Goal: Task Accomplishment & Management: Manage account settings

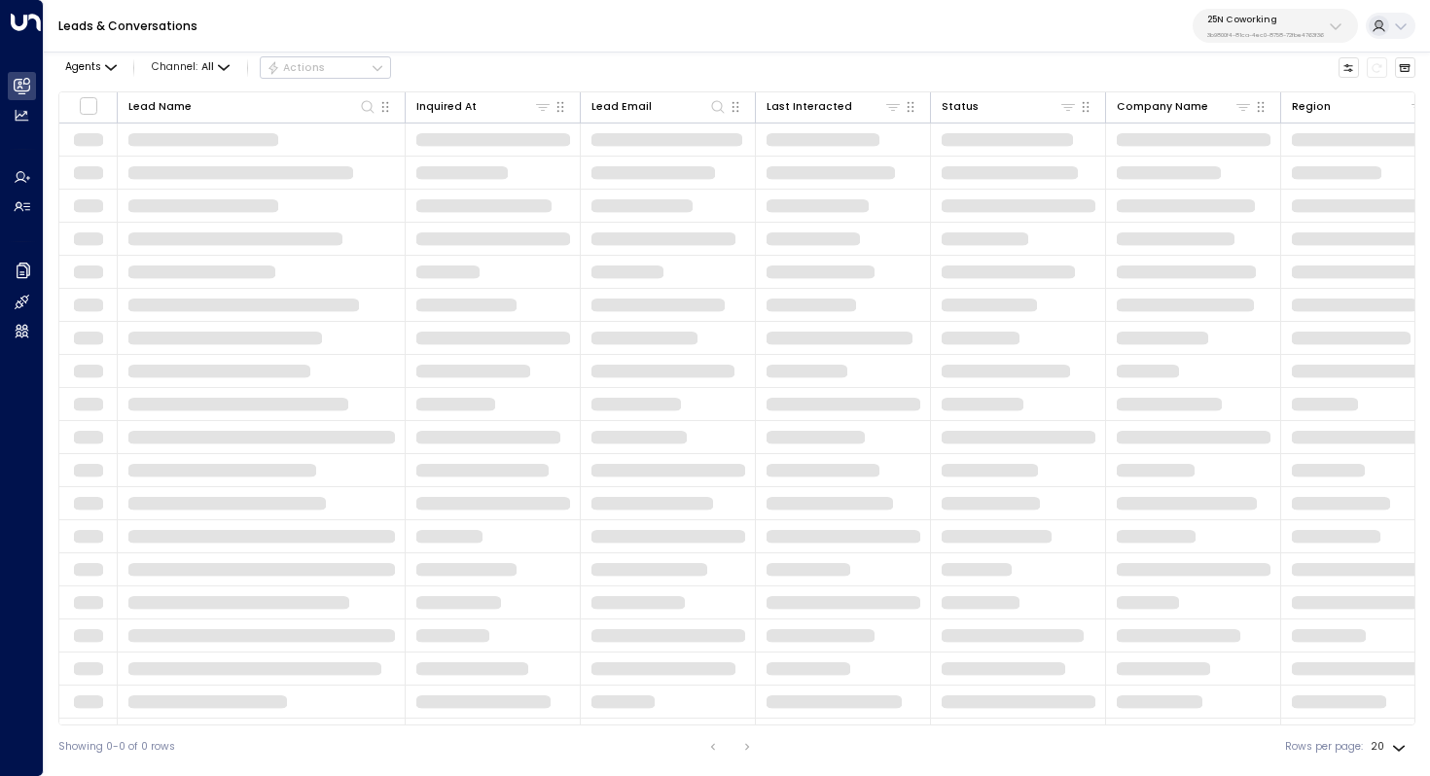
click at [1282, 22] on p "25N Coworking" at bounding box center [1265, 20] width 117 height 12
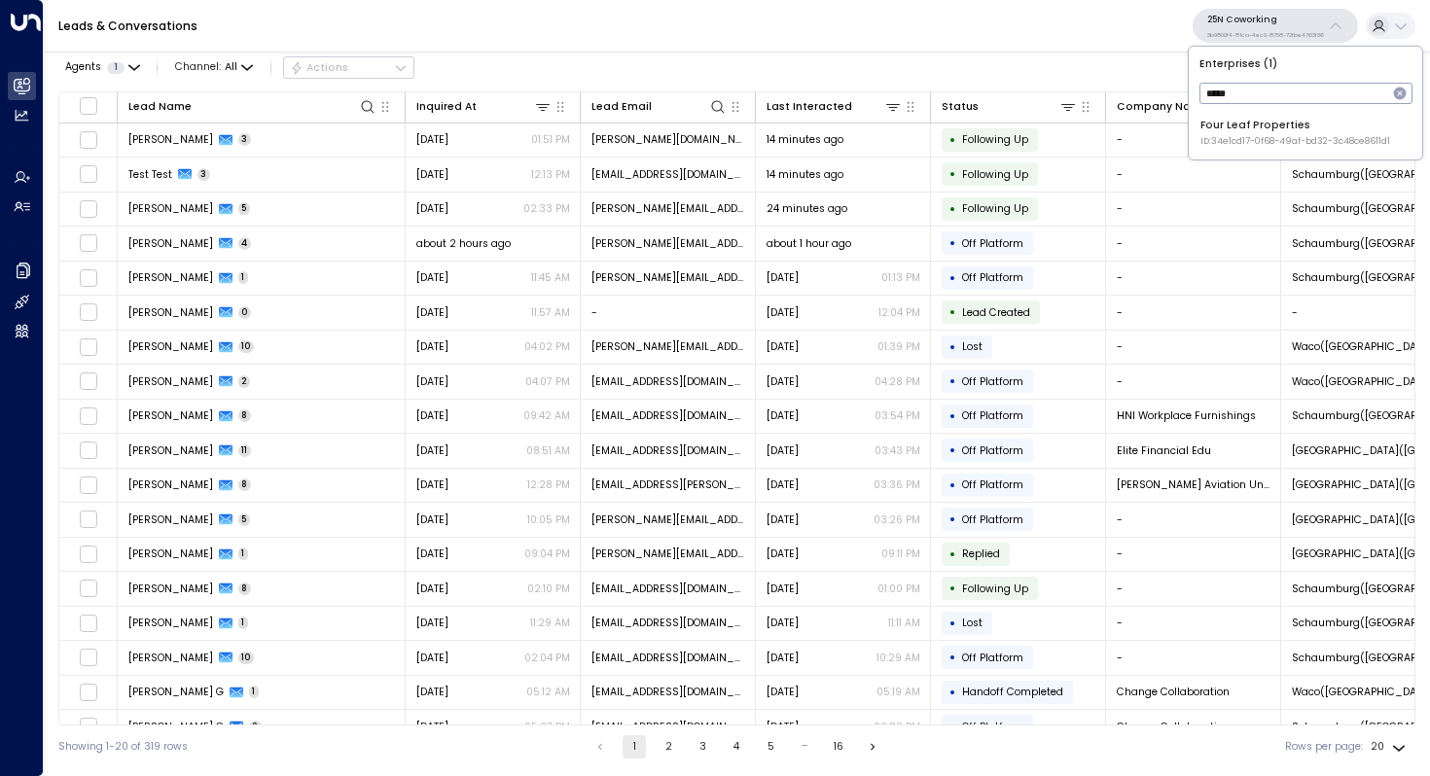
type input "****"
click at [1237, 118] on div "Four Leaf Properties ID: 34e1cd17-0f68-49af-bd32-3c48ce8611d1" at bounding box center [1295, 133] width 190 height 30
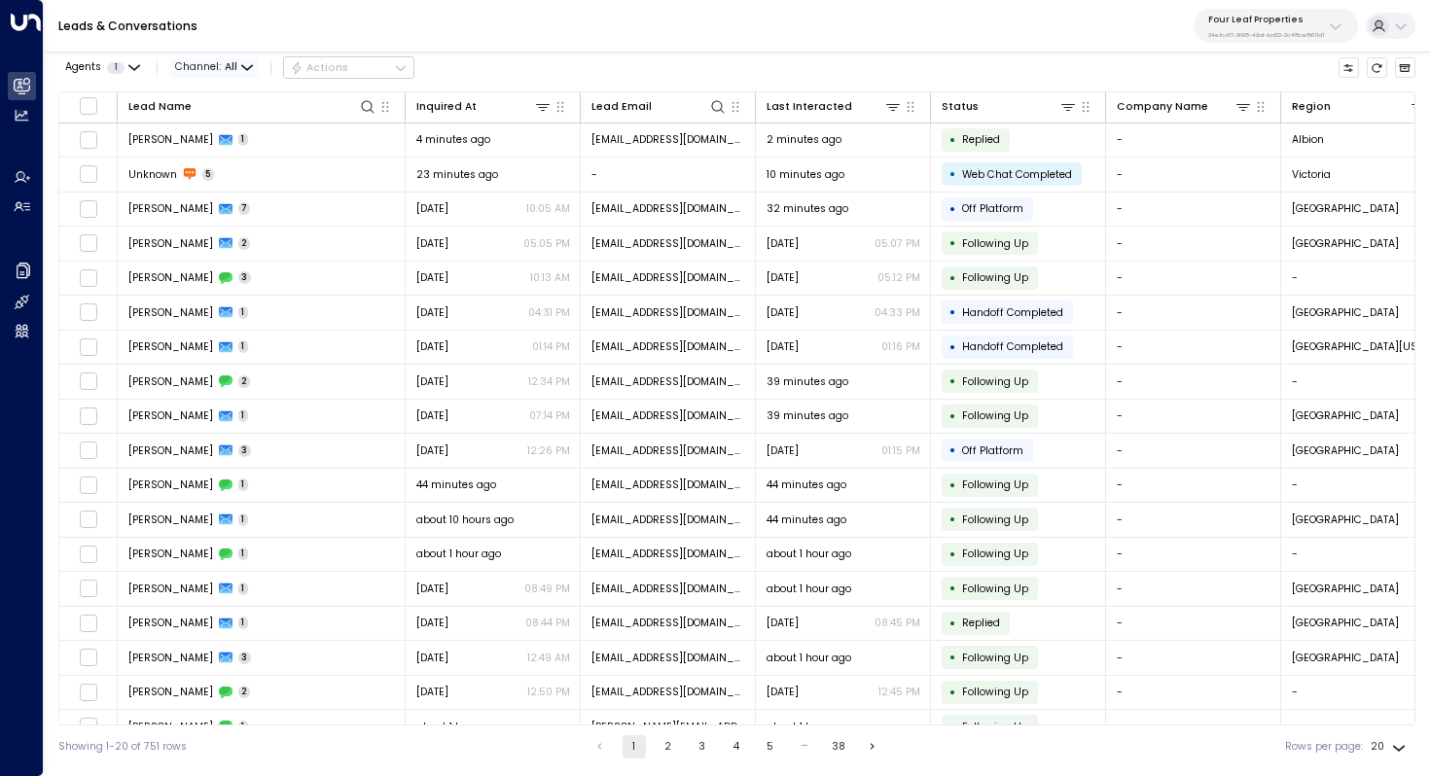
click at [236, 65] on span "Channel: All" at bounding box center [213, 67] width 89 height 20
click at [217, 200] on span "Web Chat" at bounding box center [218, 207] width 55 height 16
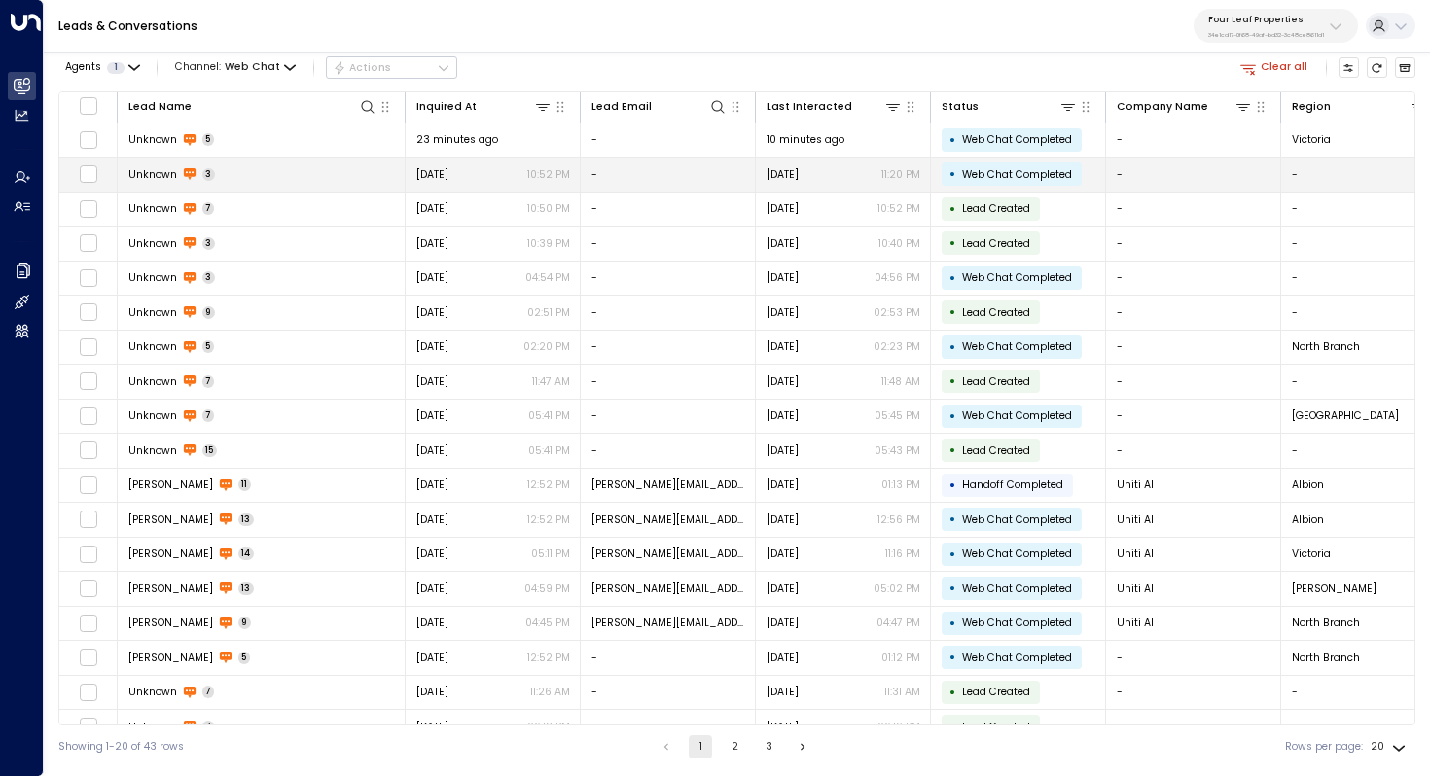
click at [220, 172] on td "Unknown 3" at bounding box center [262, 175] width 288 height 34
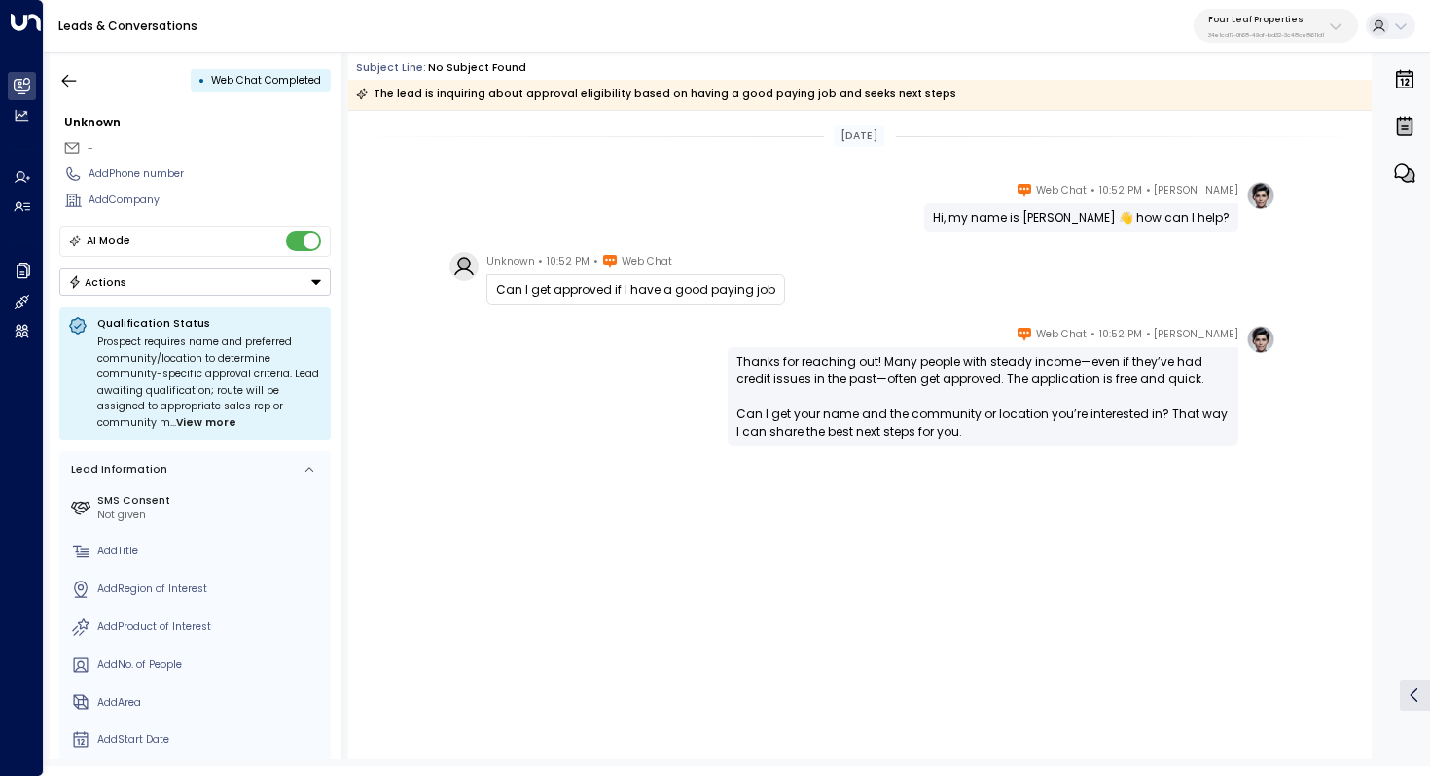
drag, startPoint x: 610, startPoint y: 277, endPoint x: 656, endPoint y: 277, distance: 46.7
click at [656, 277] on div "Can I get approved if I have a good paying job" at bounding box center [635, 289] width 299 height 31
drag, startPoint x: 654, startPoint y: 283, endPoint x: 636, endPoint y: 283, distance: 18.5
click at [636, 283] on div "Can I get approved if I have a good paying job" at bounding box center [635, 290] width 279 height 18
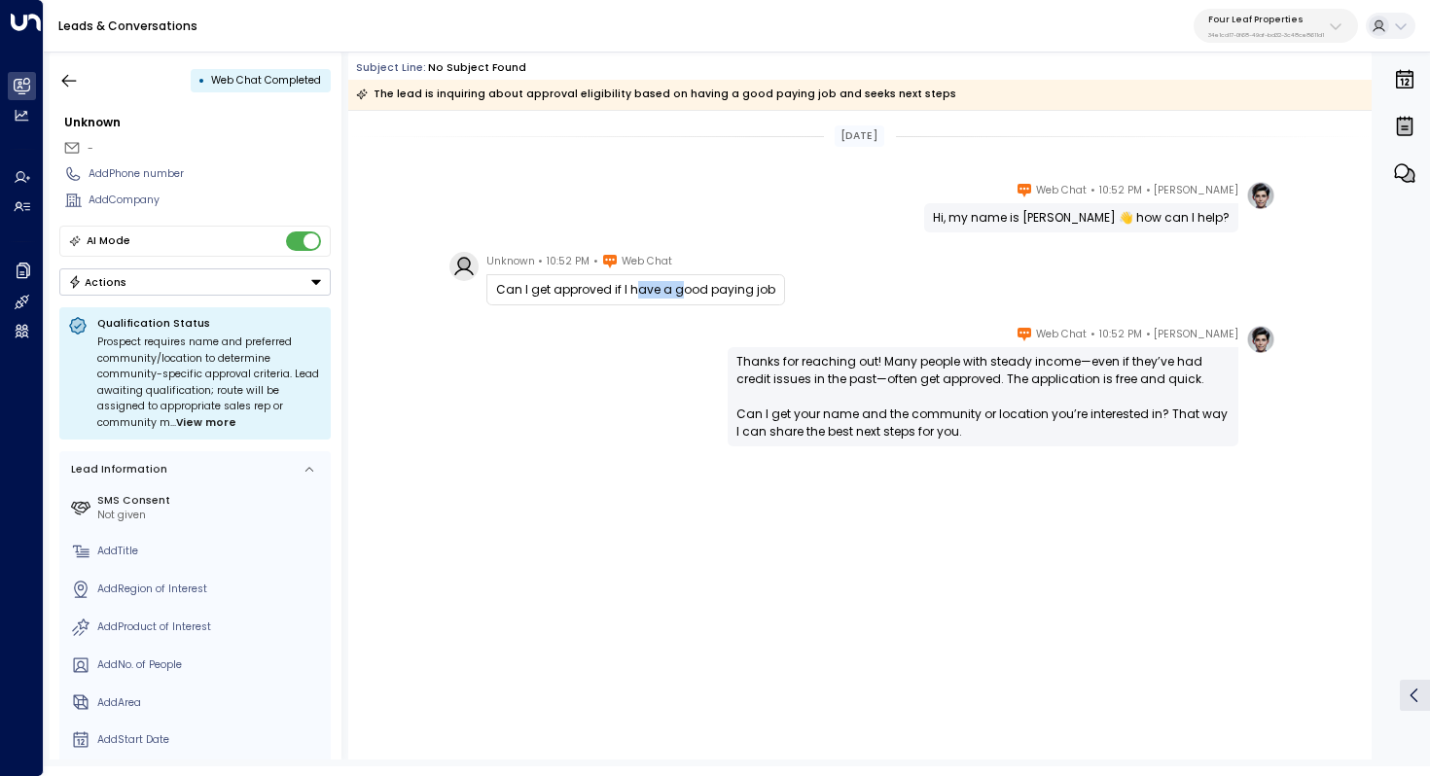
click at [636, 283] on div "Can I get approved if I have a good paying job" at bounding box center [635, 290] width 279 height 18
click at [375, 93] on div "The lead is inquiring about approval eligibility based on having a good paying …" at bounding box center [656, 94] width 600 height 19
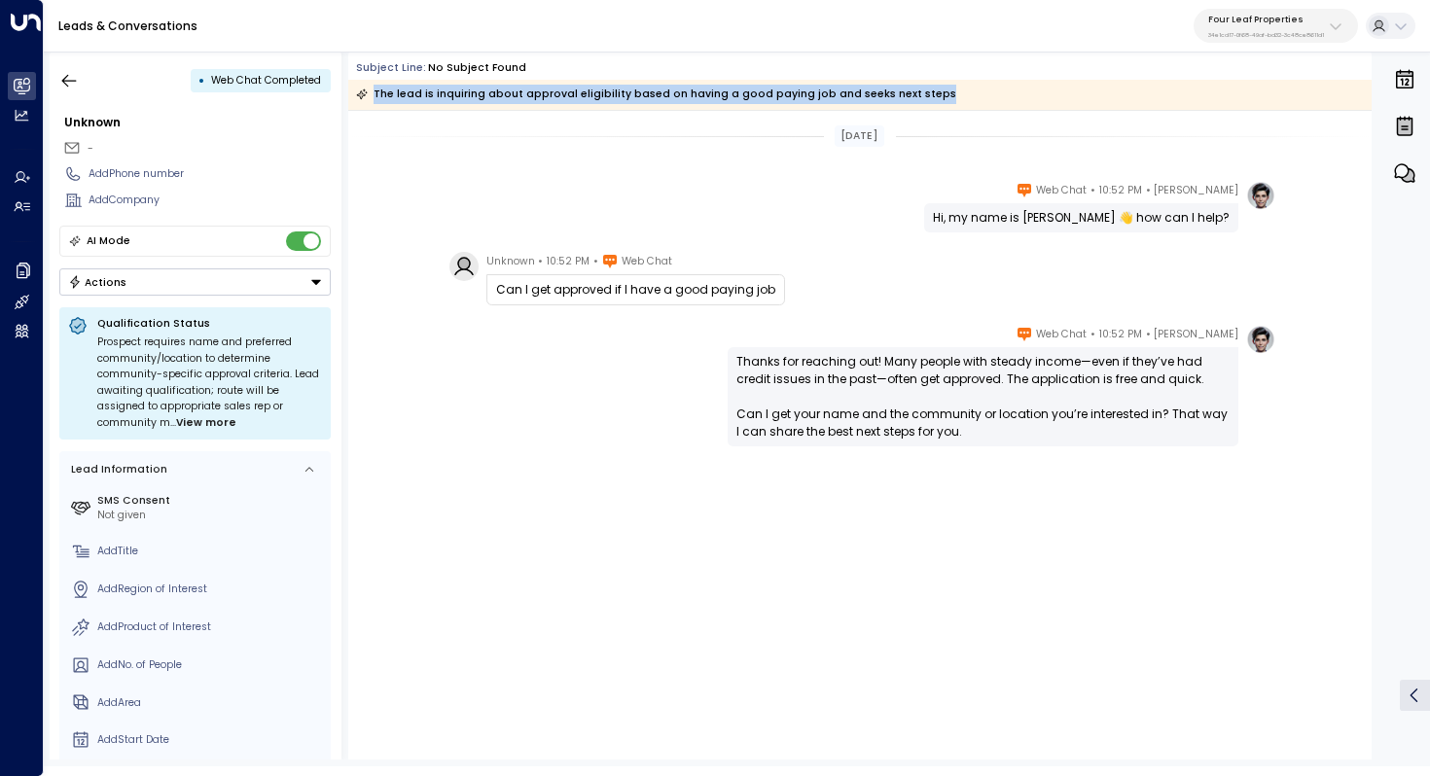
drag, startPoint x: 369, startPoint y: 93, endPoint x: 901, endPoint y: 92, distance: 532.9
click at [901, 92] on div "The lead is inquiring about approval eligibility based on having a good paying …" at bounding box center [656, 94] width 600 height 19
copy div "The lead is inquiring about approval eligibility based on having a good paying …"
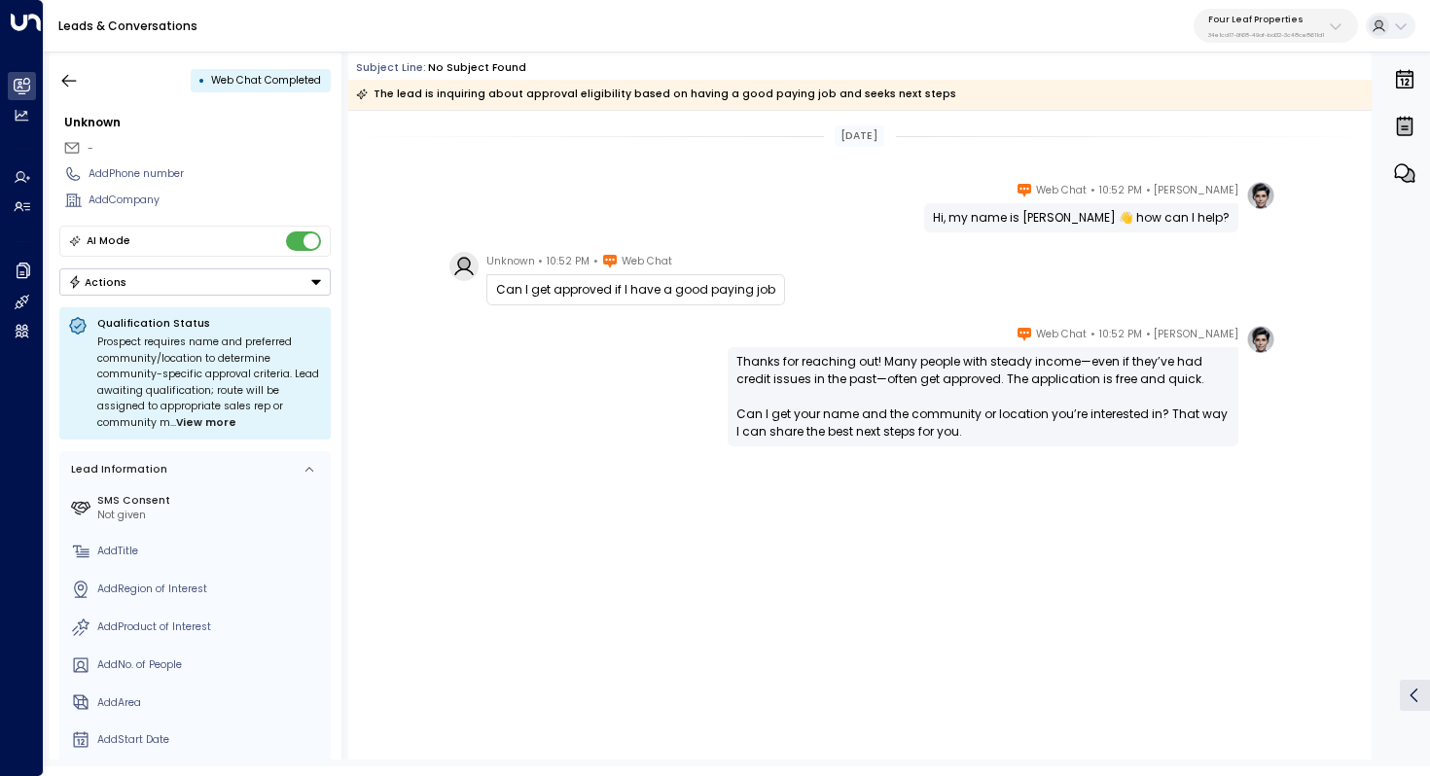
click at [707, 136] on div "Yesterday" at bounding box center [859, 135] width 1023 height 21
click at [72, 75] on icon "button" at bounding box center [68, 80] width 19 height 19
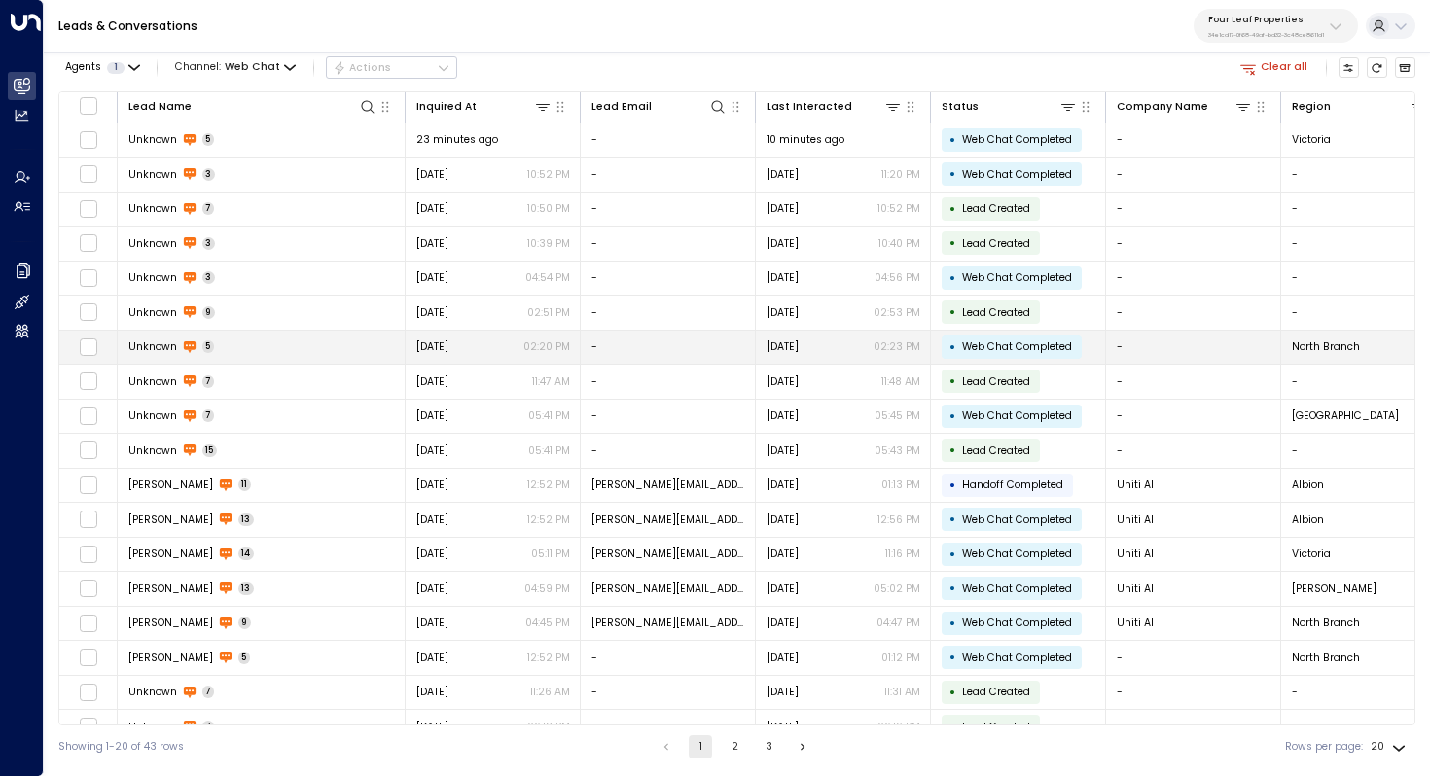
click at [231, 352] on td "Unknown 5" at bounding box center [262, 348] width 288 height 34
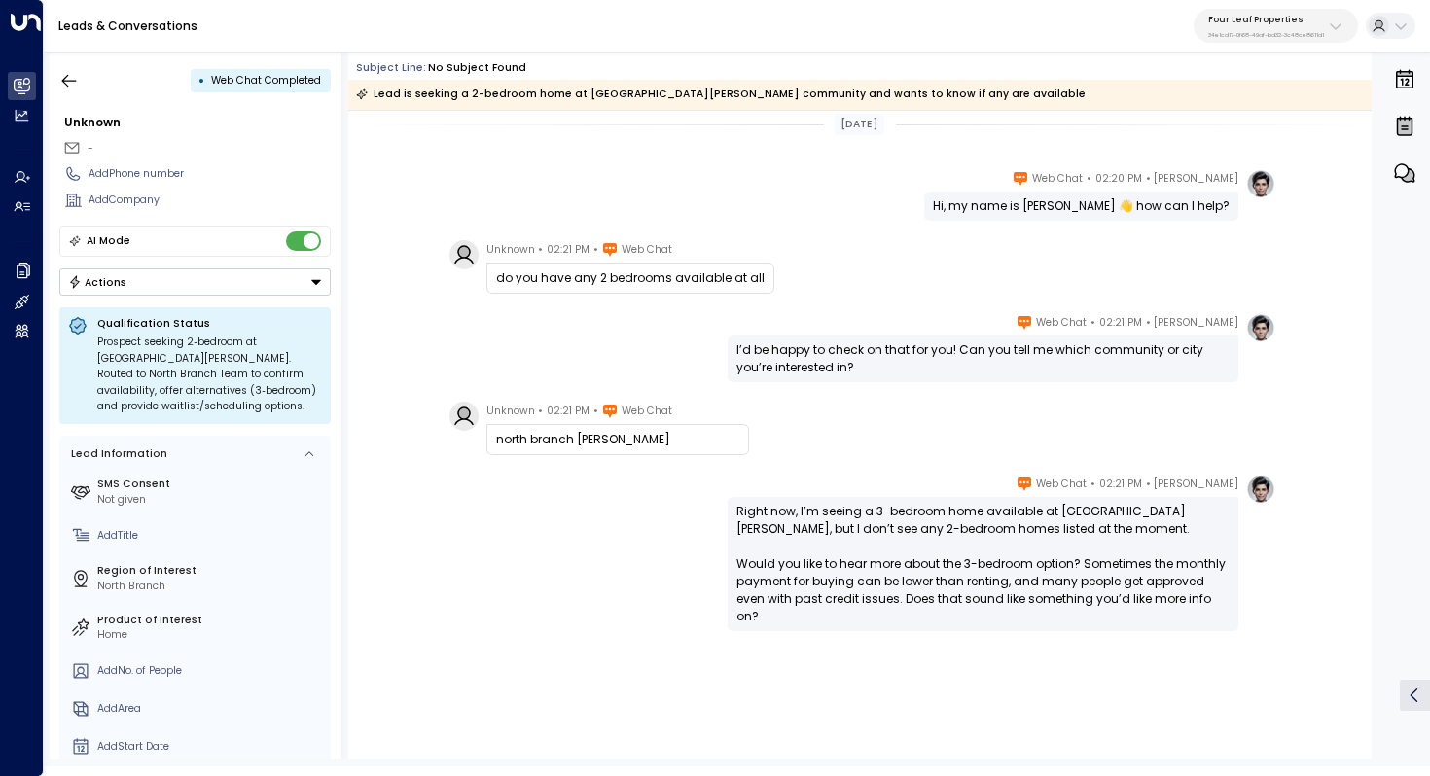
scroll to position [12, 0]
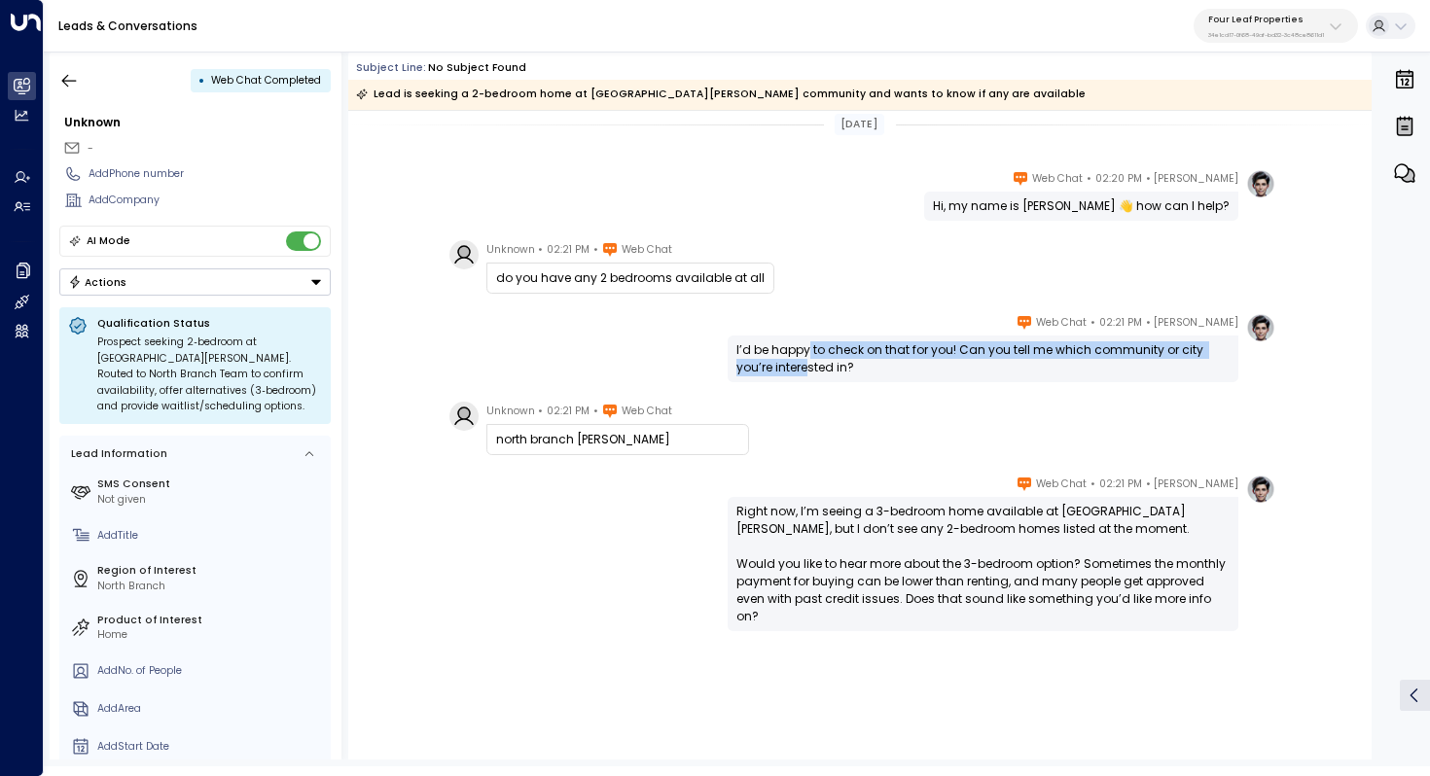
drag, startPoint x: 804, startPoint y: 345, endPoint x: 804, endPoint y: 364, distance: 18.5
click at [804, 364] on div "I’d be happy to check on that for you! Can you tell me which community or city …" at bounding box center [982, 358] width 493 height 35
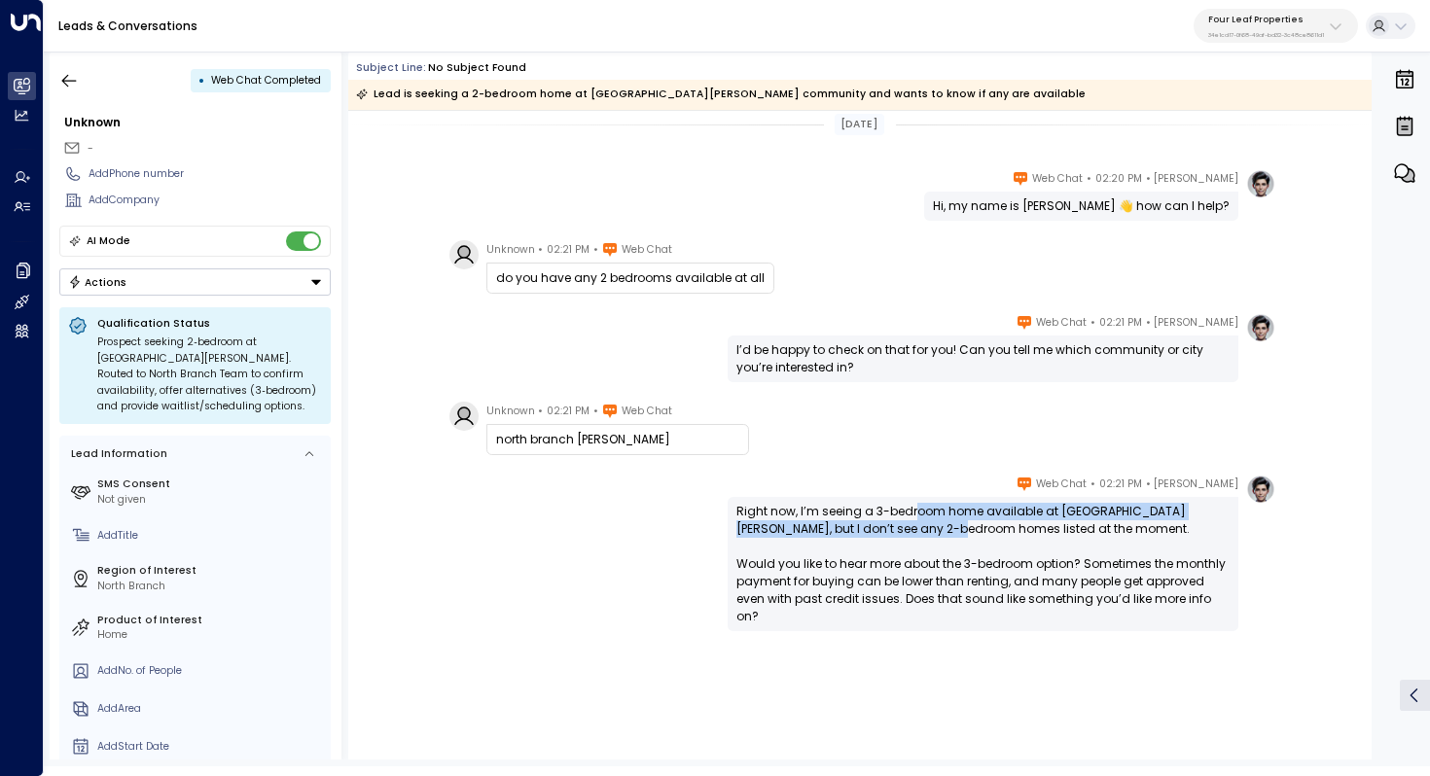
drag, startPoint x: 913, startPoint y: 516, endPoint x: 913, endPoint y: 537, distance: 20.4
click at [913, 537] on div "Right now, I’m seeing a 3-bedroom home available at North Branch Meadows, but I…" at bounding box center [982, 564] width 493 height 123
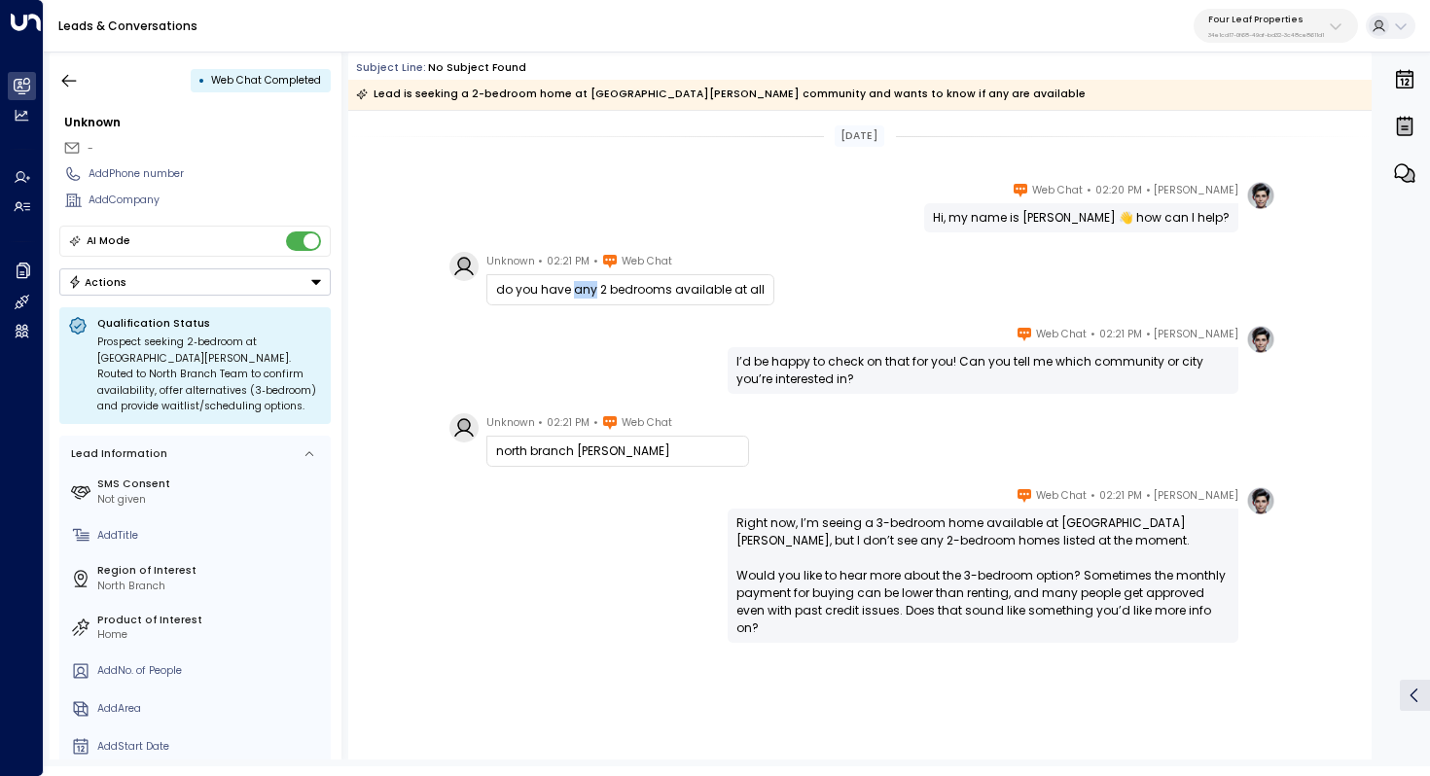
drag, startPoint x: 571, startPoint y: 292, endPoint x: 591, endPoint y: 292, distance: 20.4
click at [590, 292] on div "do you have any 2 bedrooms available at all" at bounding box center [630, 290] width 268 height 18
click at [591, 292] on div "do you have any 2 bedrooms available at all" at bounding box center [630, 290] width 268 height 18
click at [67, 72] on icon "button" at bounding box center [68, 80] width 19 height 19
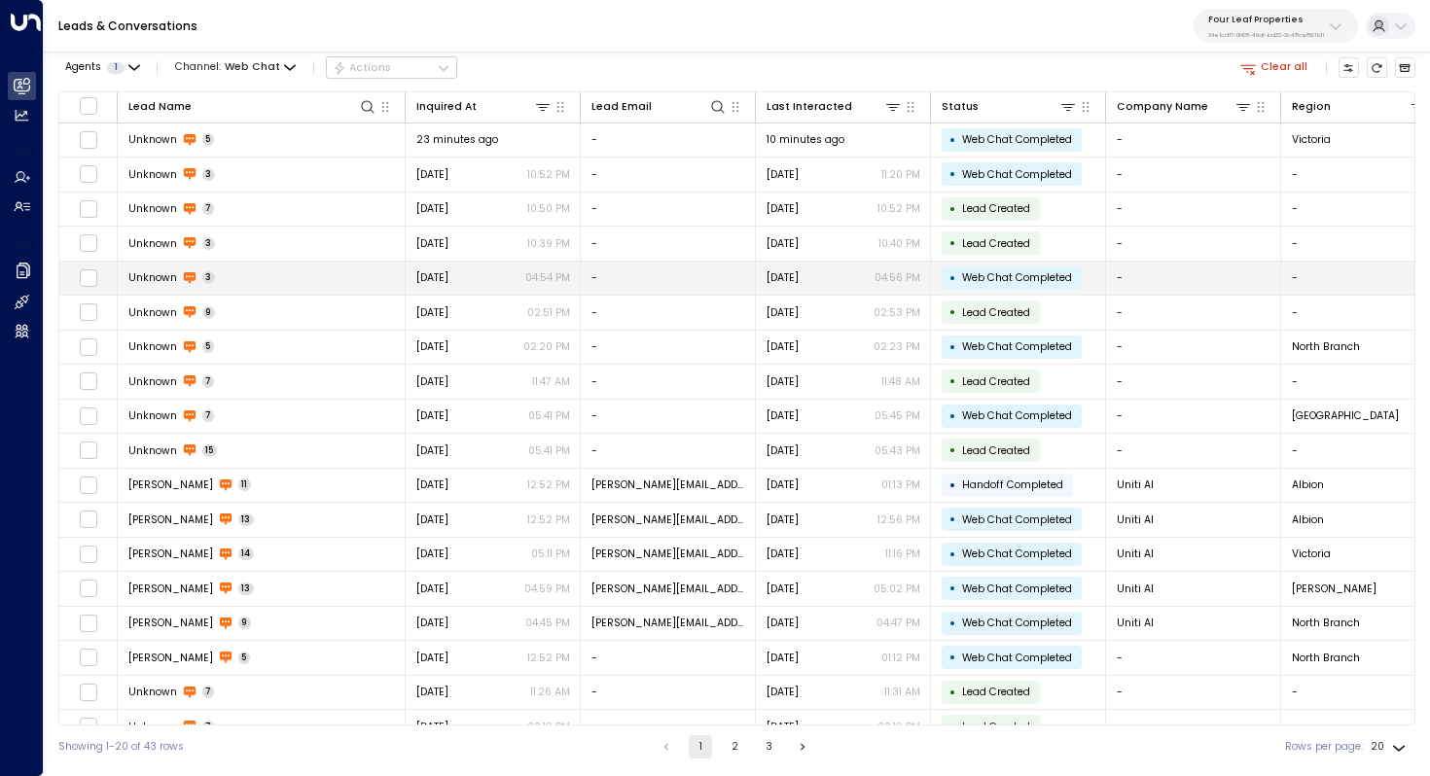
click at [243, 274] on td "Unknown 3" at bounding box center [262, 279] width 288 height 34
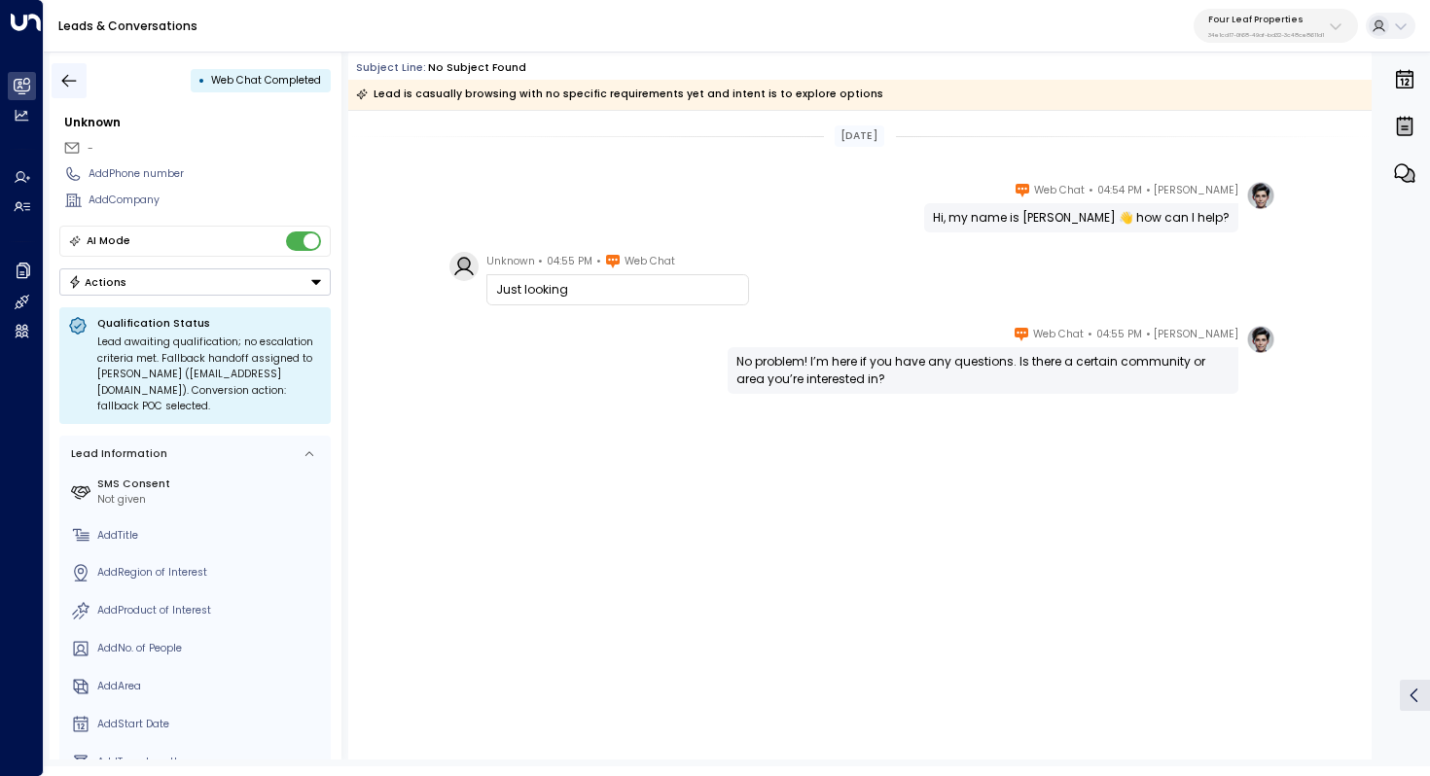
click at [70, 69] on button "button" at bounding box center [69, 80] width 35 height 35
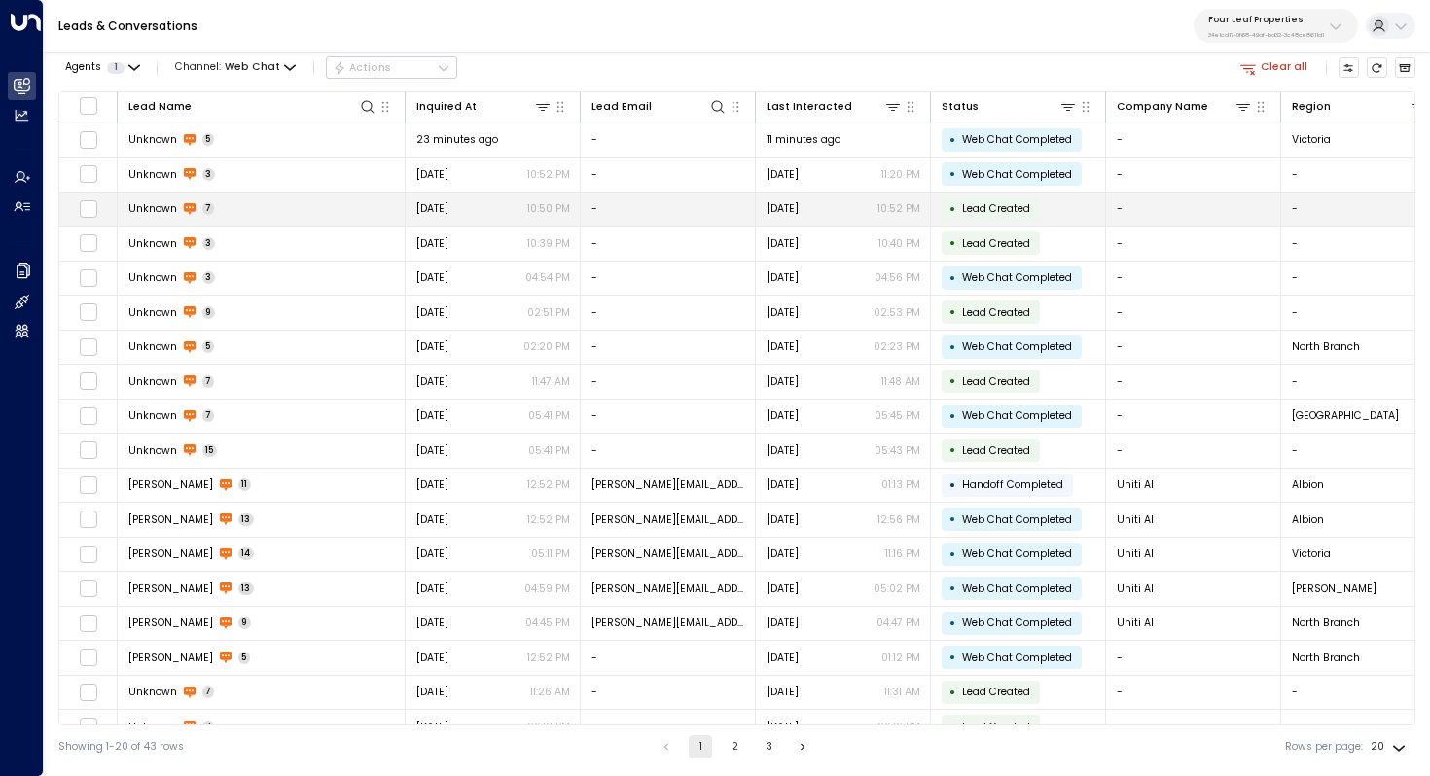
click at [236, 209] on td "Unknown 7" at bounding box center [262, 210] width 288 height 34
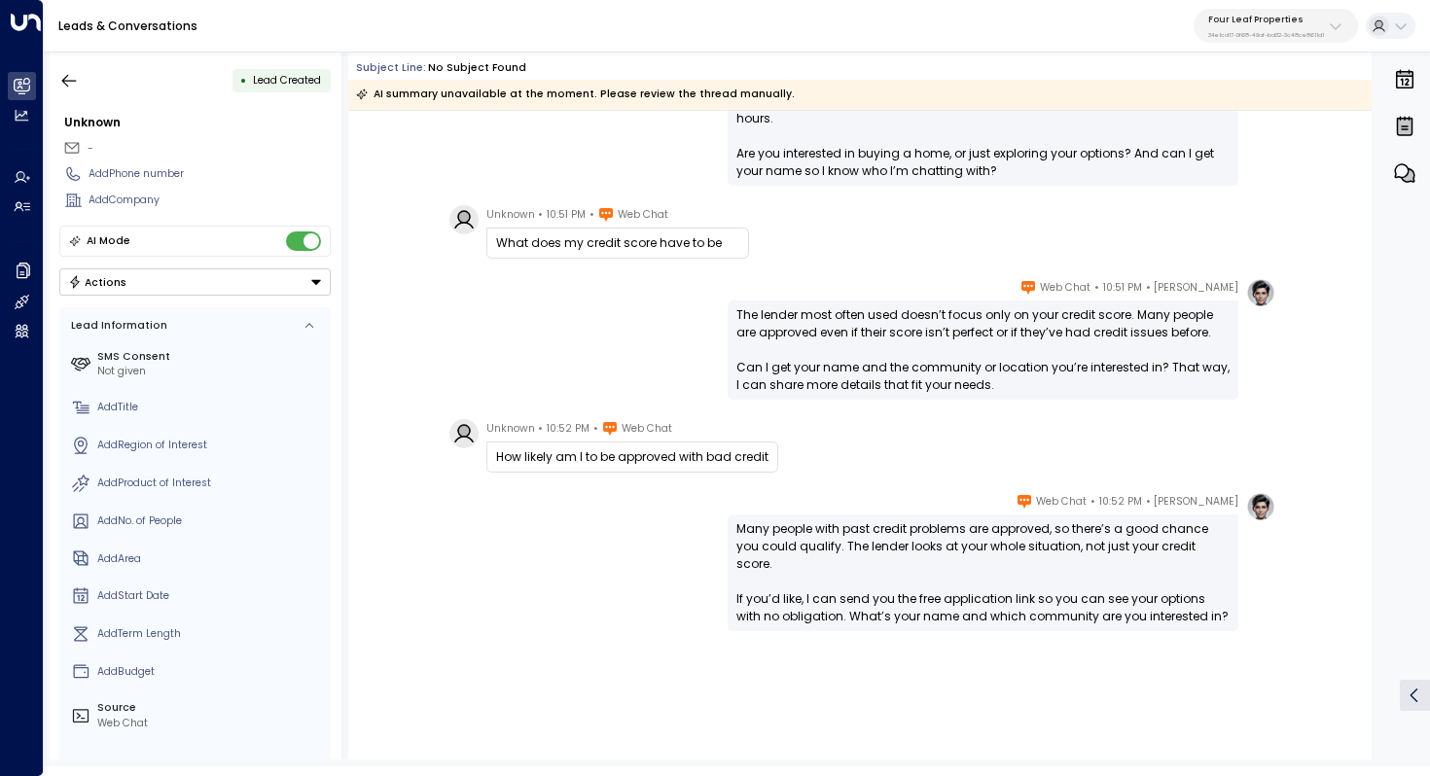
scroll to position [278, 0]
drag, startPoint x: 885, startPoint y: 528, endPoint x: 885, endPoint y: 548, distance: 20.4
click at [885, 548] on div "Many people with past credit problems are approved, so there’s a good chance yo…" at bounding box center [982, 572] width 493 height 105
drag, startPoint x: 918, startPoint y: 317, endPoint x: 918, endPoint y: 331, distance: 13.6
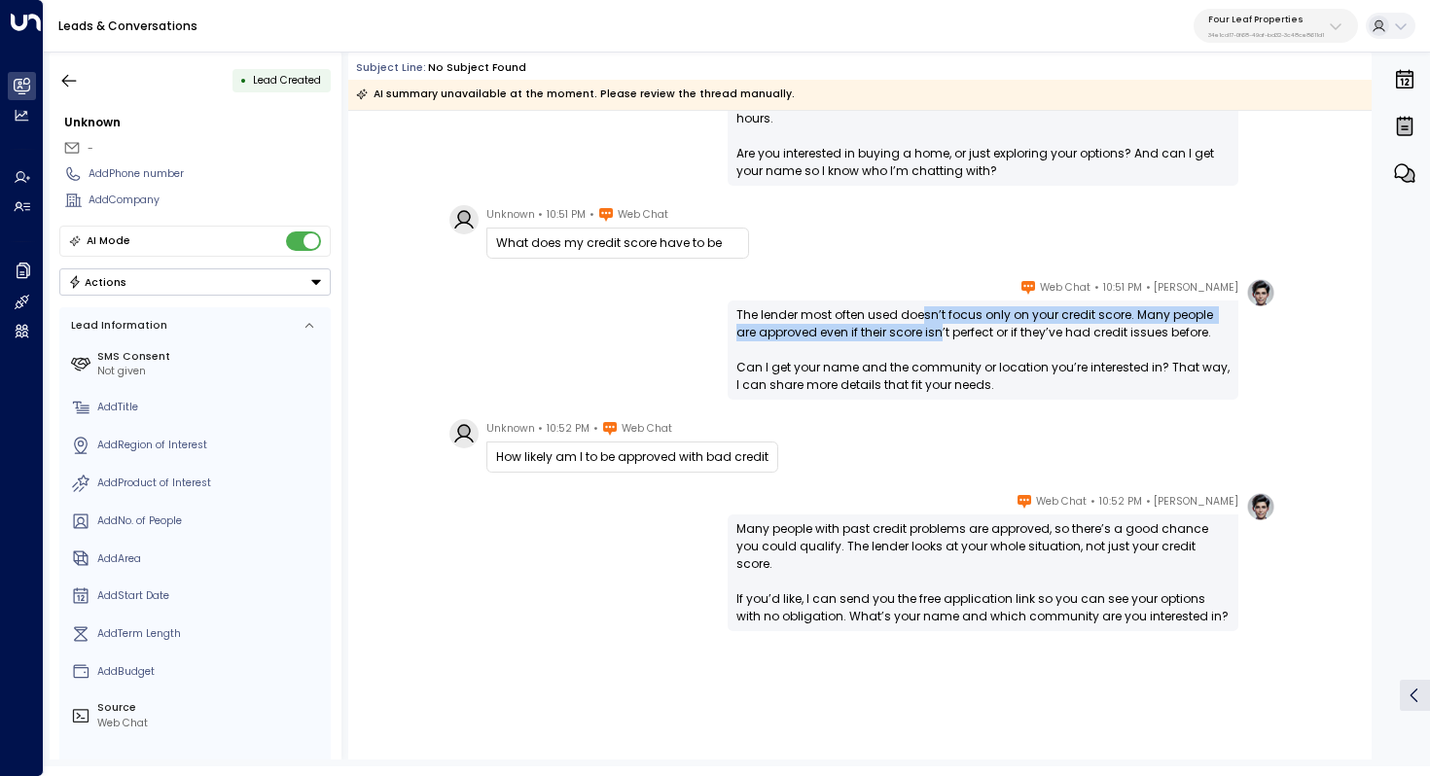
click at [918, 331] on div "The lender most often used doesn’t focus only on your credit score. Many people…" at bounding box center [982, 350] width 493 height 88
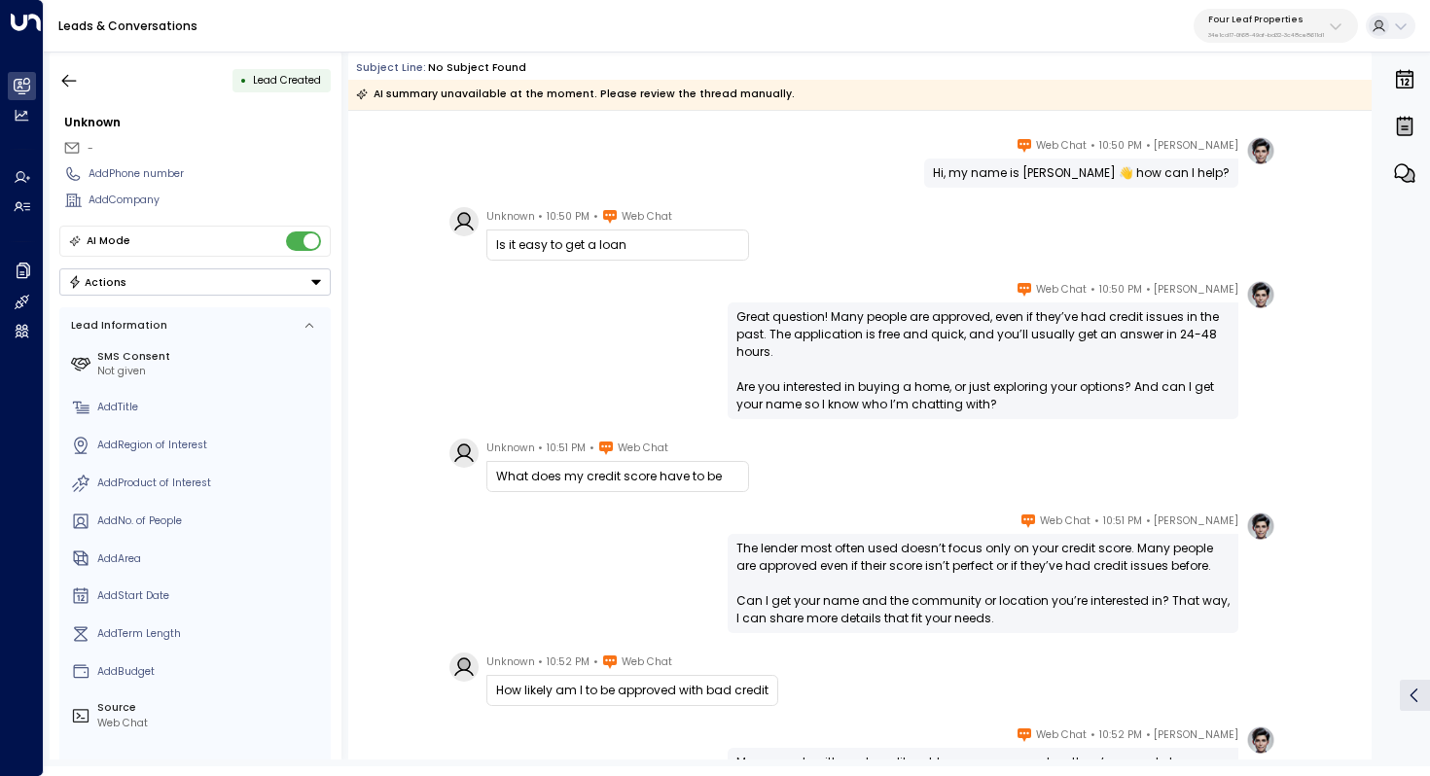
scroll to position [0, 0]
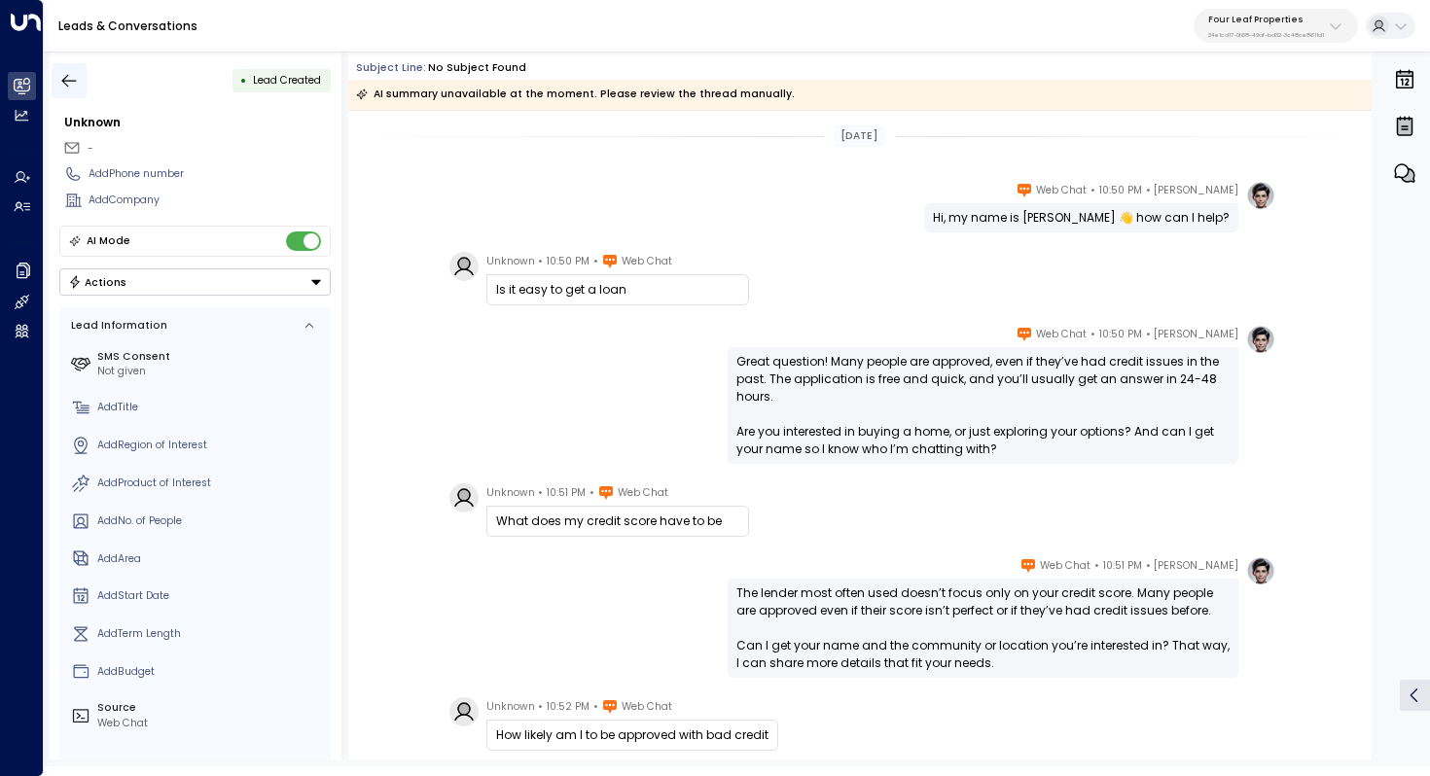
click at [69, 78] on icon "button" at bounding box center [68, 80] width 19 height 19
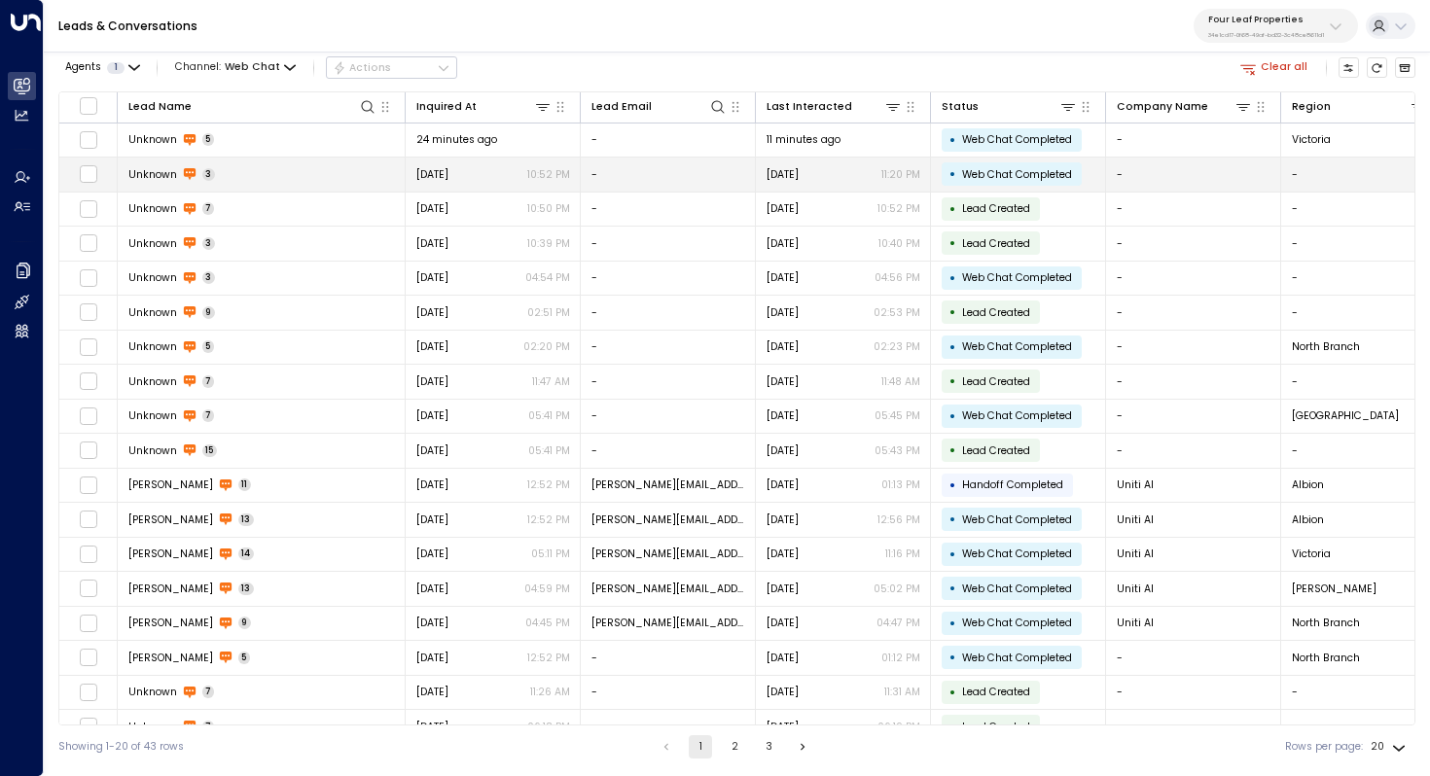
click at [222, 185] on td "Unknown 3" at bounding box center [262, 175] width 288 height 34
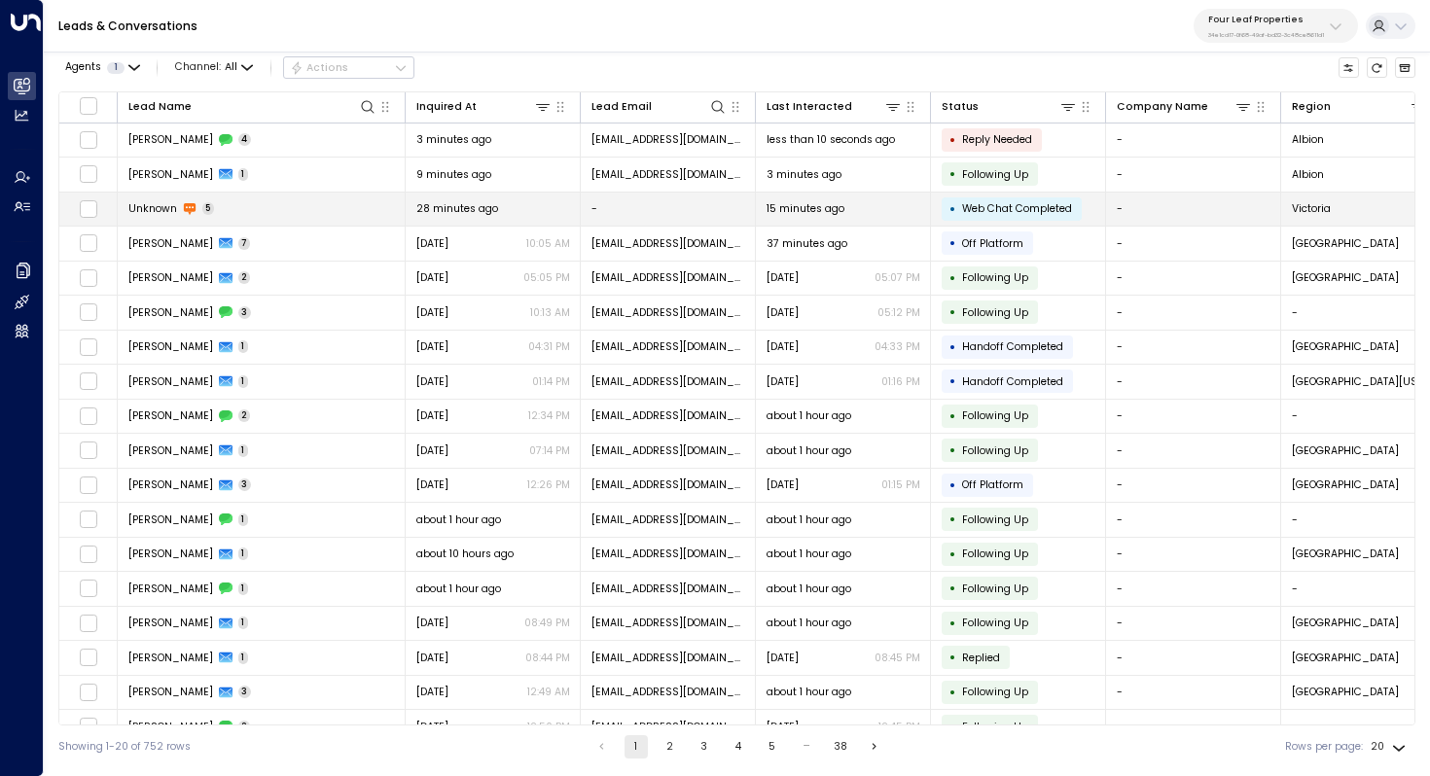
click at [302, 207] on td "Unknown 5" at bounding box center [262, 210] width 288 height 34
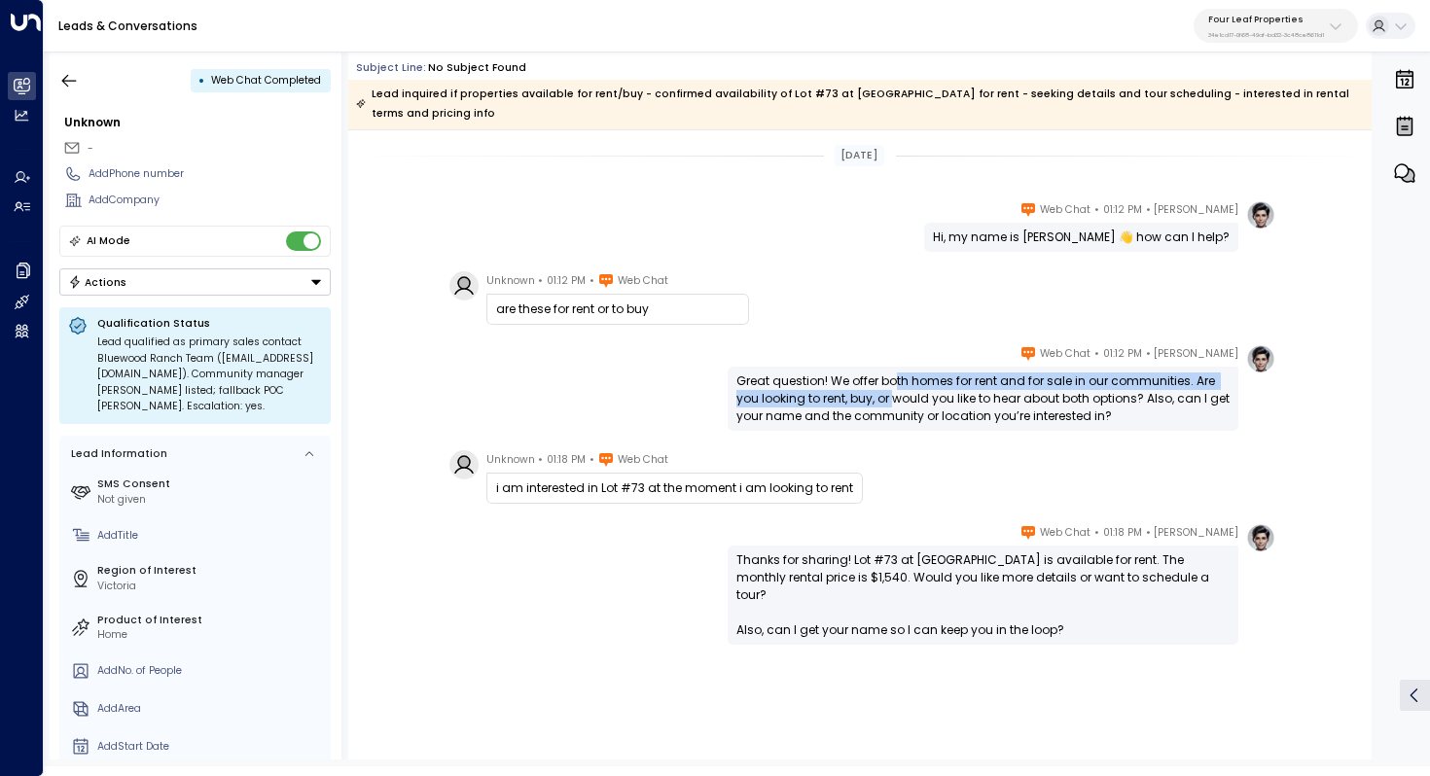
drag, startPoint x: 896, startPoint y: 365, endPoint x: 891, endPoint y: 387, distance: 22.9
click at [891, 387] on div "Great question! We offer both homes for rent and for sale in our communities. A…" at bounding box center [982, 398] width 493 height 53
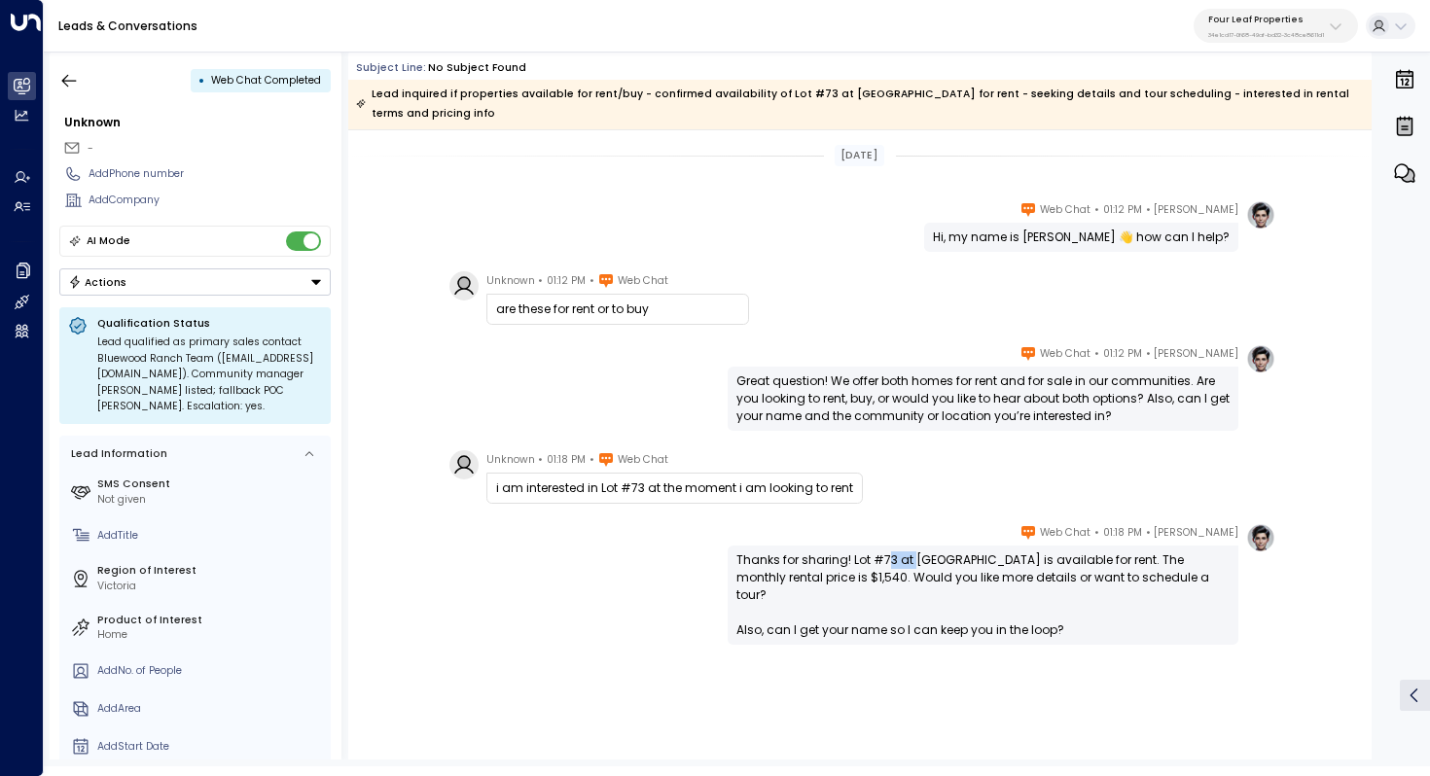
drag, startPoint x: 889, startPoint y: 537, endPoint x: 917, endPoint y: 537, distance: 28.2
click at [917, 551] on div "Thanks for sharing! Lot #73 at Bluewood Ranch is available for rent. The monthl…" at bounding box center [982, 595] width 493 height 88
click at [920, 394] on div "Great question! We offer both homes for rent and for sale in our communities. A…" at bounding box center [982, 398] width 493 height 53
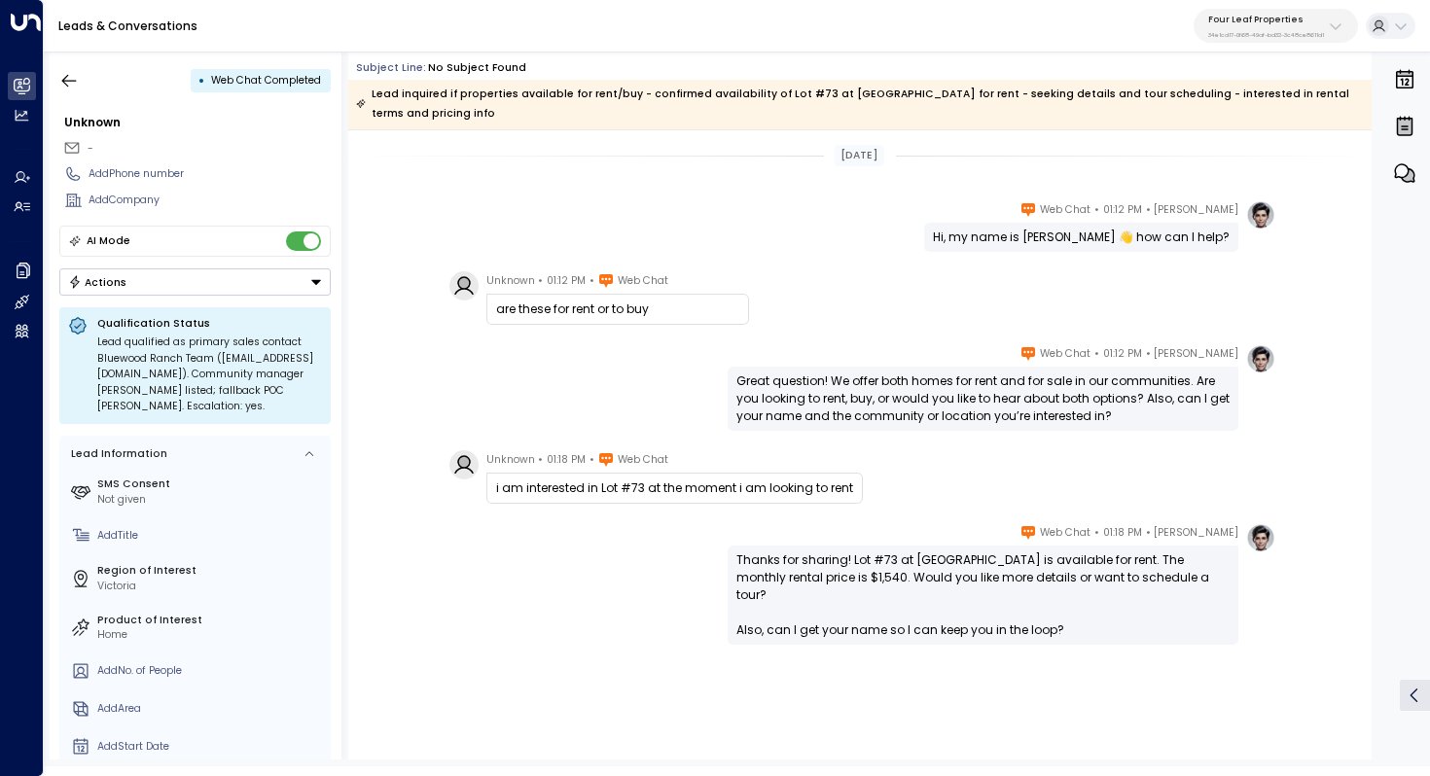
click at [1044, 239] on div "Today Katie Olson • 01:12 PM • Web Chat Hi, my name is Katie 👋 how can I help? …" at bounding box center [859, 451] width 1023 height 643
drag, startPoint x: 1023, startPoint y: 222, endPoint x: 1109, endPoint y: 214, distance: 85.9
click at [1110, 229] on div "Hi, my name is Katie 👋 how can I help?" at bounding box center [1081, 238] width 297 height 18
click at [1109, 229] on div "Hi, my name is Katie 👋 how can I help?" at bounding box center [1081, 238] width 297 height 18
drag, startPoint x: 1182, startPoint y: 212, endPoint x: 1126, endPoint y: 212, distance: 55.4
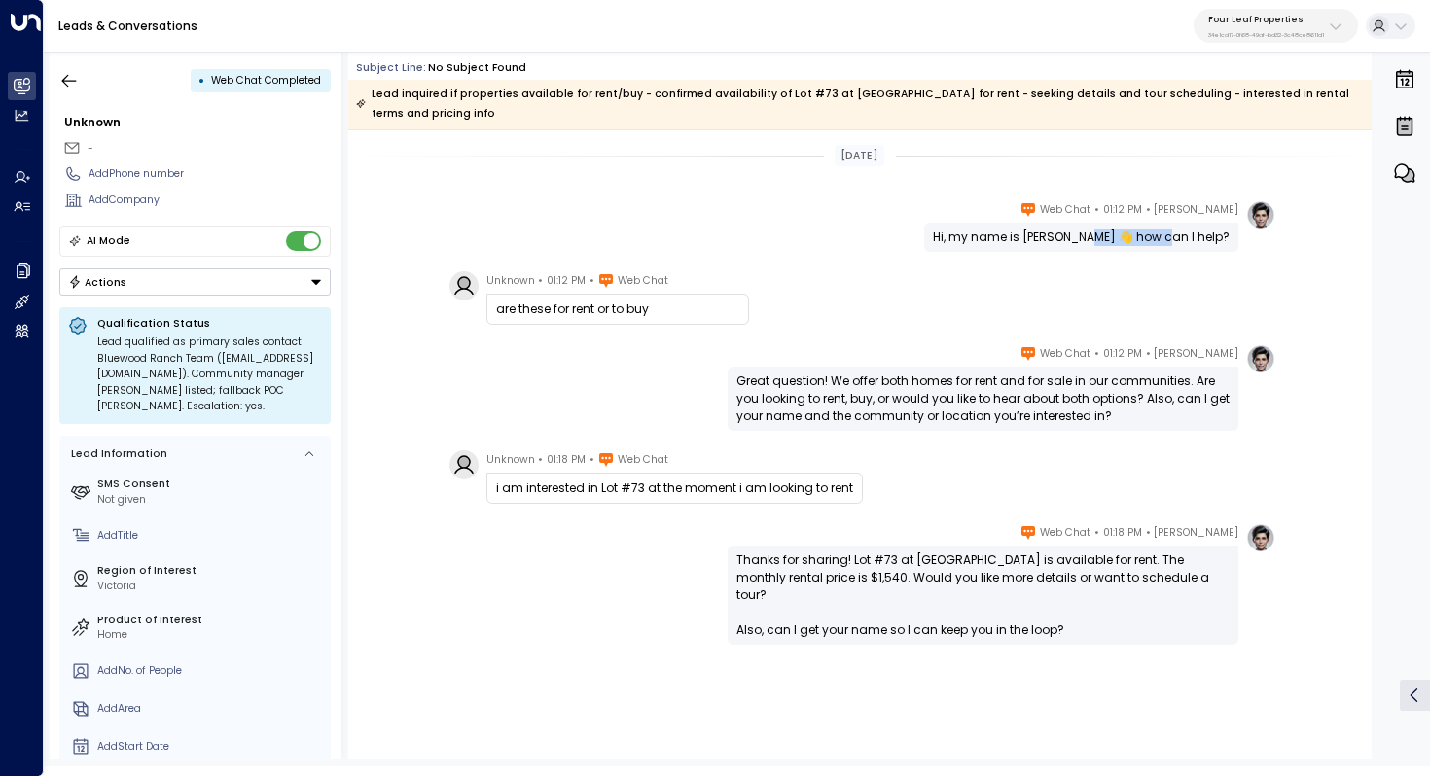
click at [1126, 229] on div "Hi, my name is Katie 👋 how can I help?" at bounding box center [1081, 238] width 297 height 18
drag, startPoint x: 1040, startPoint y: 217, endPoint x: 1120, endPoint y: 216, distance: 80.7
click at [1120, 229] on div "Hi, my name is Katie 👋 how can I help?" at bounding box center [1081, 238] width 297 height 18
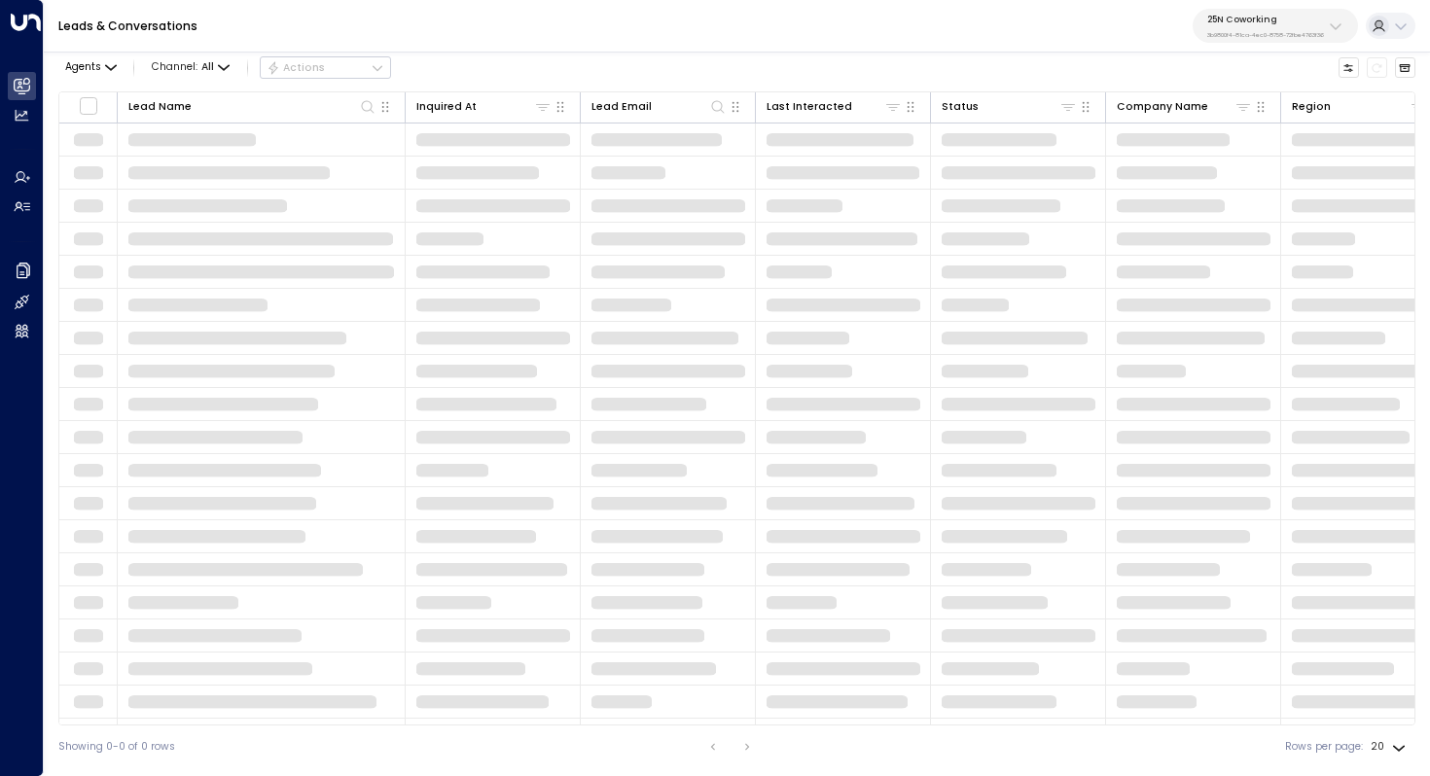
click at [1260, 29] on div "25N Coworking 3b9800f4-81ca-4ec0-8758-72fbe4763f36" at bounding box center [1265, 26] width 117 height 25
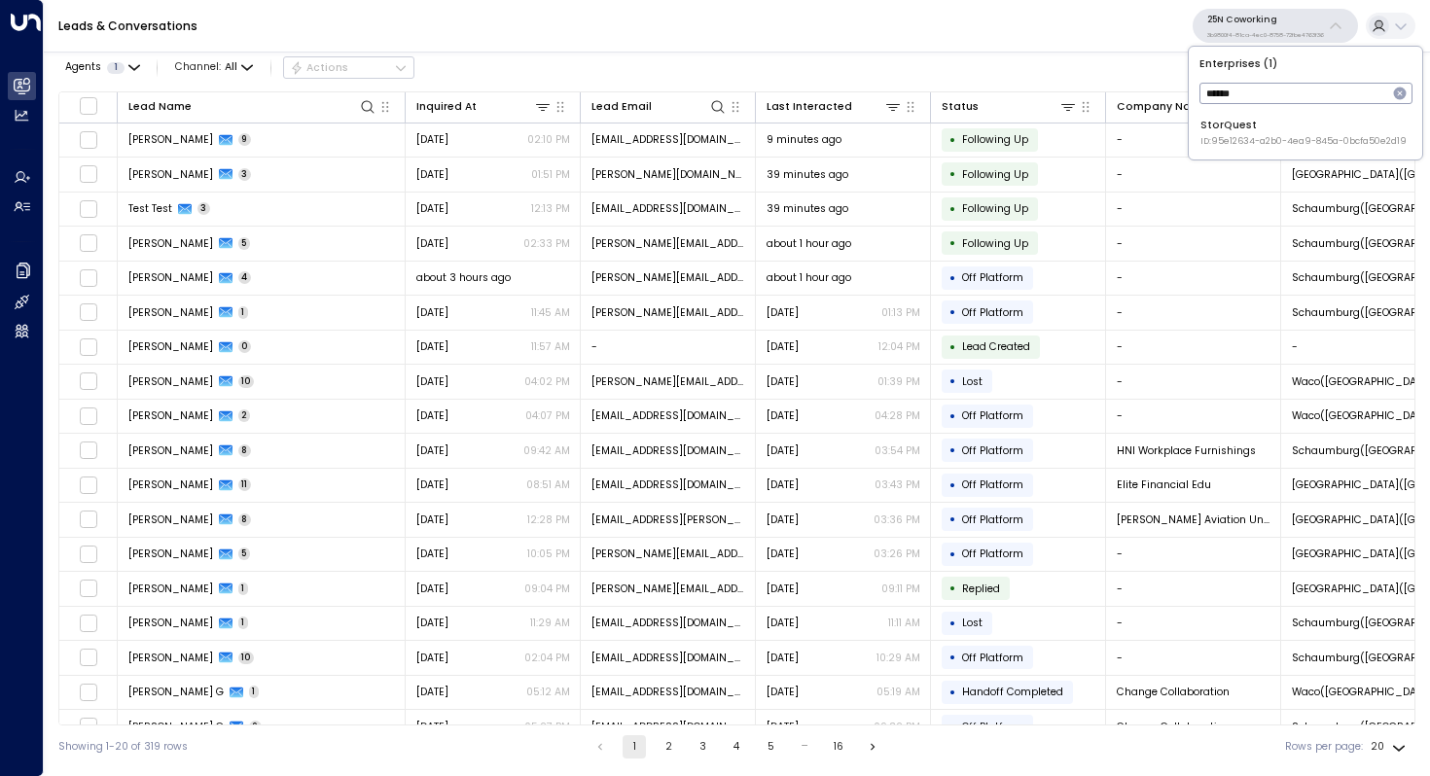
type input "******"
click at [1260, 139] on span "ID: 95e12634-a2b0-4ea9-845a-0bcfa50e2d19" at bounding box center [1303, 142] width 206 height 14
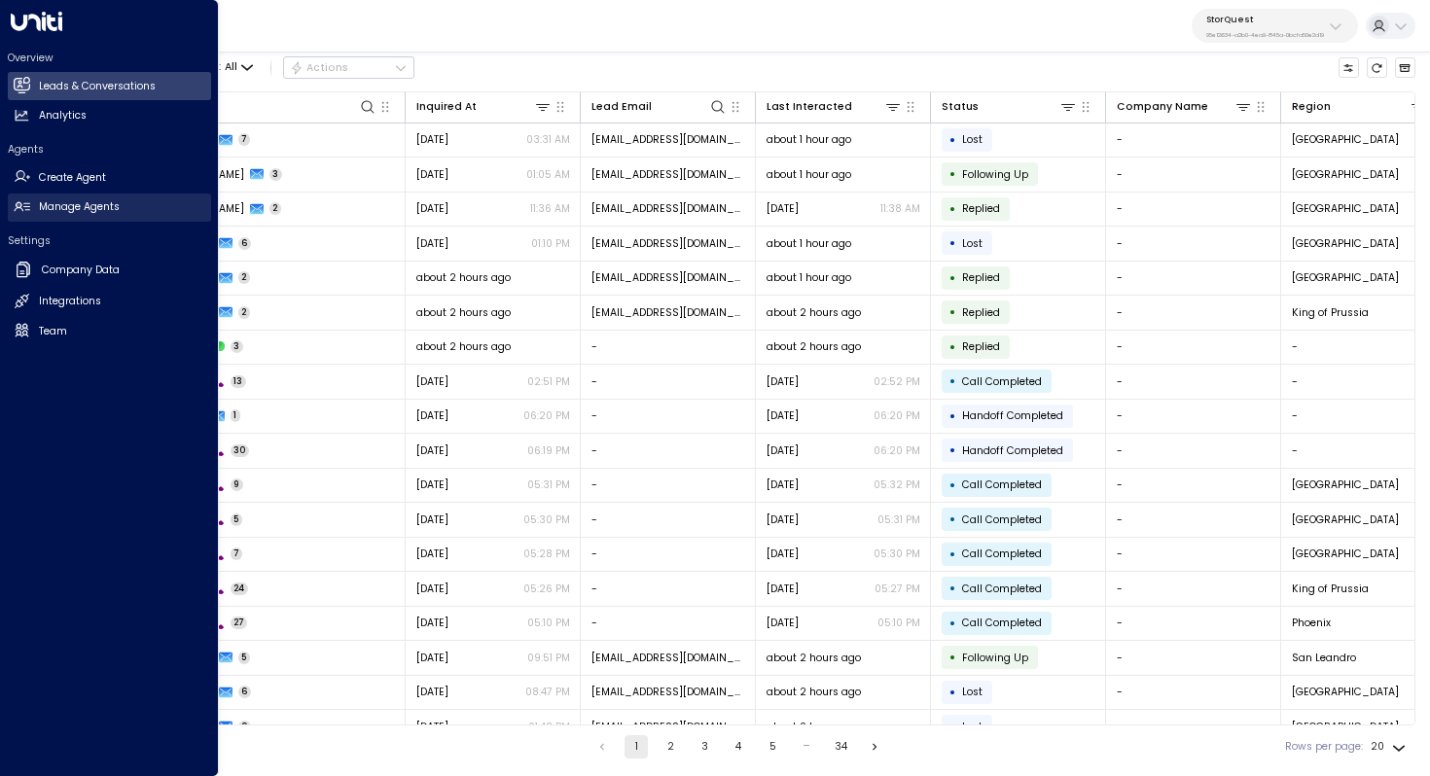
click at [120, 214] on link "Manage Agents Manage Agents" at bounding box center [109, 208] width 203 height 28
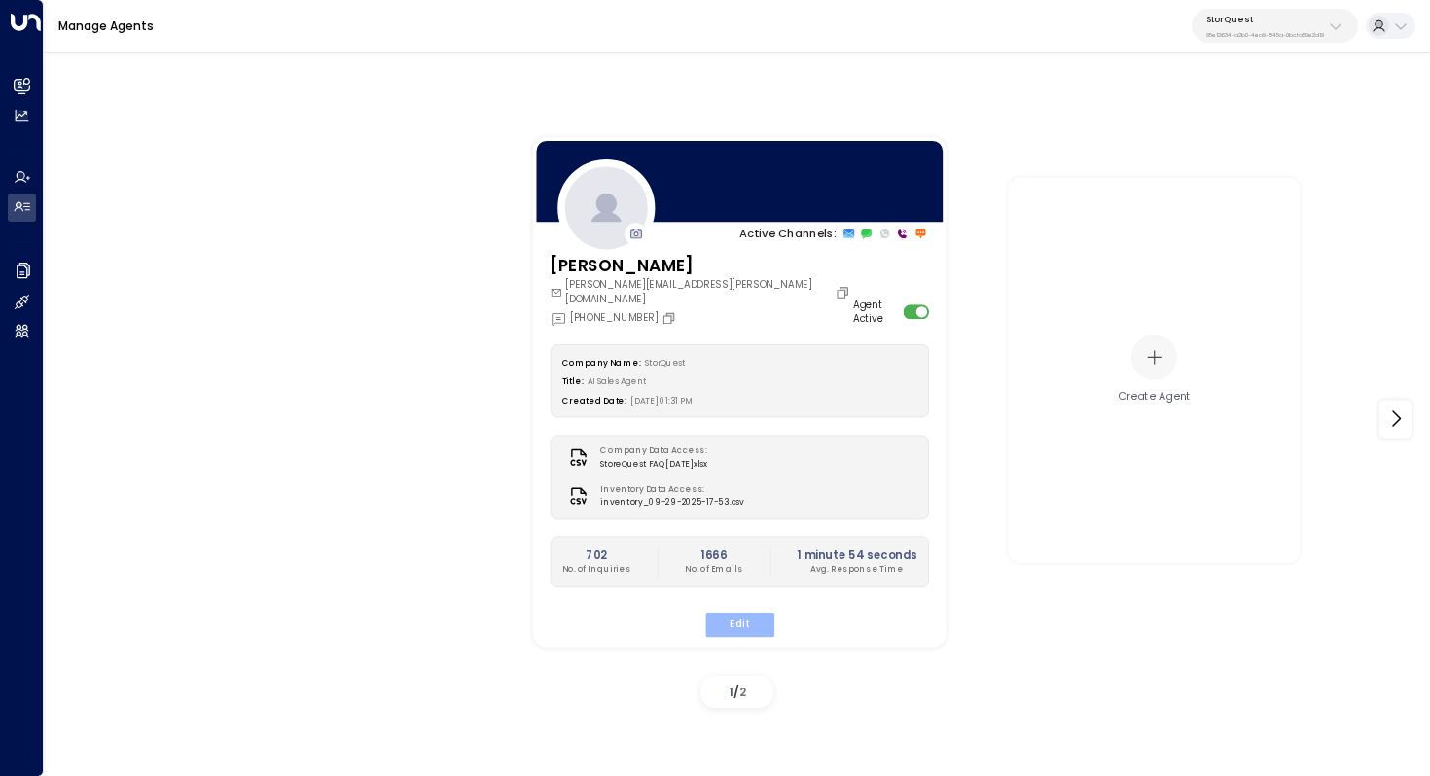
click at [712, 612] on button "Edit" at bounding box center [738, 624] width 69 height 25
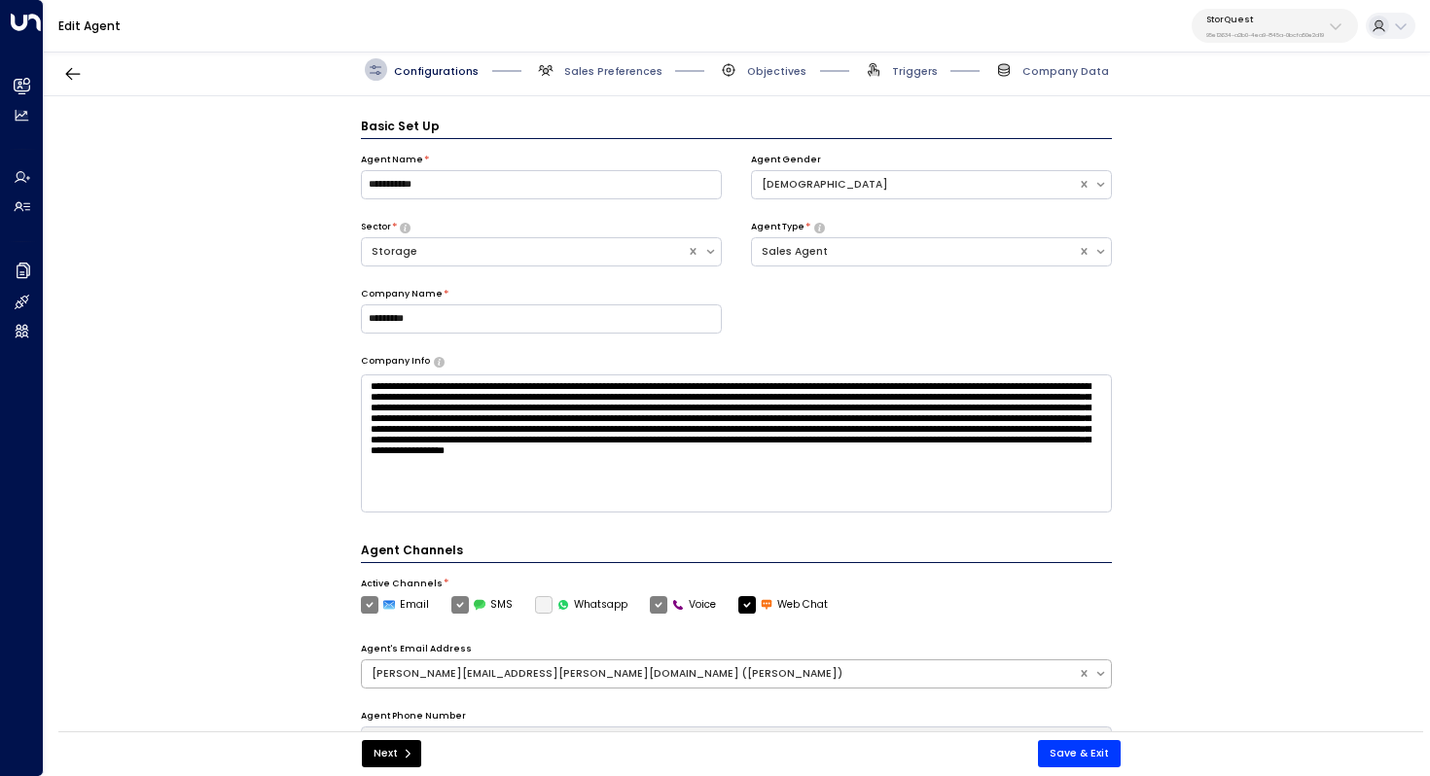
scroll to position [21, 0]
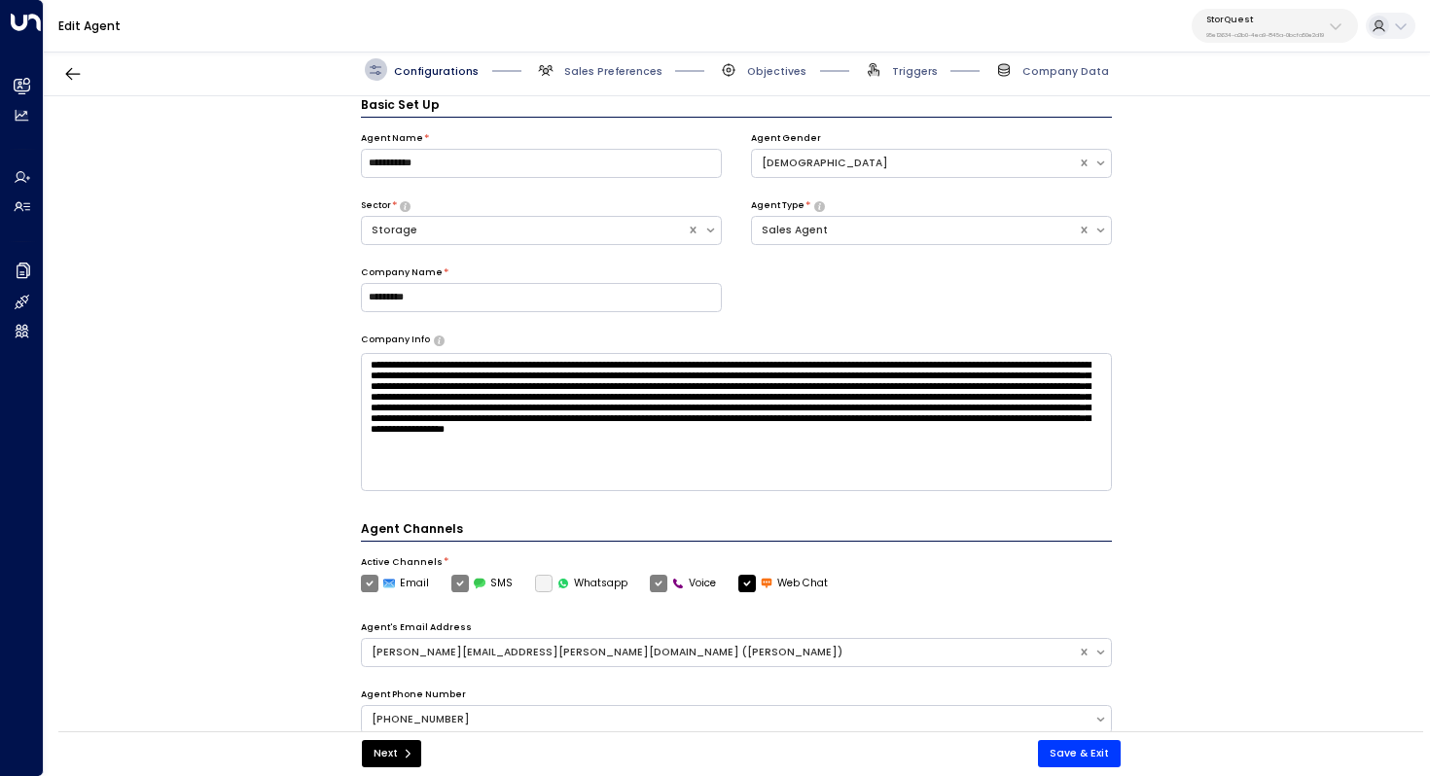
click at [629, 78] on span "Sales Preferences" at bounding box center [598, 69] width 127 height 22
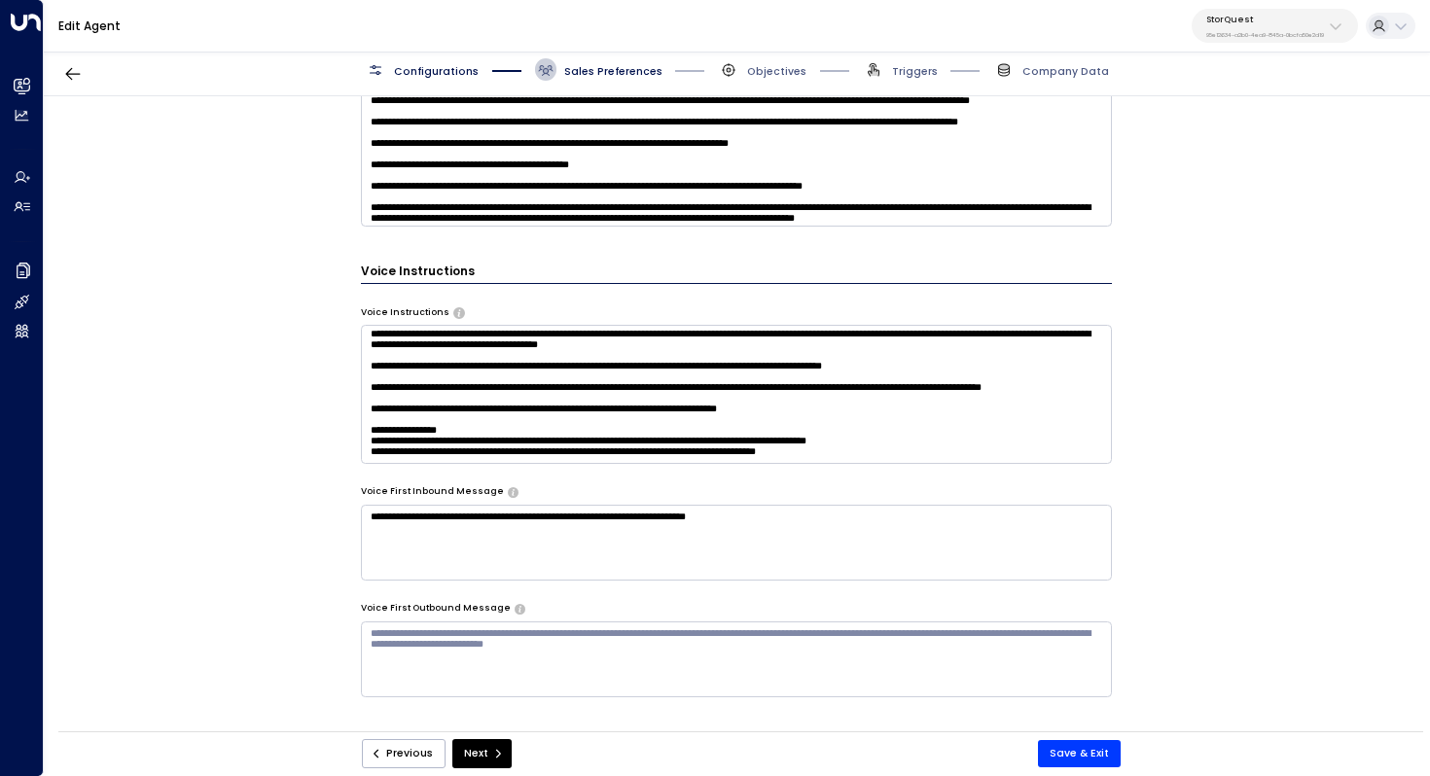
scroll to position [409, 0]
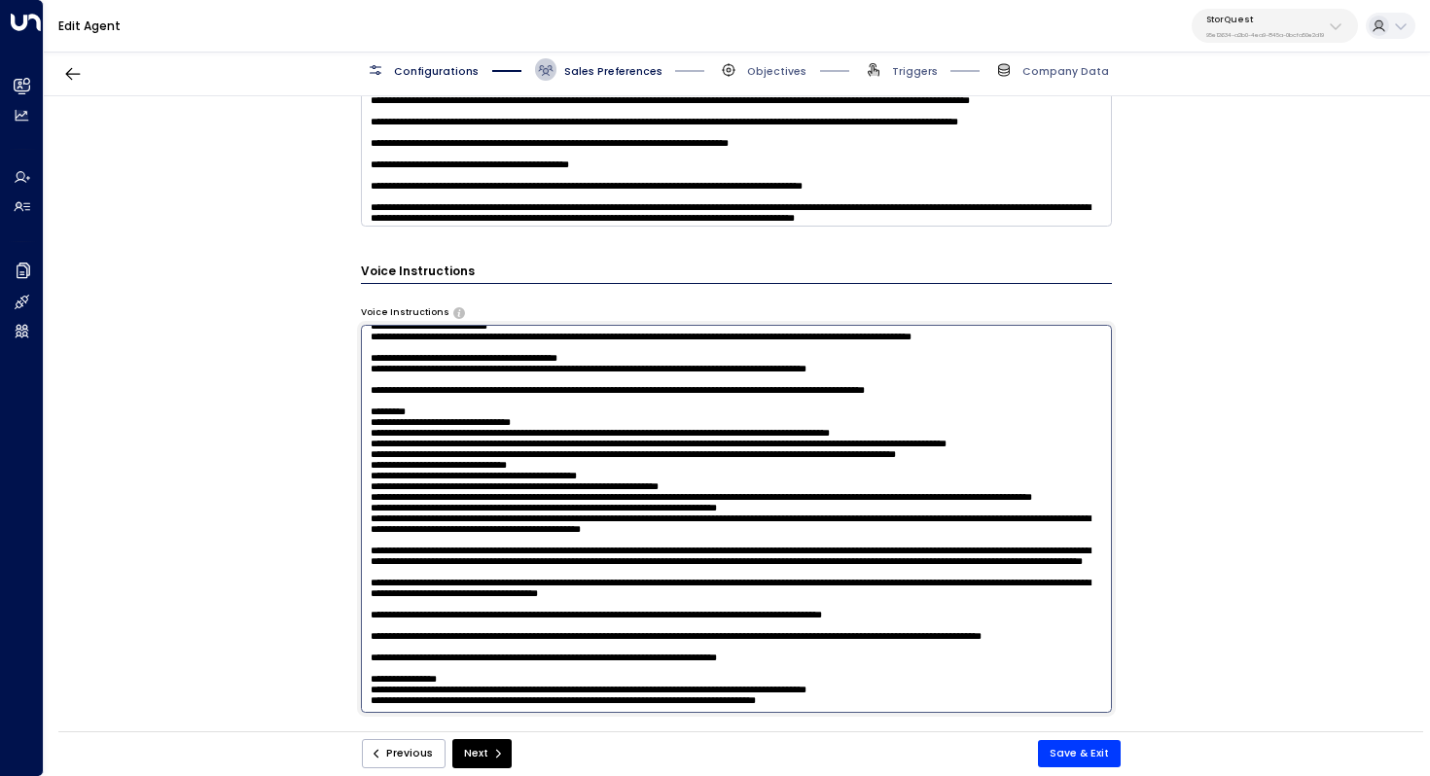
click at [761, 421] on textarea at bounding box center [737, 518] width 752 height 387
click at [396, 435] on textarea at bounding box center [737, 518] width 752 height 387
drag, startPoint x: 415, startPoint y: 440, endPoint x: 386, endPoint y: 440, distance: 29.2
click at [386, 440] on textarea at bounding box center [737, 518] width 752 height 387
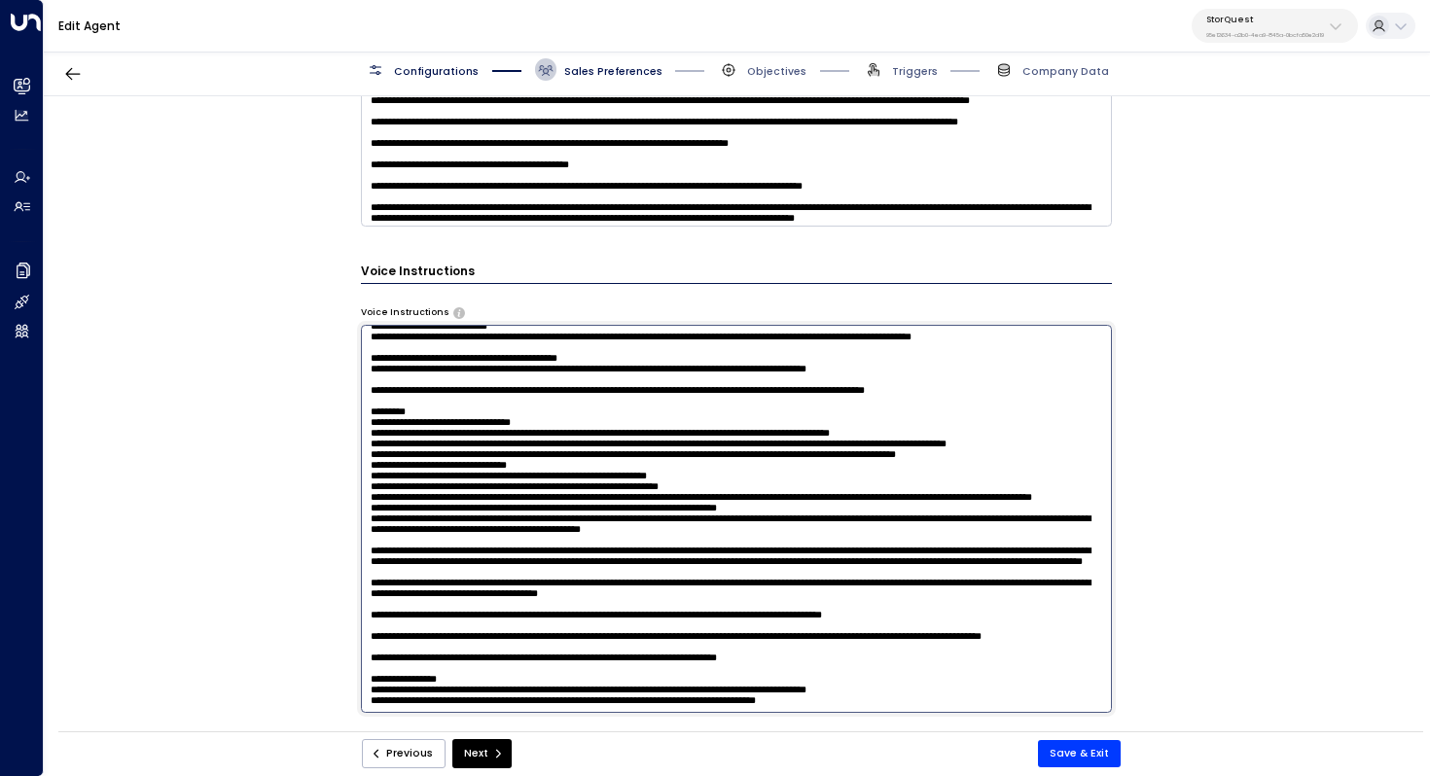
click at [518, 436] on textarea at bounding box center [737, 518] width 752 height 387
click at [678, 423] on textarea at bounding box center [737, 518] width 752 height 387
click at [420, 460] on textarea at bounding box center [737, 518] width 752 height 387
click at [438, 460] on textarea at bounding box center [737, 518] width 752 height 387
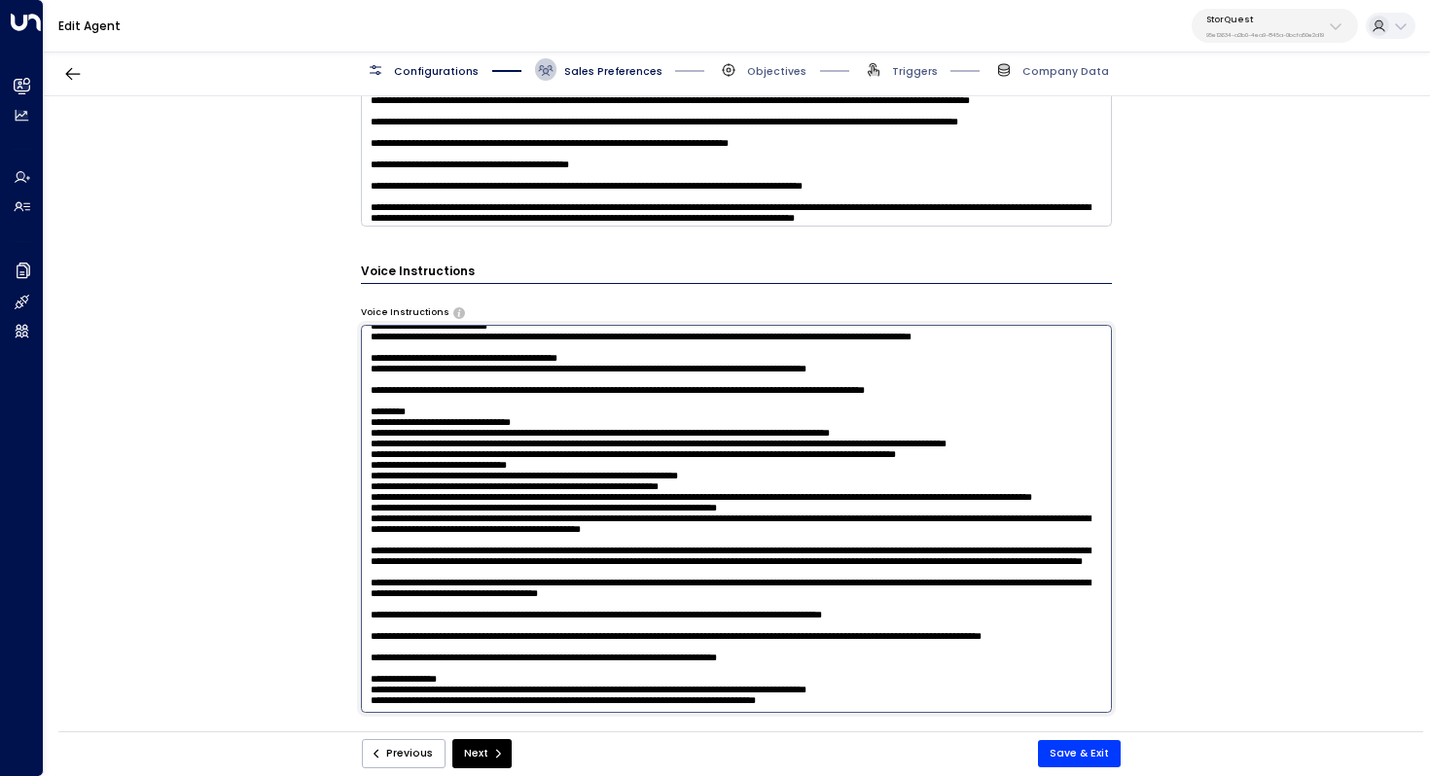
click at [558, 437] on textarea at bounding box center [737, 518] width 752 height 387
click at [690, 466] on textarea at bounding box center [737, 518] width 752 height 387
drag, startPoint x: 704, startPoint y: 468, endPoint x: 704, endPoint y: 479, distance: 11.7
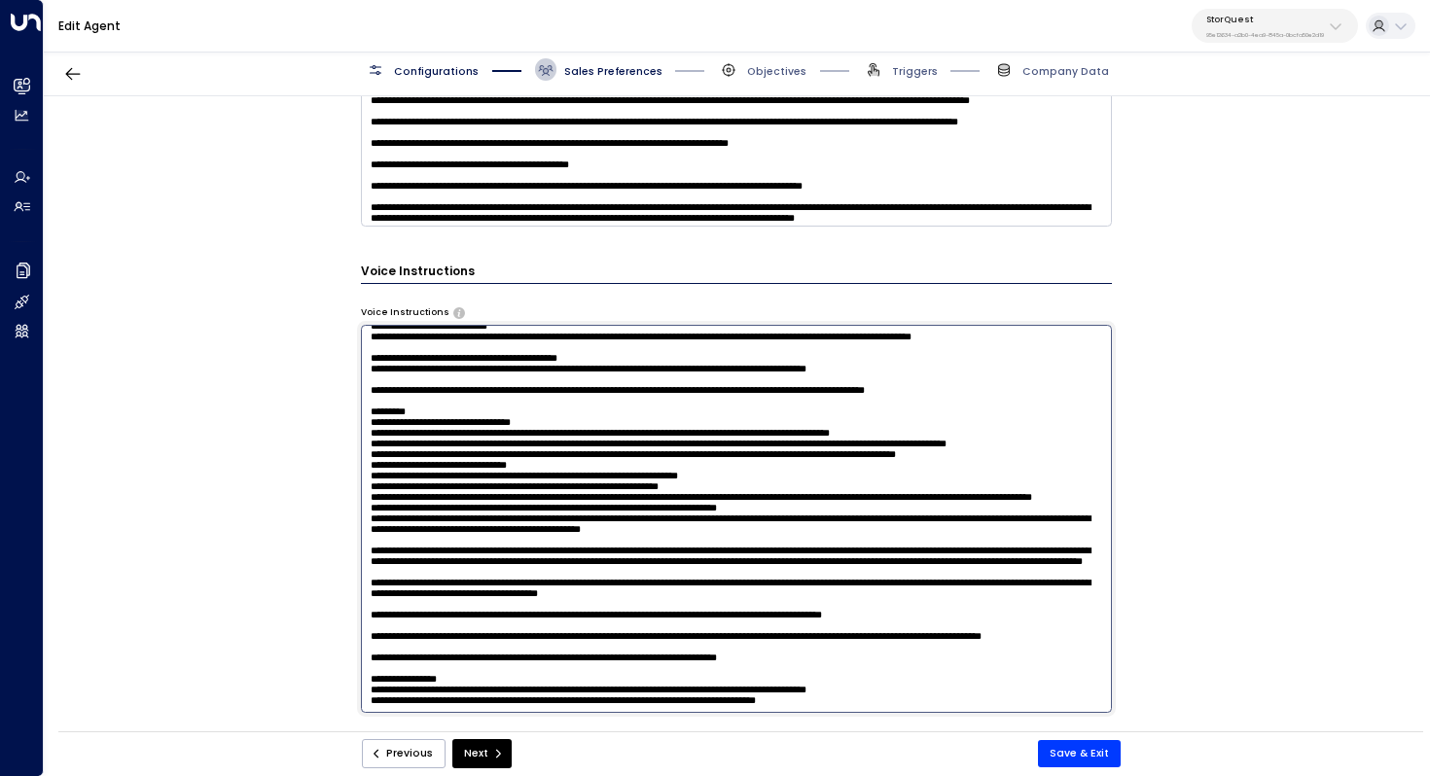
click at [704, 479] on textarea at bounding box center [737, 518] width 752 height 387
drag, startPoint x: 670, startPoint y: 488, endPoint x: 689, endPoint y: 488, distance: 19.4
click at [689, 488] on textarea at bounding box center [737, 518] width 752 height 387
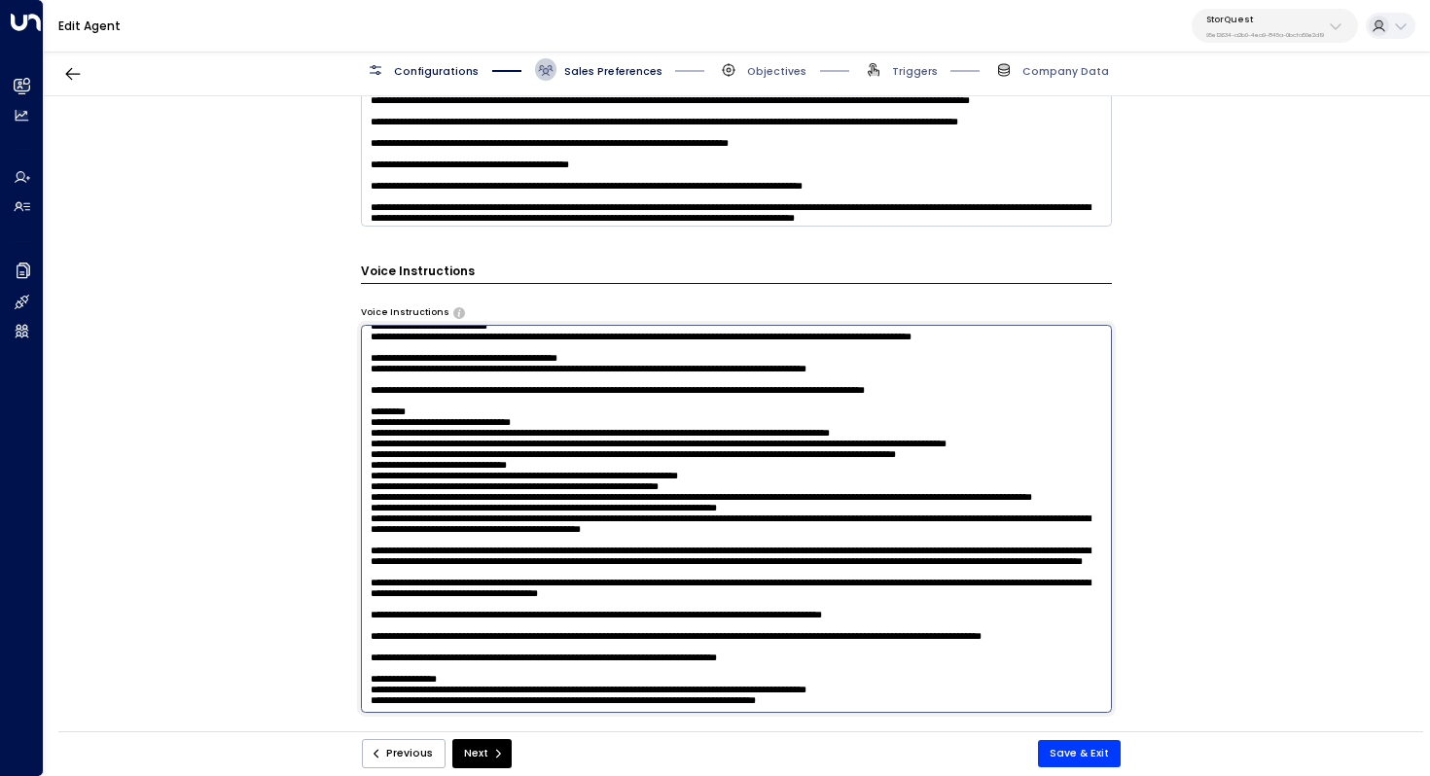
click at [689, 488] on textarea at bounding box center [737, 518] width 752 height 387
drag, startPoint x: 733, startPoint y: 483, endPoint x: 733, endPoint y: 497, distance: 13.6
click at [733, 497] on textarea at bounding box center [737, 518] width 752 height 387
click at [600, 472] on textarea at bounding box center [737, 518] width 752 height 387
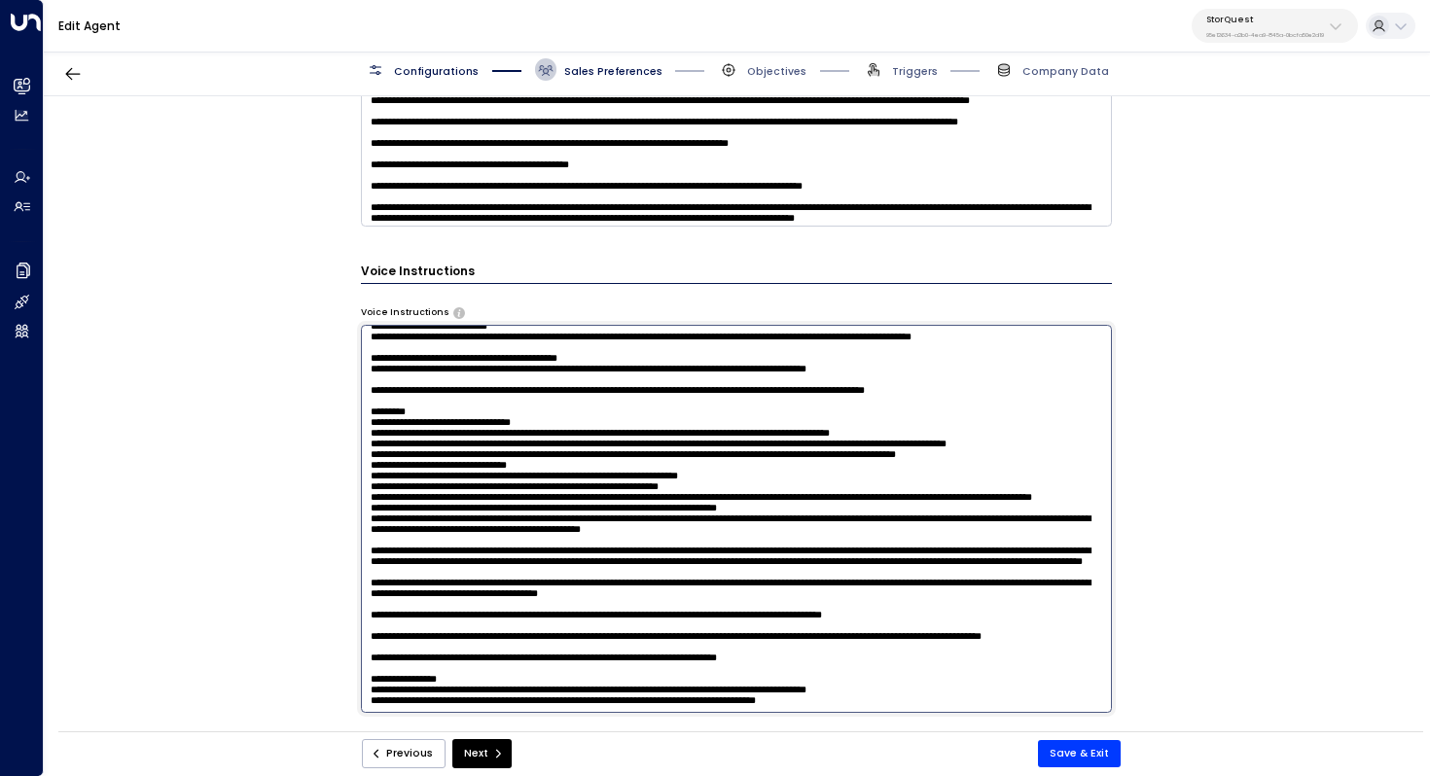
click at [859, 499] on textarea at bounding box center [737, 518] width 752 height 387
click at [587, 544] on textarea at bounding box center [737, 518] width 752 height 387
click at [581, 576] on textarea at bounding box center [737, 518] width 752 height 387
click at [591, 588] on textarea at bounding box center [737, 518] width 752 height 387
click at [575, 586] on textarea at bounding box center [737, 518] width 752 height 387
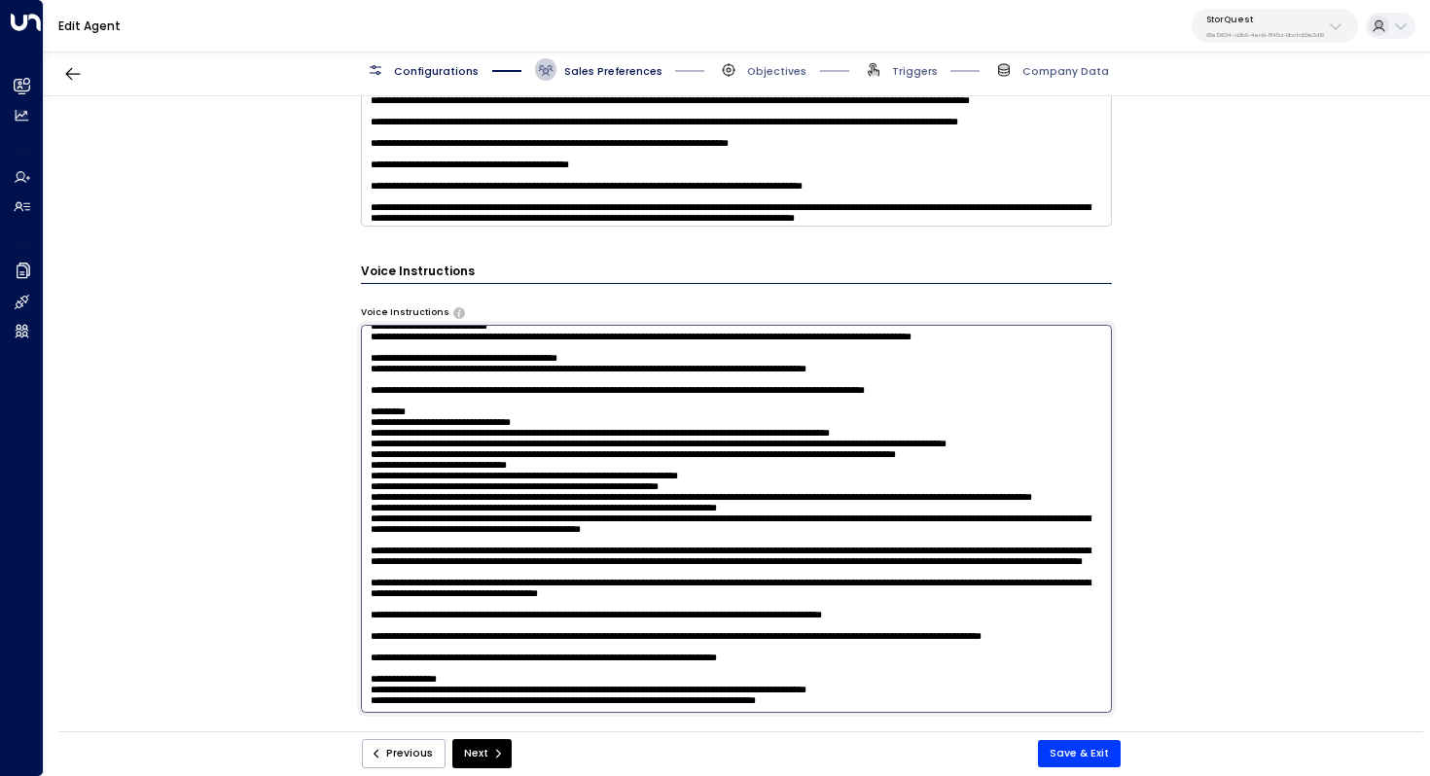
click at [618, 587] on textarea at bounding box center [737, 518] width 752 height 387
drag, startPoint x: 576, startPoint y: 601, endPoint x: 594, endPoint y: 601, distance: 18.5
click at [594, 601] on textarea at bounding box center [737, 518] width 752 height 387
click at [807, 615] on textarea at bounding box center [737, 518] width 752 height 387
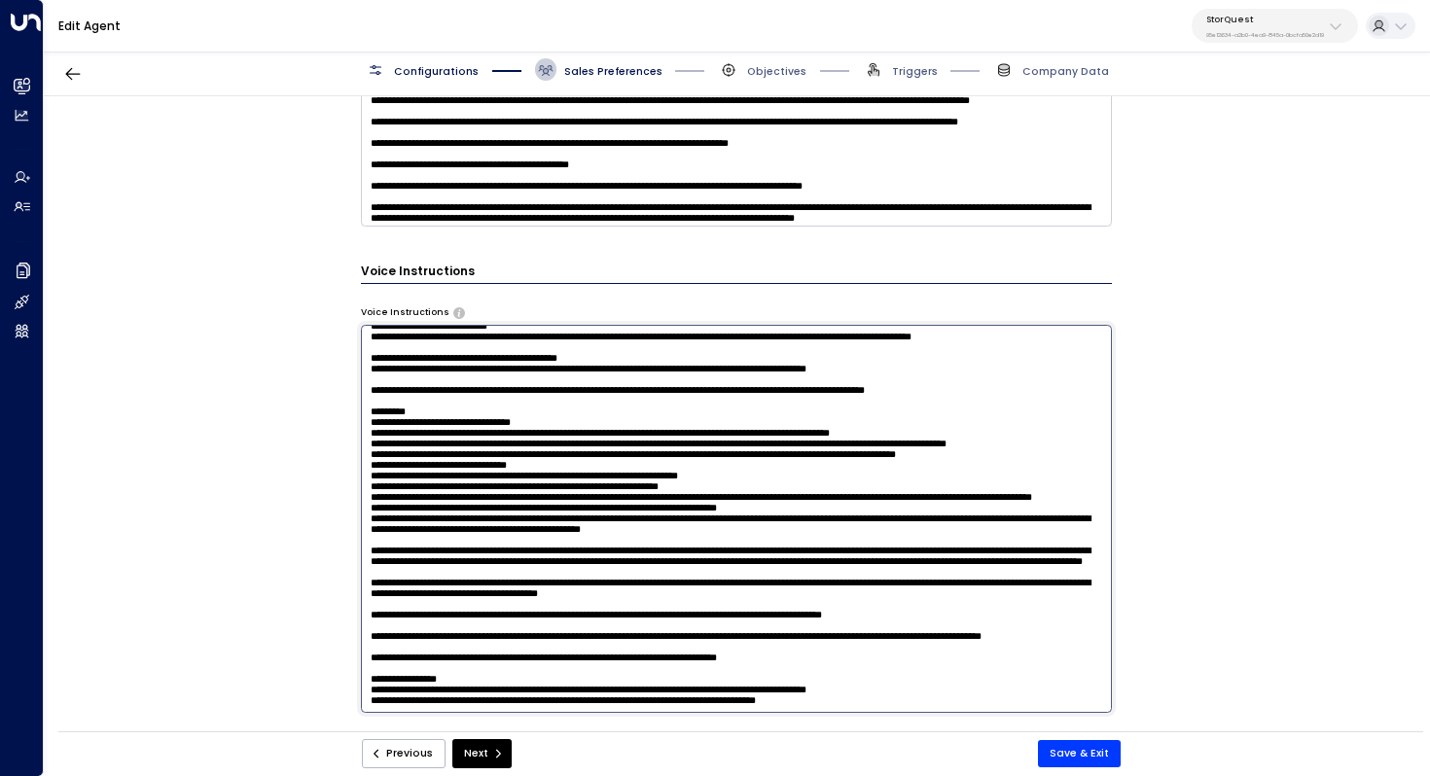
drag, startPoint x: 833, startPoint y: 610, endPoint x: 810, endPoint y: 610, distance: 23.3
click at [810, 610] on textarea at bounding box center [737, 518] width 752 height 387
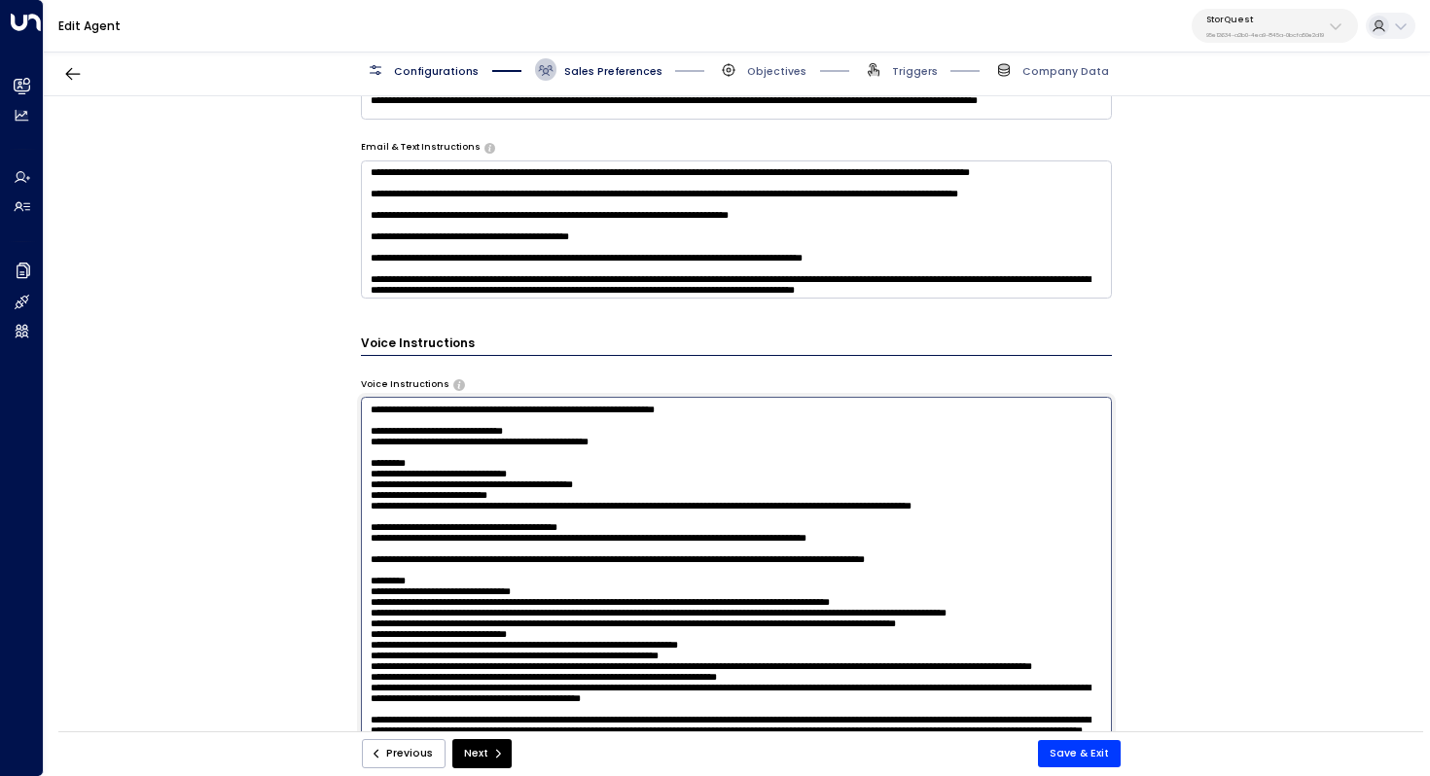
scroll to position [31, 0]
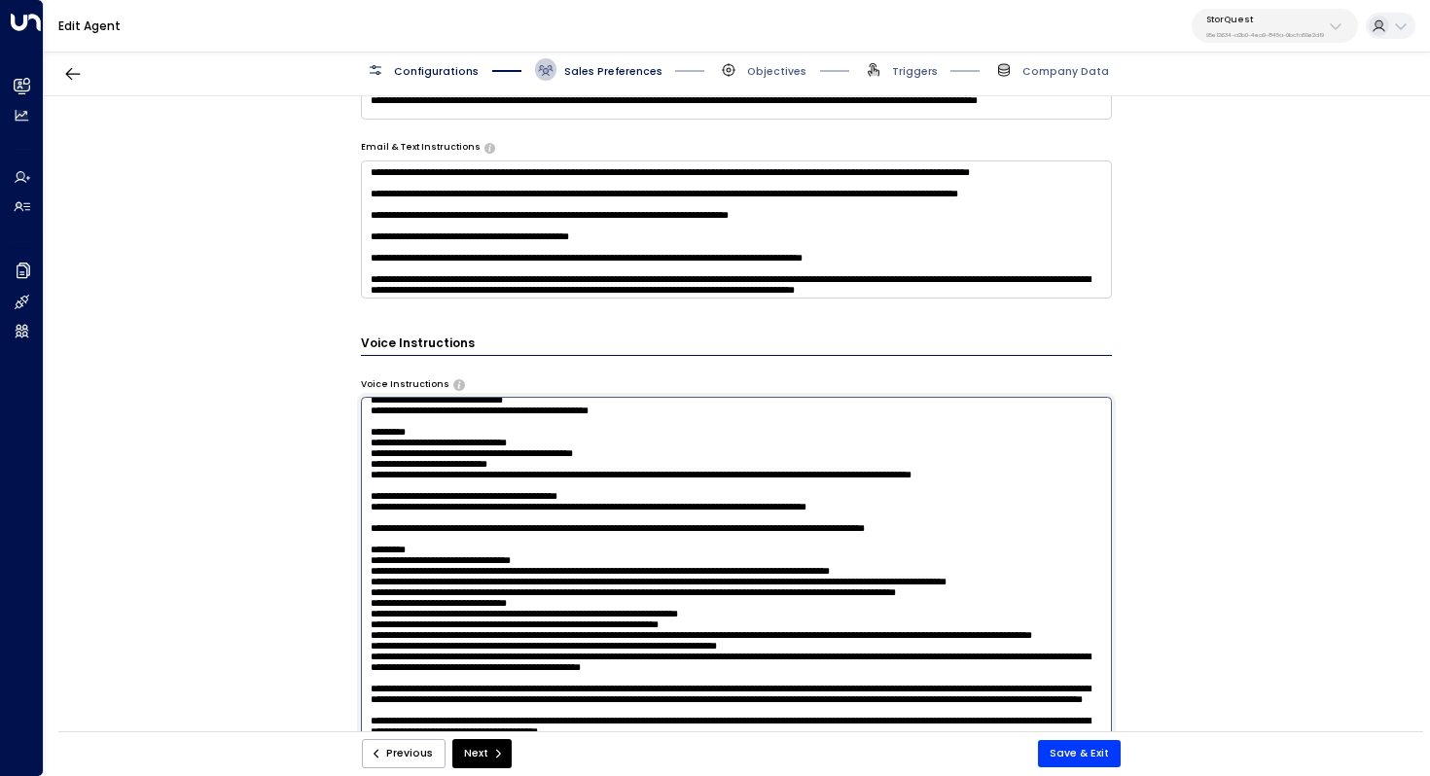
click at [654, 486] on textarea at bounding box center [737, 590] width 752 height 387
click at [654, 457] on textarea at bounding box center [737, 590] width 752 height 387
click at [664, 465] on textarea at bounding box center [737, 590] width 752 height 387
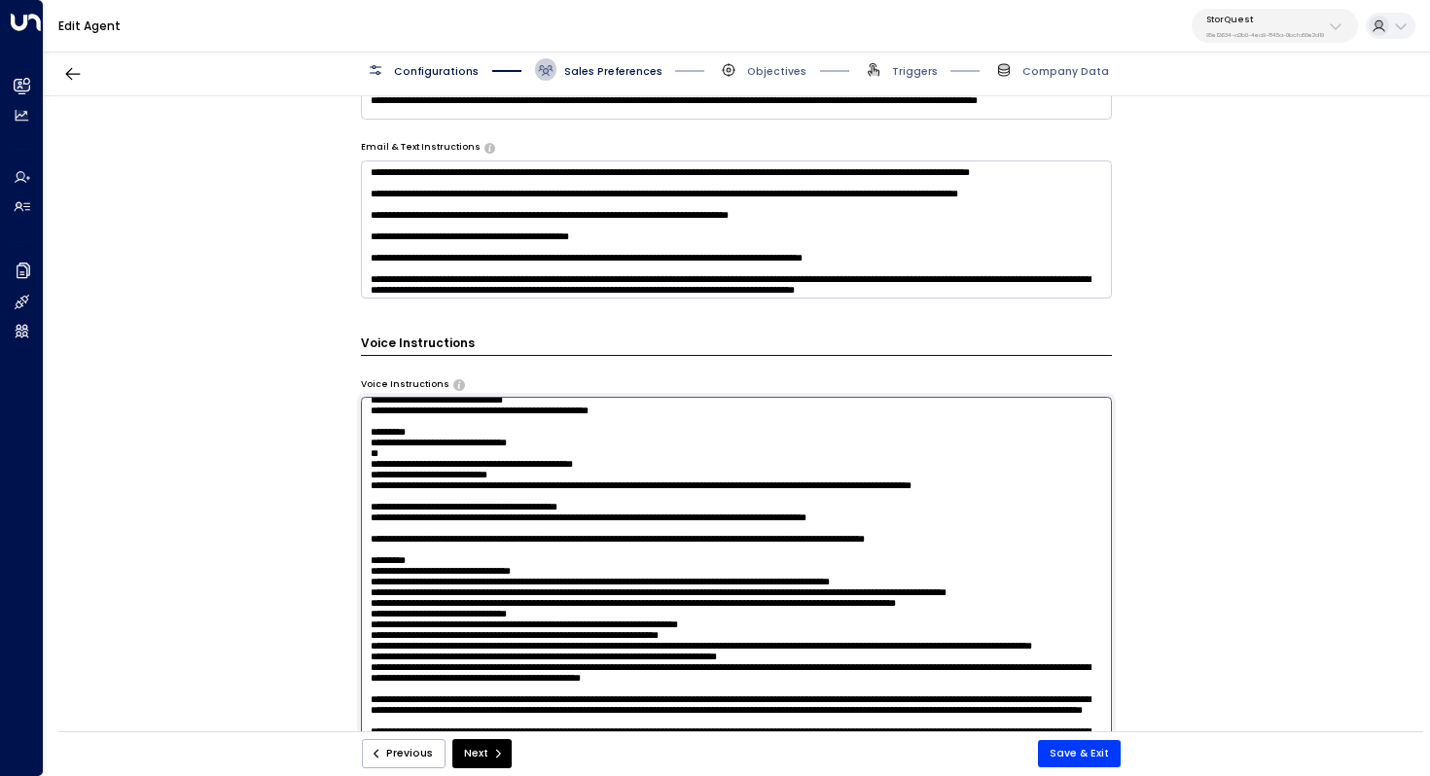
paste textarea "**********"
click at [1004, 480] on textarea at bounding box center [737, 590] width 752 height 387
drag, startPoint x: 721, startPoint y: 481, endPoint x: 383, endPoint y: 481, distance: 337.5
click at [381, 481] on textarea at bounding box center [737, 590] width 752 height 387
drag, startPoint x: 624, startPoint y: 487, endPoint x: 604, endPoint y: 484, distance: 20.6
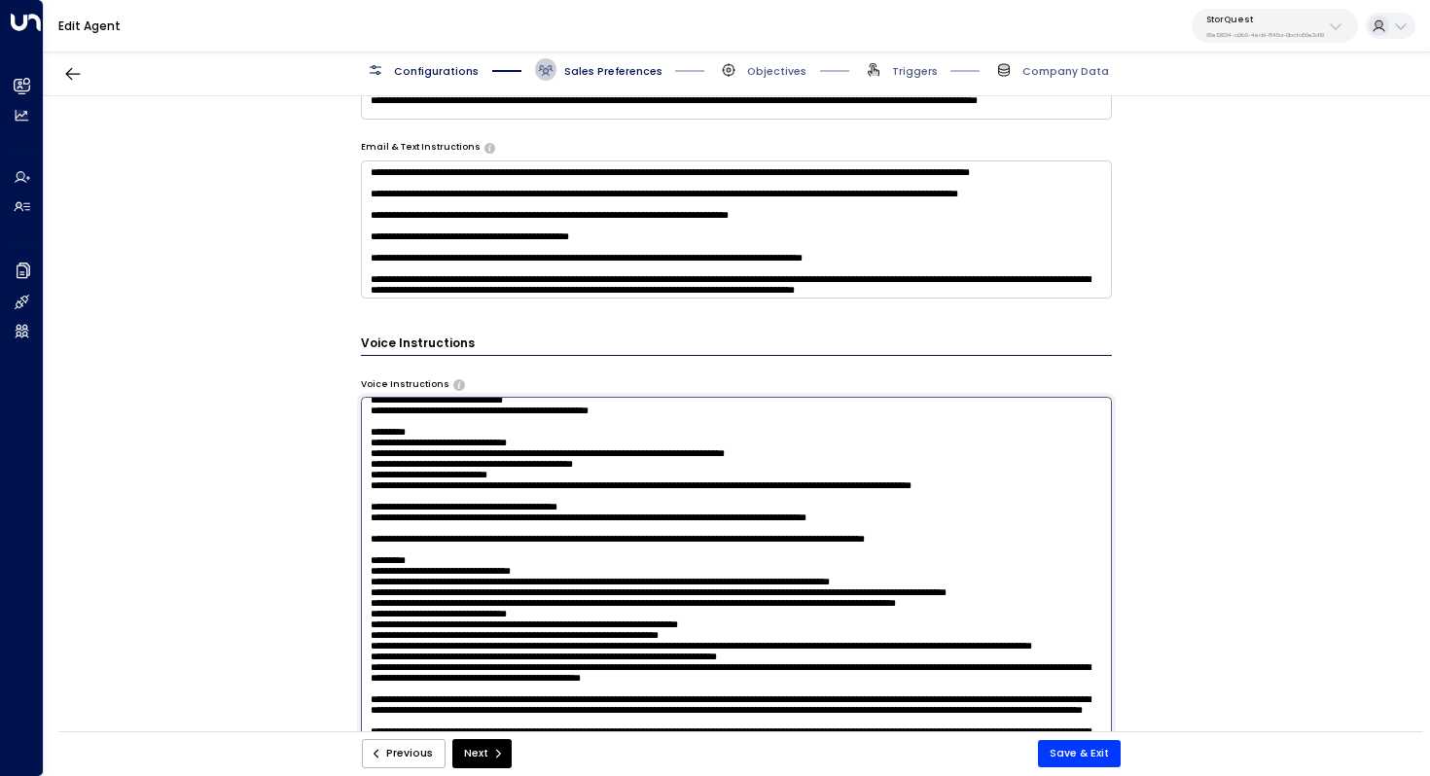
click at [604, 484] on textarea at bounding box center [737, 590] width 752 height 387
click at [669, 494] on textarea at bounding box center [737, 590] width 752 height 387
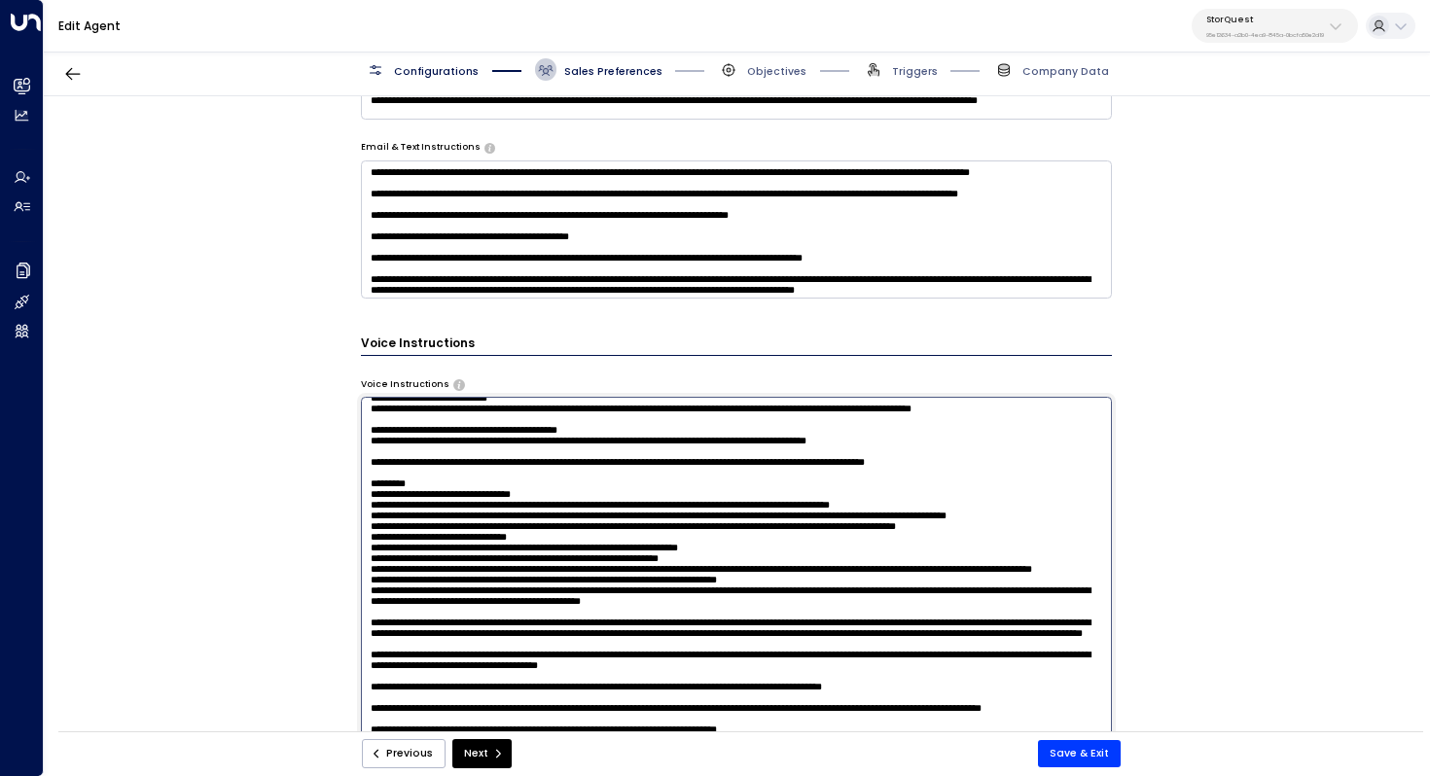
scroll to position [380, 0]
click at [686, 585] on textarea at bounding box center [737, 590] width 752 height 387
click at [730, 598] on textarea at bounding box center [737, 590] width 752 height 387
click at [966, 594] on textarea at bounding box center [737, 590] width 752 height 387
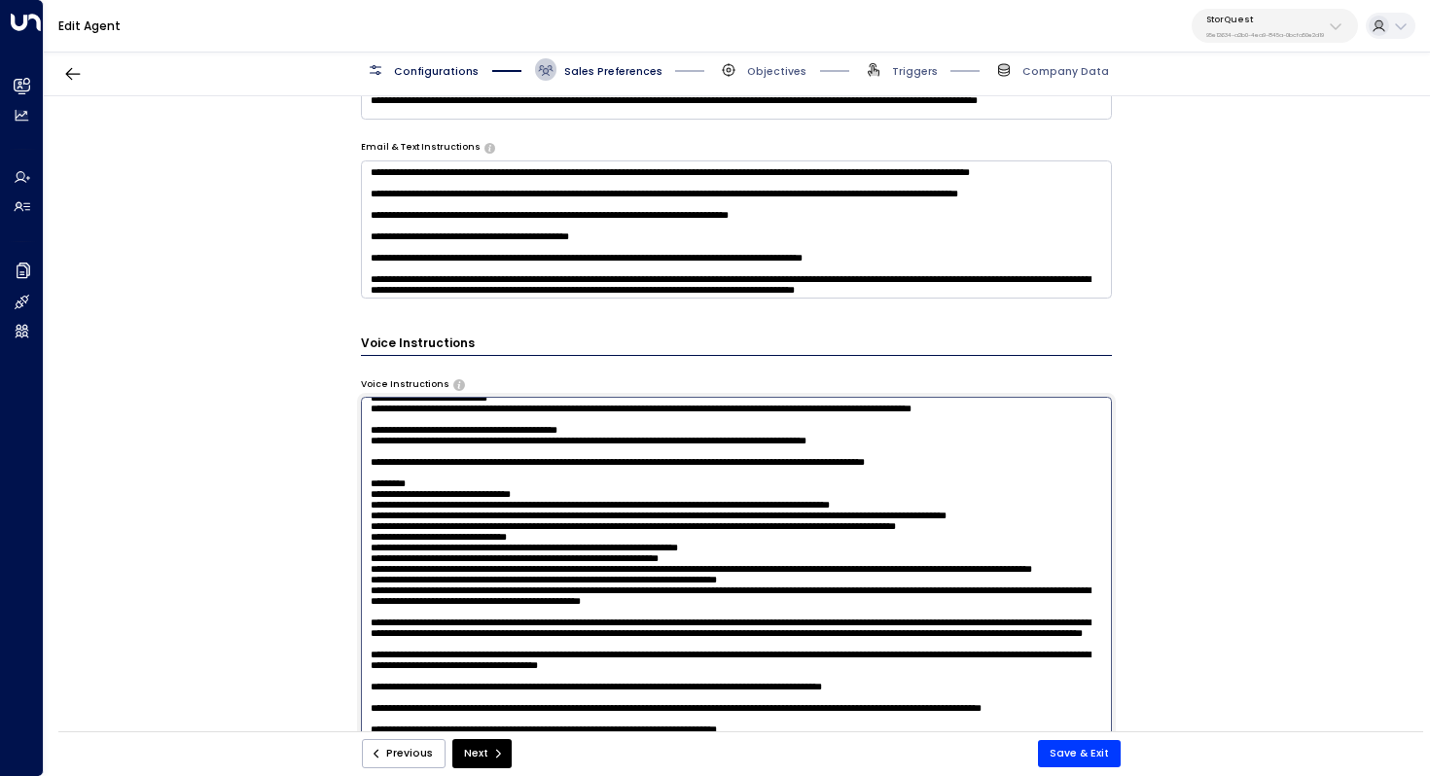
drag, startPoint x: 976, startPoint y: 593, endPoint x: 777, endPoint y: 592, distance: 199.4
click at [777, 592] on textarea at bounding box center [737, 590] width 752 height 387
drag, startPoint x: 959, startPoint y: 600, endPoint x: 771, endPoint y: 600, distance: 187.7
click at [771, 600] on textarea at bounding box center [737, 590] width 752 height 387
click at [688, 624] on textarea at bounding box center [737, 590] width 752 height 387
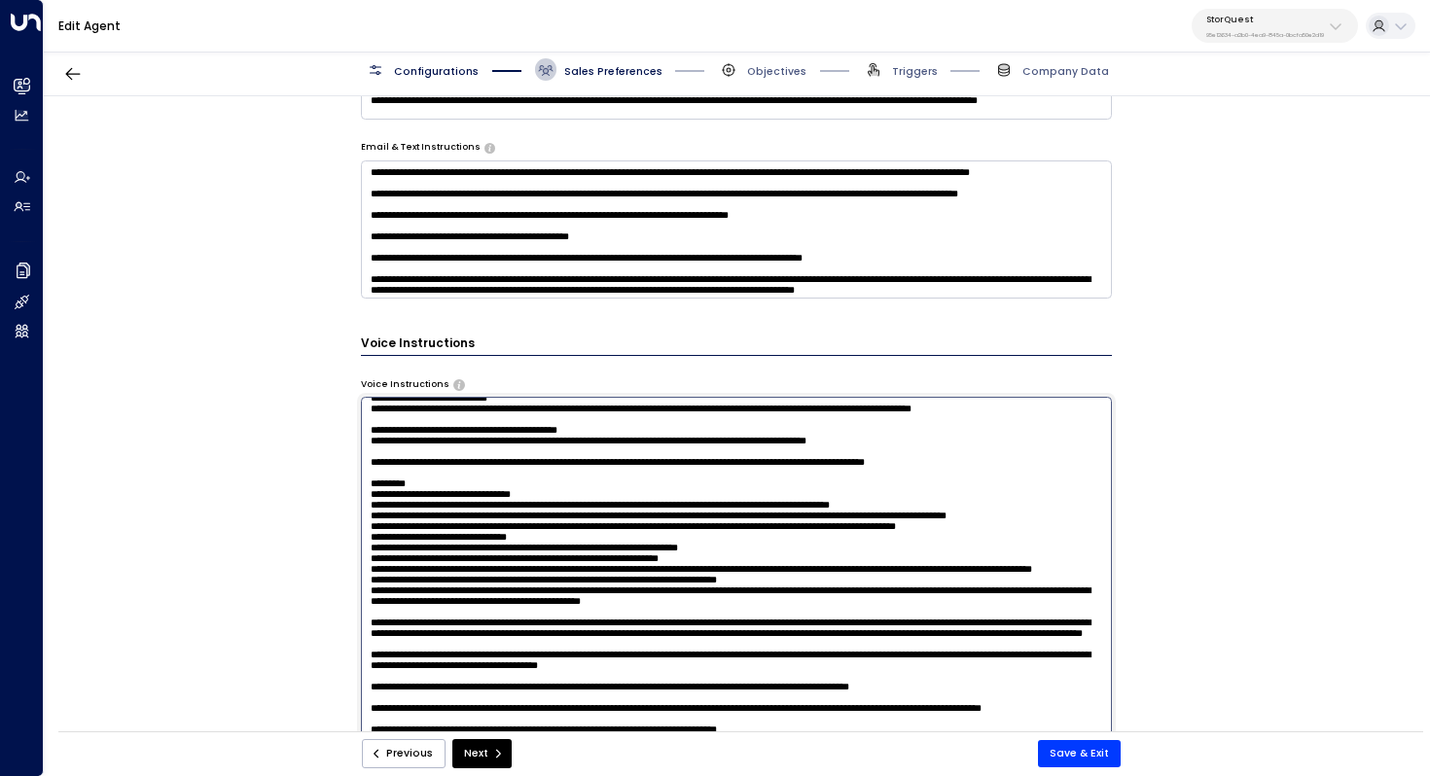
click at [677, 654] on textarea at bounding box center [737, 590] width 752 height 387
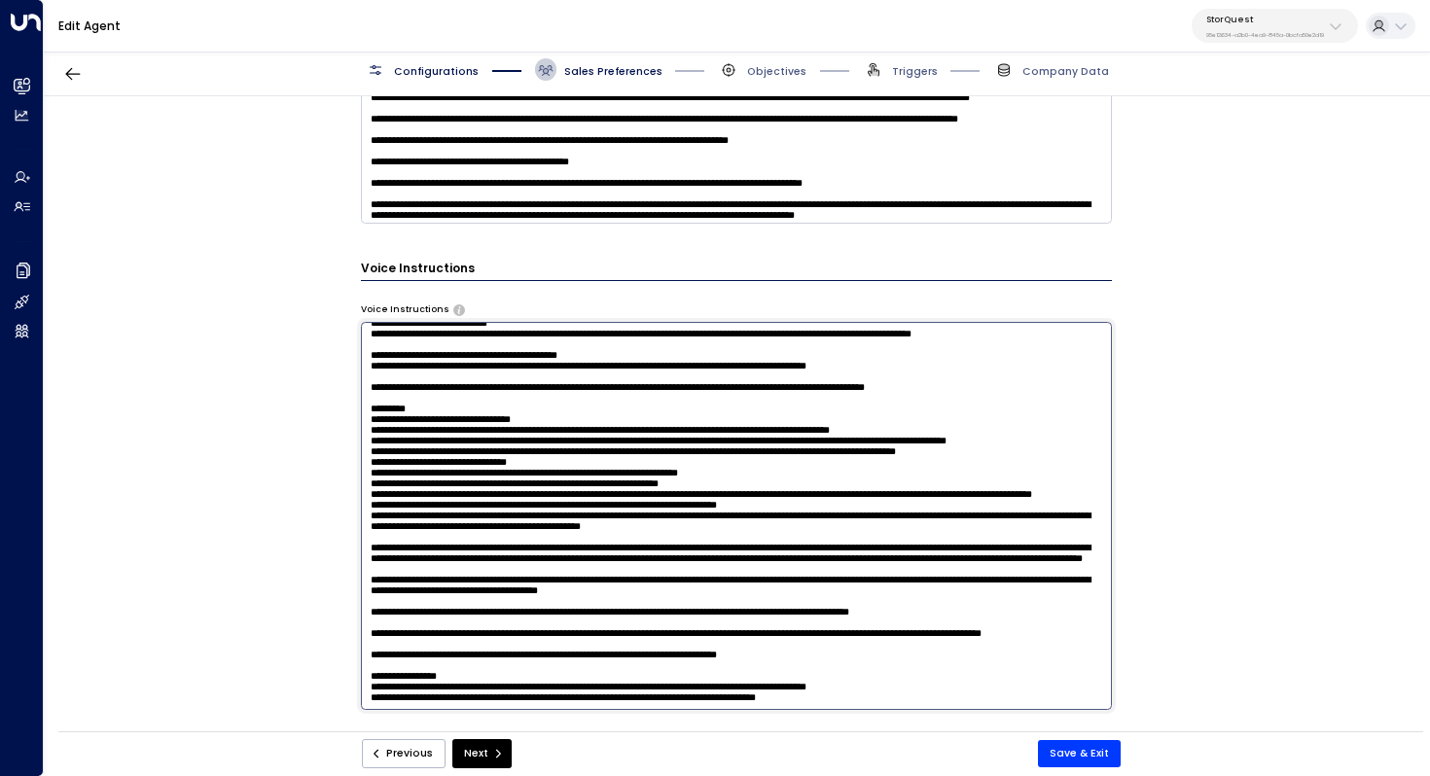
drag, startPoint x: 836, startPoint y: 608, endPoint x: 318, endPoint y: 607, distance: 518.3
click at [317, 607] on div "**********" at bounding box center [736, 418] width 1385 height 645
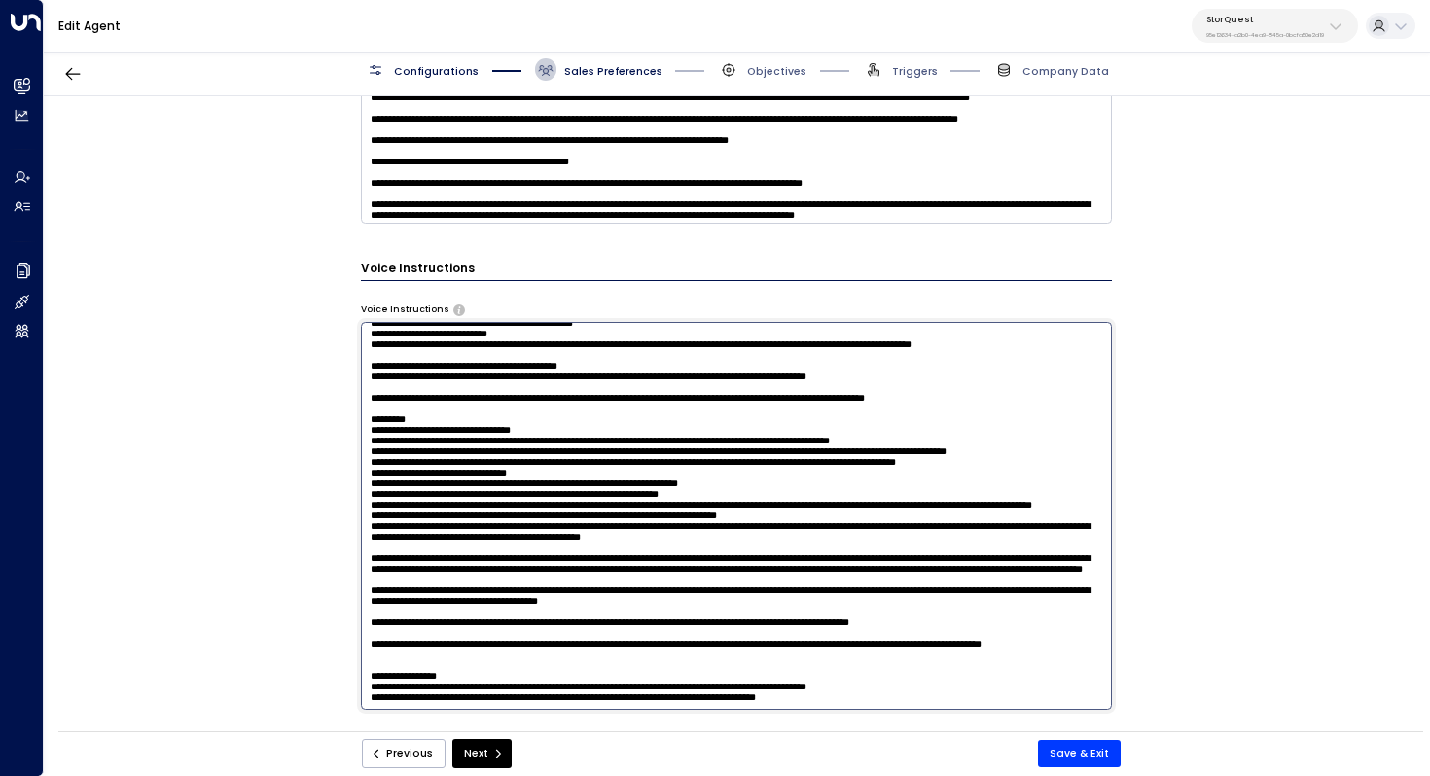
scroll to position [365, 0]
click at [433, 593] on textarea at bounding box center [737, 515] width 752 height 387
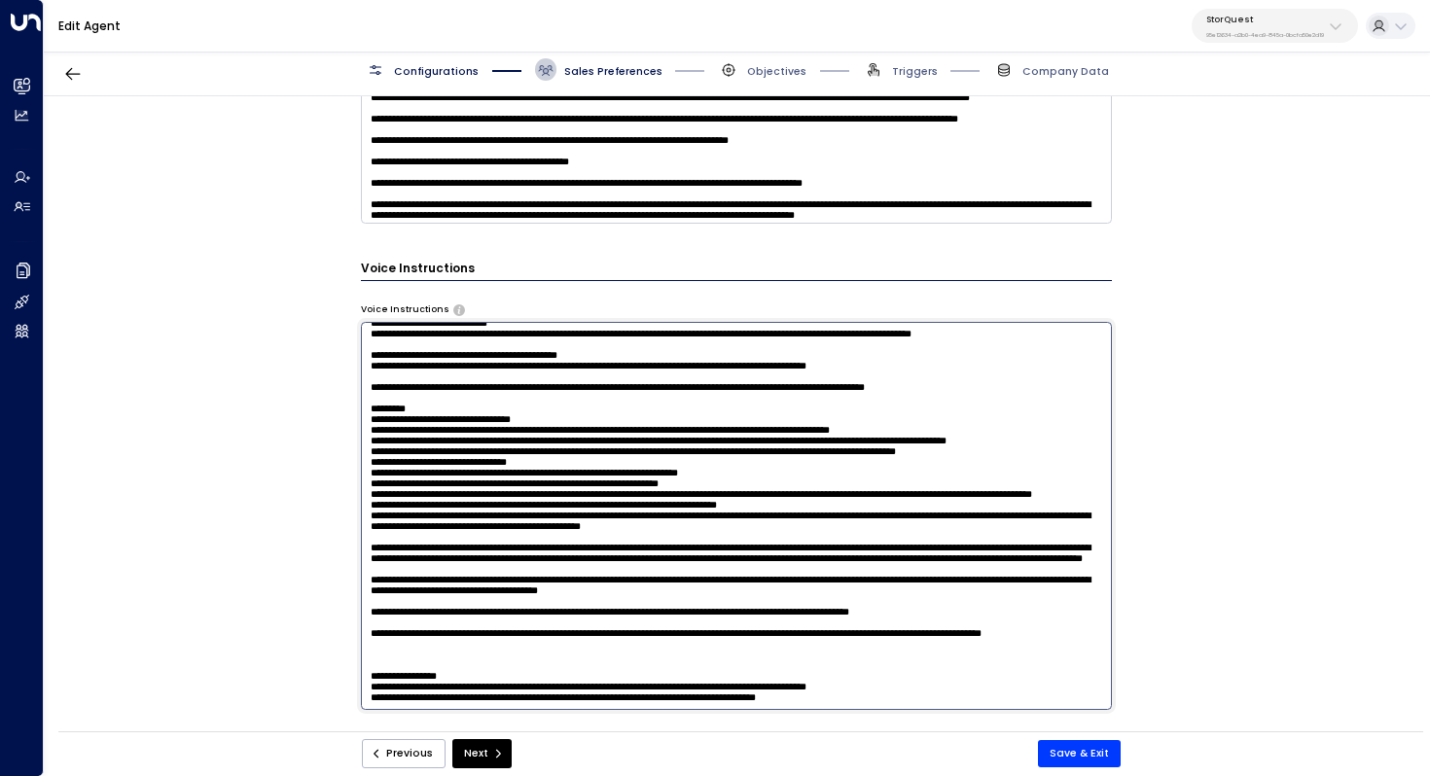
scroll to position [380, 0]
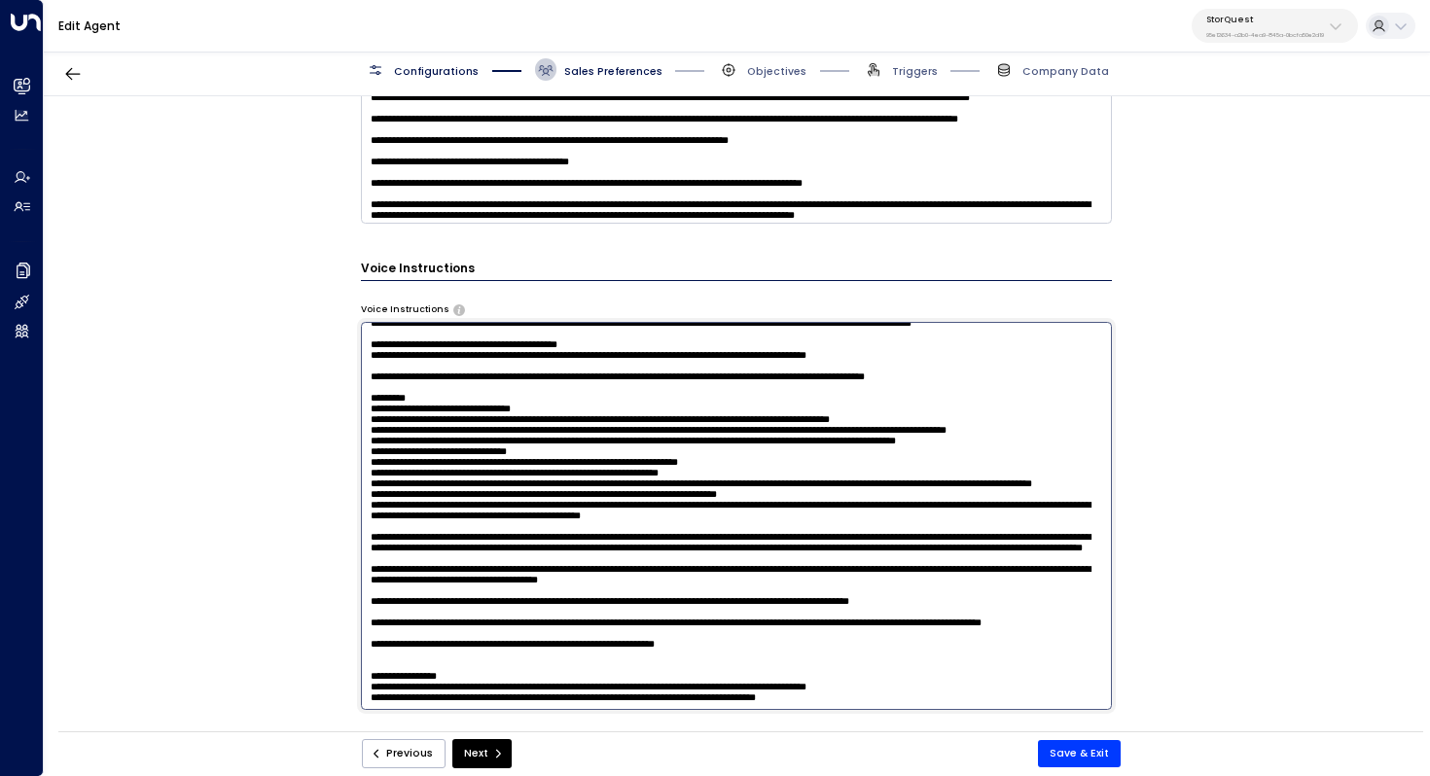
click at [431, 619] on textarea at bounding box center [737, 515] width 752 height 387
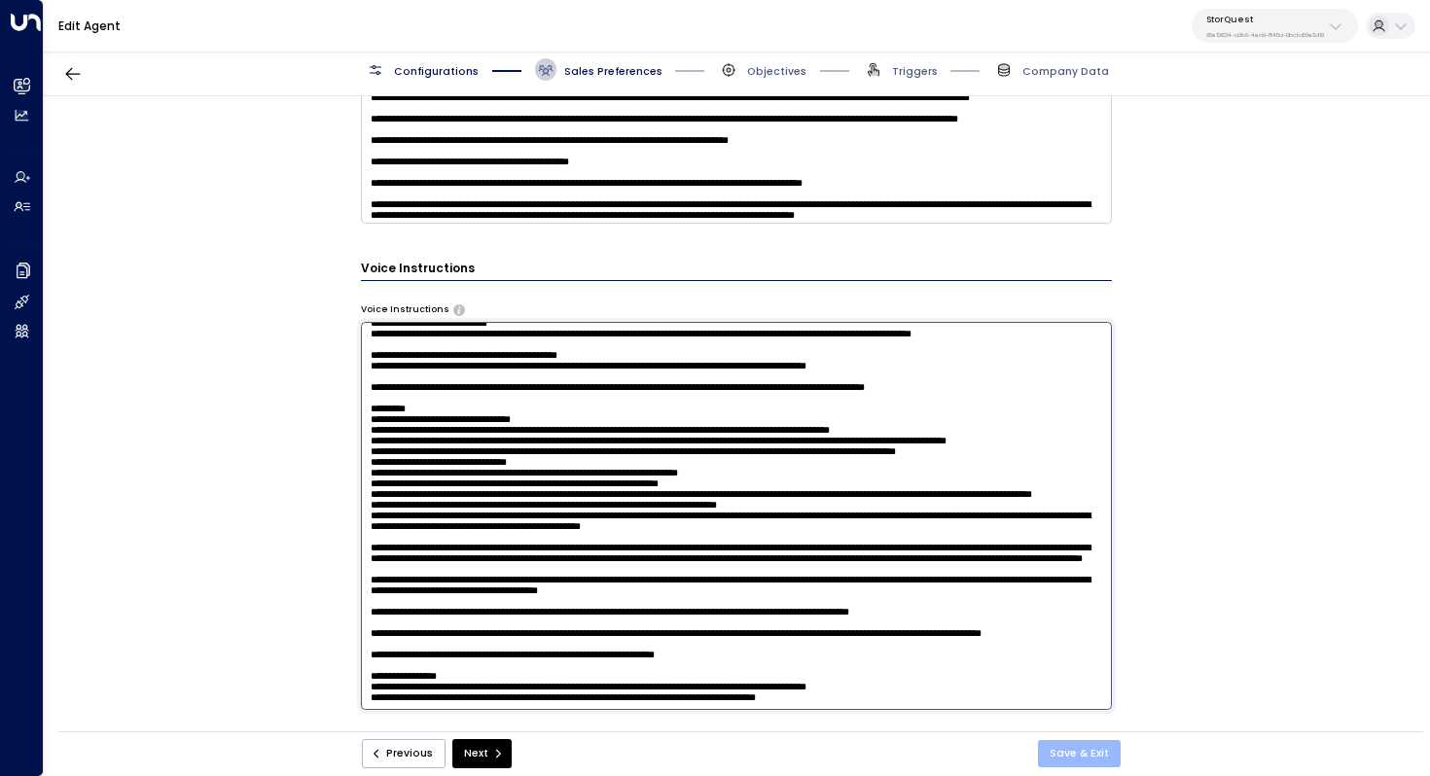
type textarea "**********"
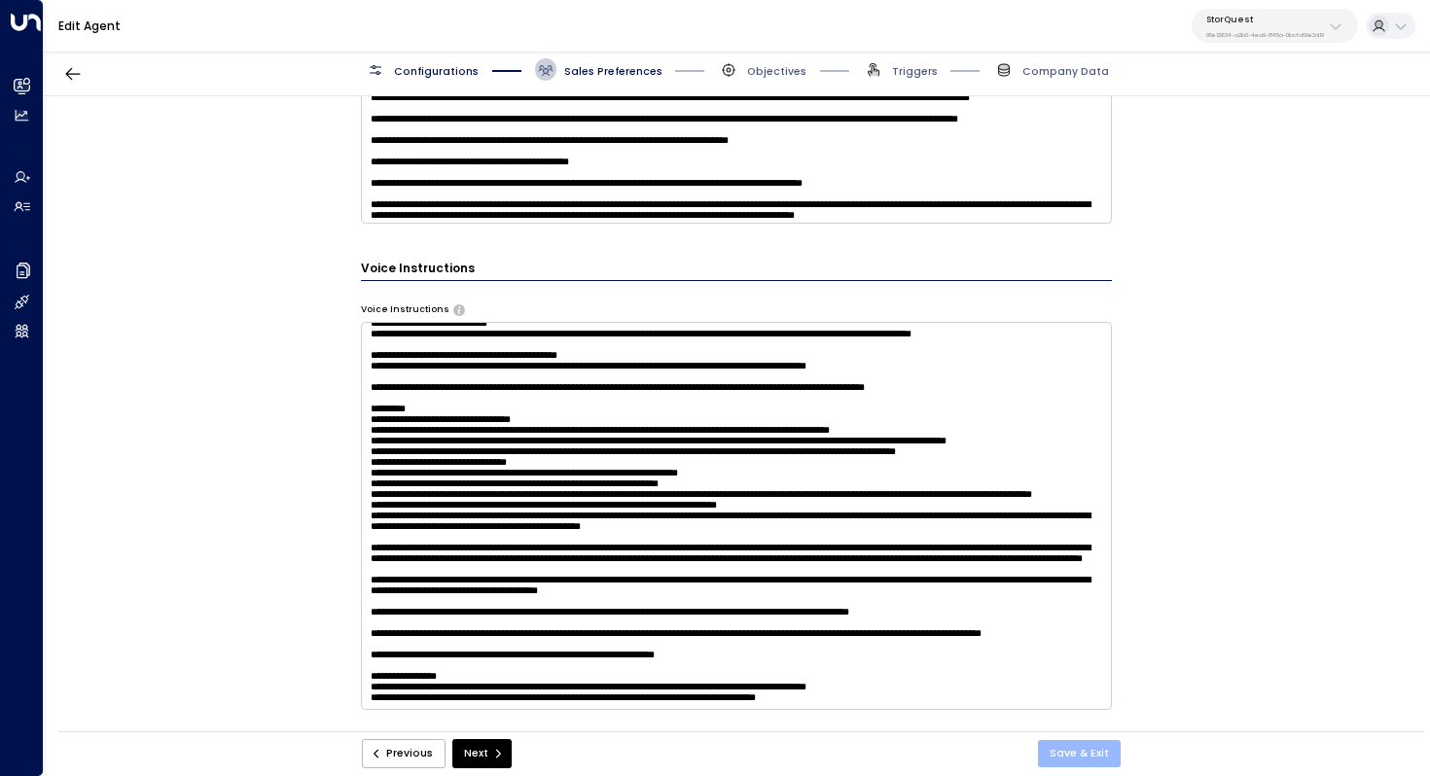
click at [1072, 746] on button "Save & Exit" at bounding box center [1079, 753] width 83 height 27
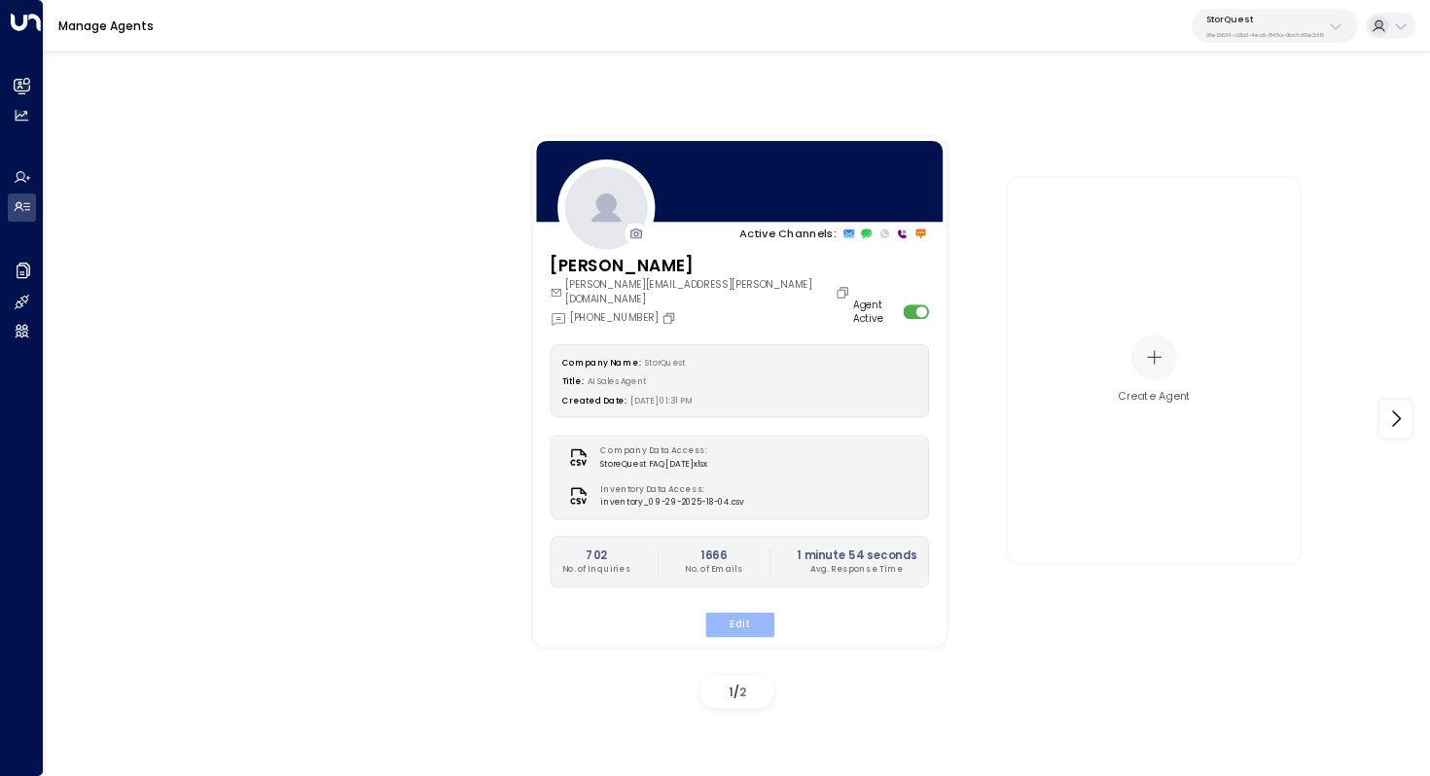
click at [723, 612] on button "Edit" at bounding box center [738, 624] width 69 height 25
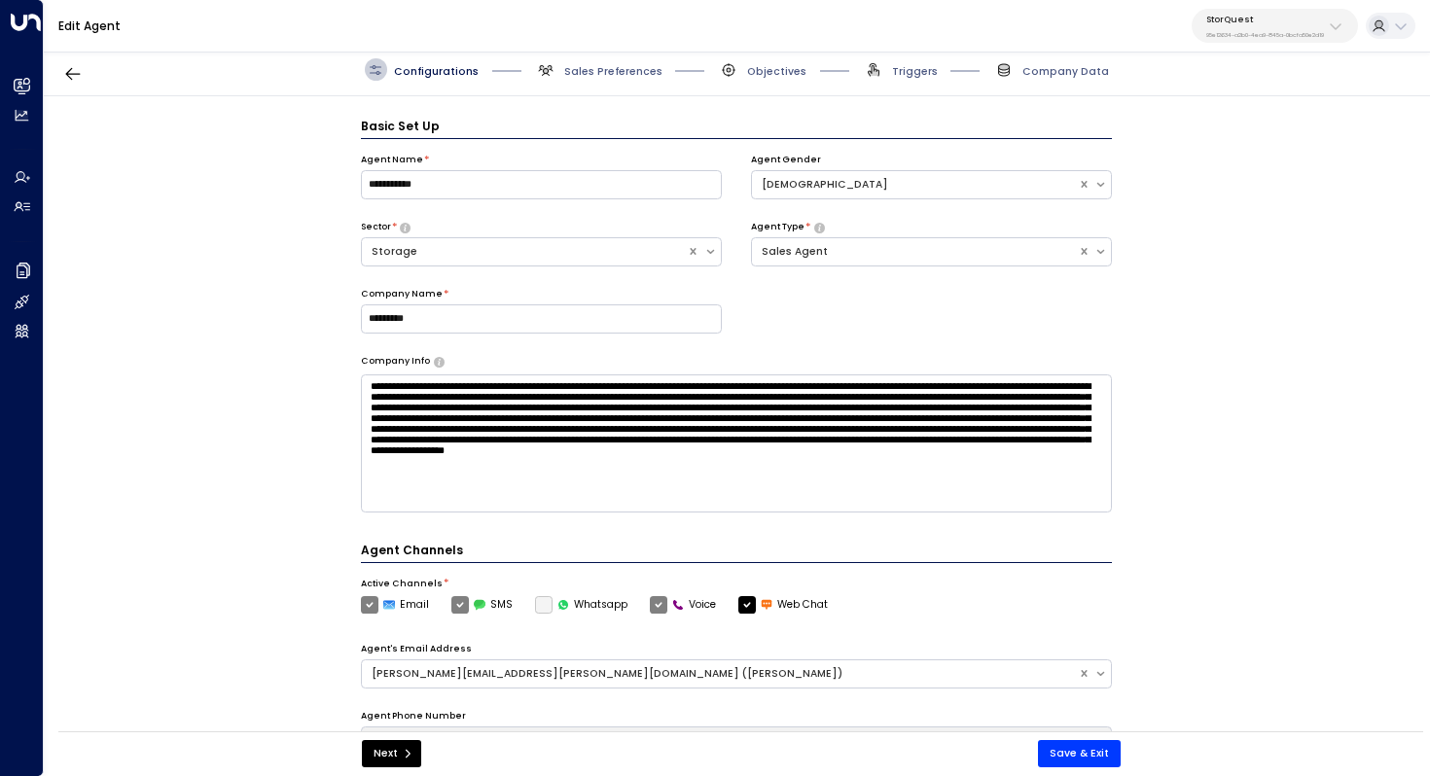
scroll to position [21, 0]
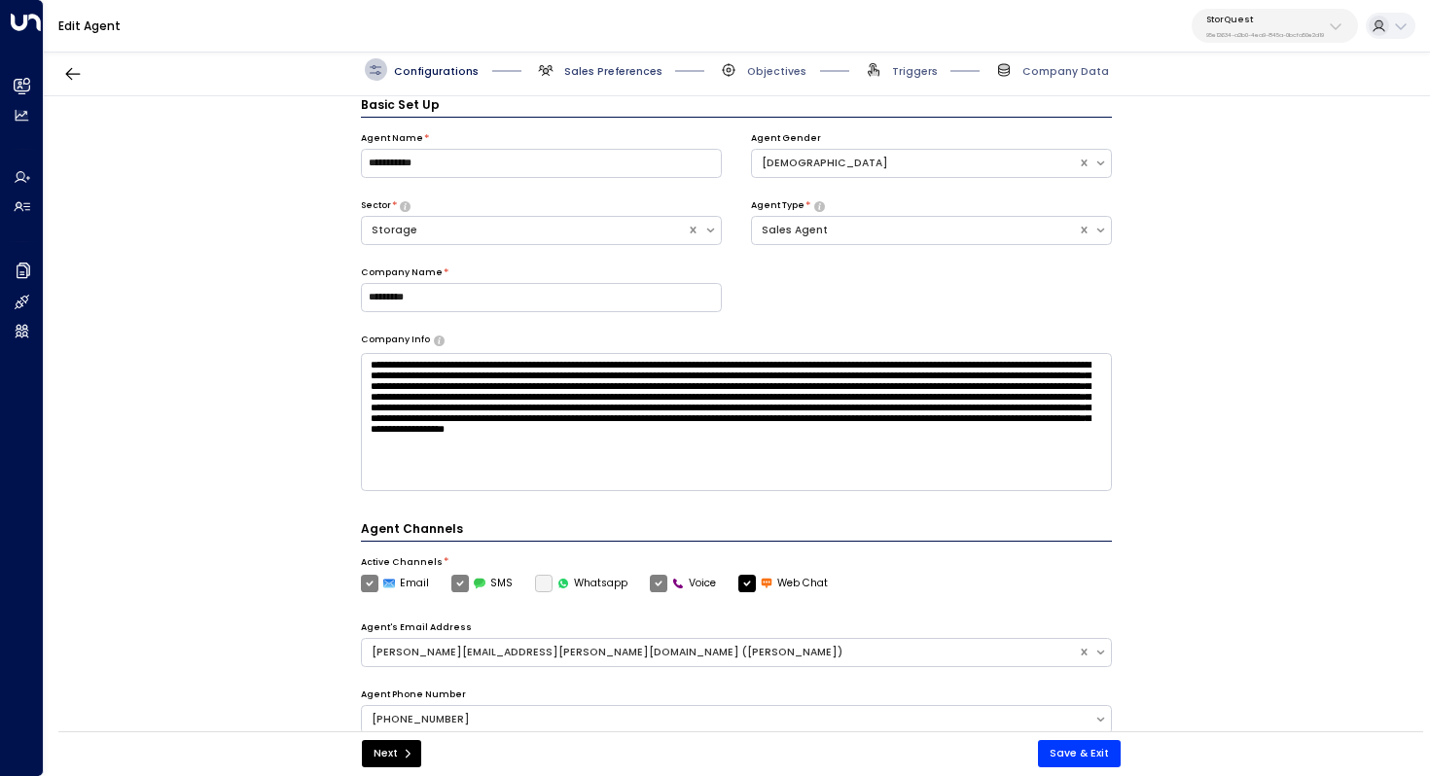
click at [632, 73] on span "Sales Preferences" at bounding box center [613, 71] width 98 height 15
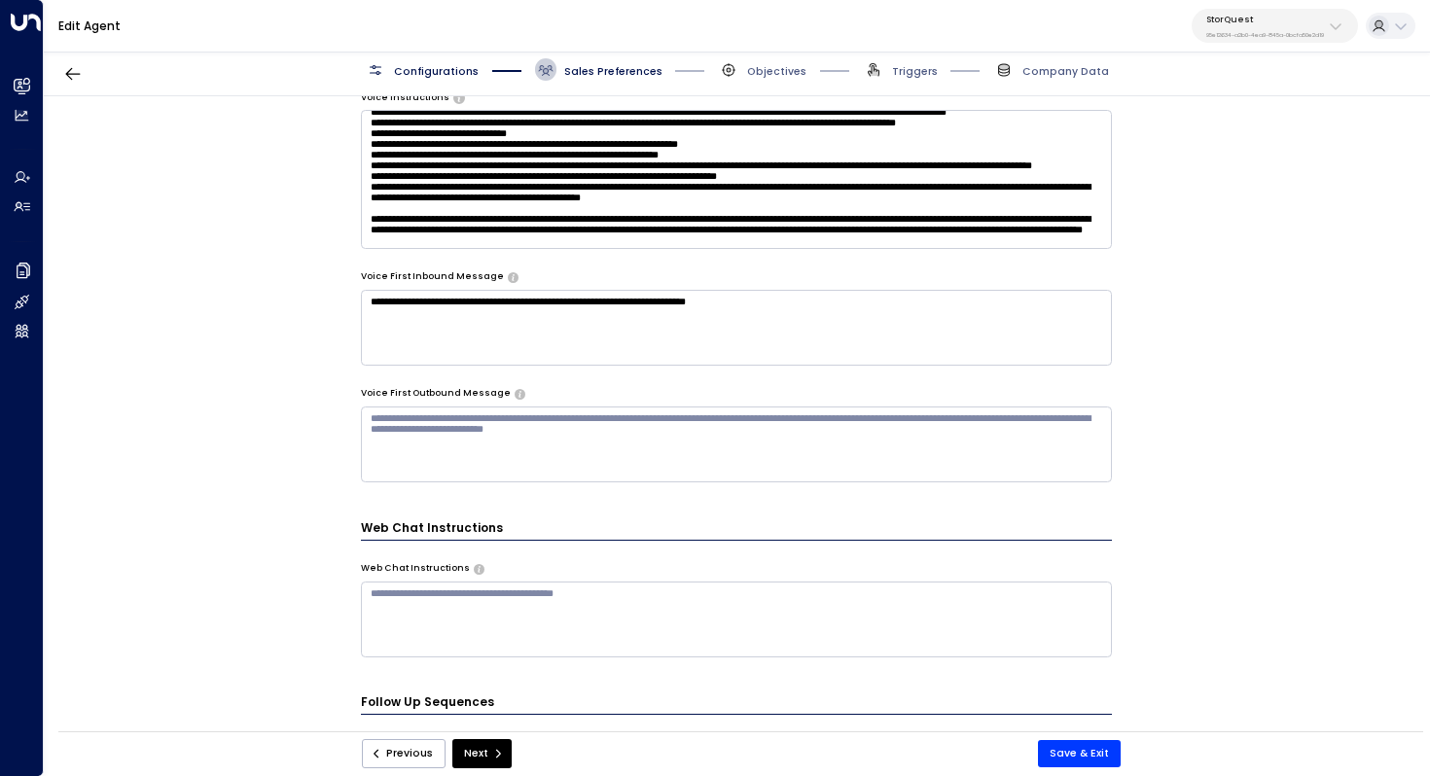
scroll to position [253, 0]
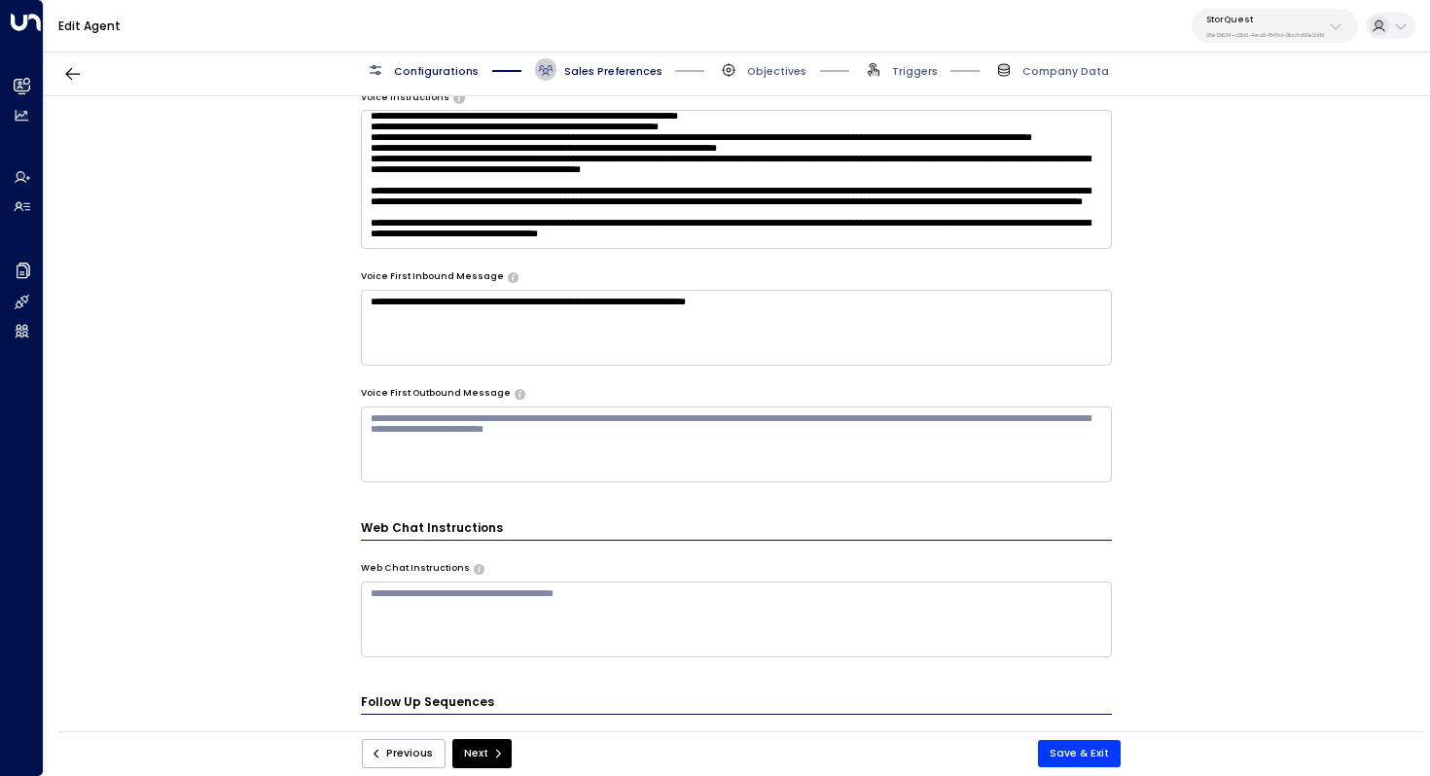
click at [623, 197] on textarea at bounding box center [737, 179] width 752 height 138
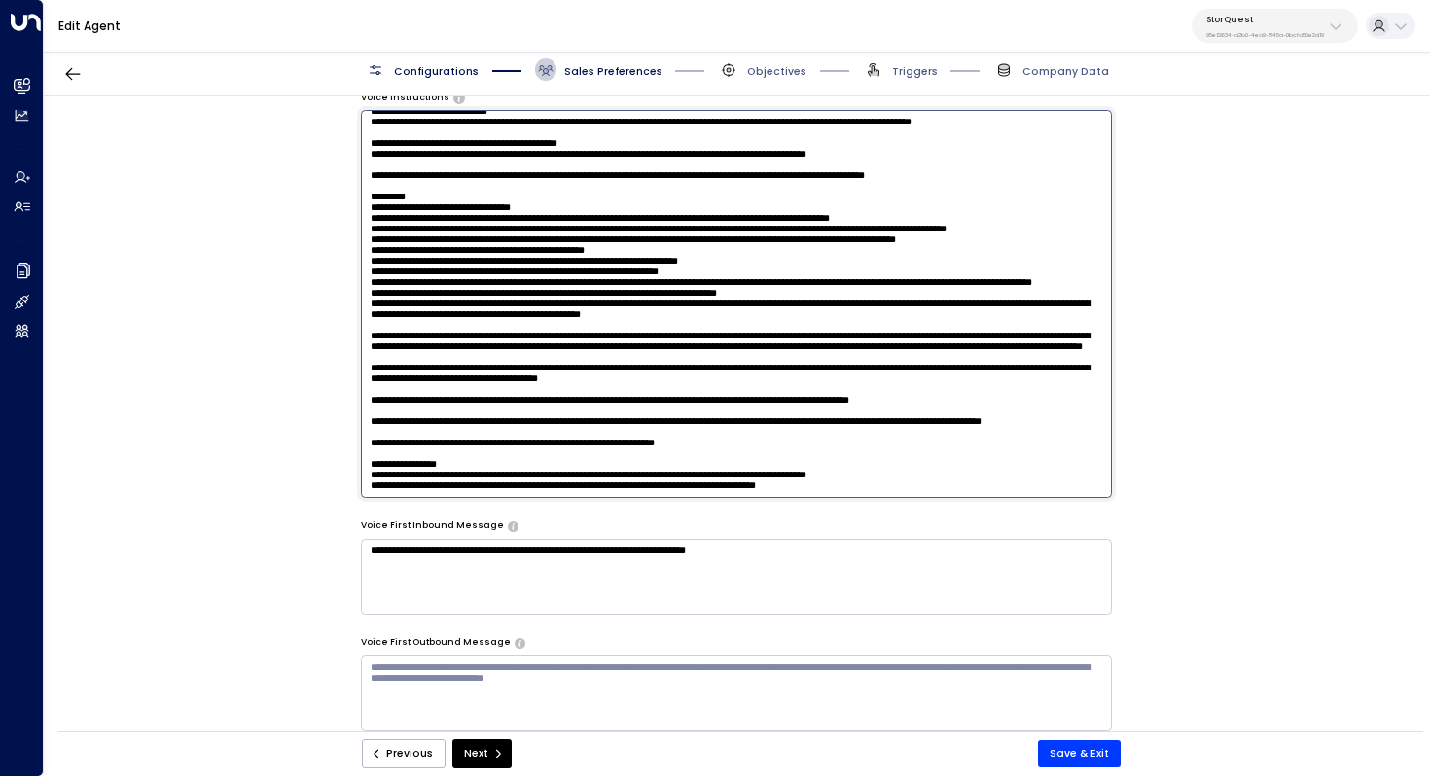
drag, startPoint x: 654, startPoint y: 202, endPoint x: 558, endPoint y: 199, distance: 96.3
click at [557, 200] on textarea at bounding box center [737, 303] width 752 height 387
paste textarea "**********"
click at [574, 199] on textarea at bounding box center [737, 303] width 752 height 387
click at [854, 199] on textarea at bounding box center [737, 303] width 752 height 387
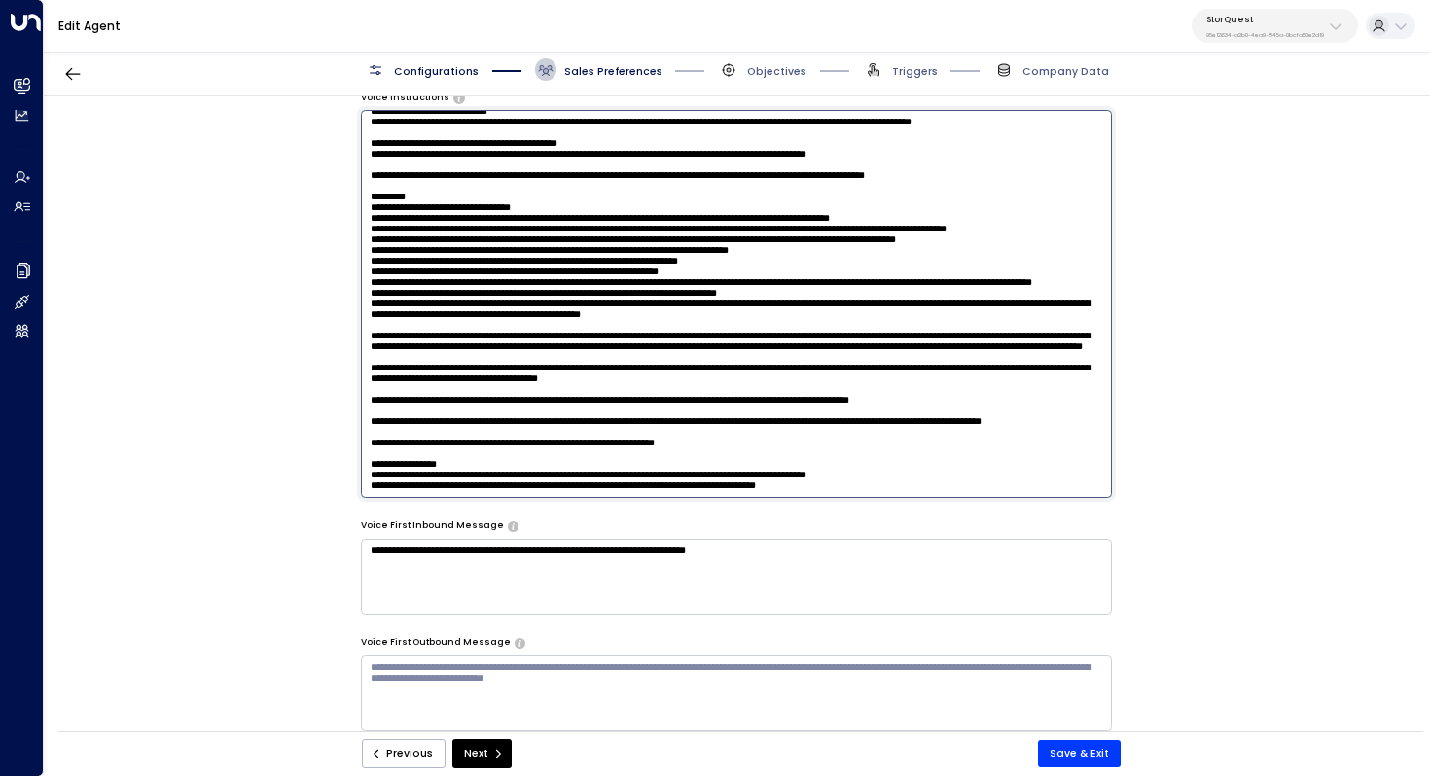
paste textarea "**********"
type textarea "**********"
click at [1075, 752] on button "Save & Exit" at bounding box center [1079, 753] width 83 height 27
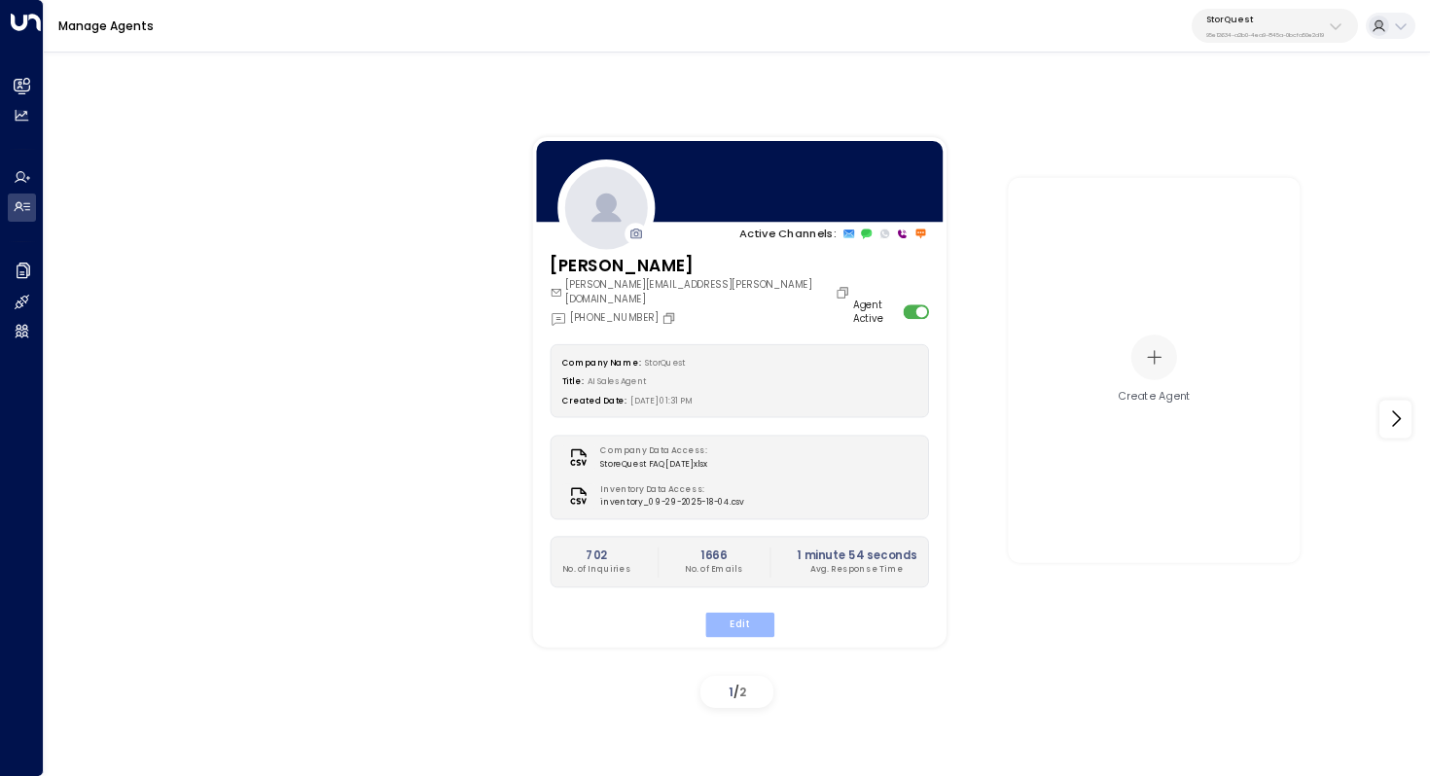
click at [741, 612] on button "Edit" at bounding box center [738, 624] width 69 height 25
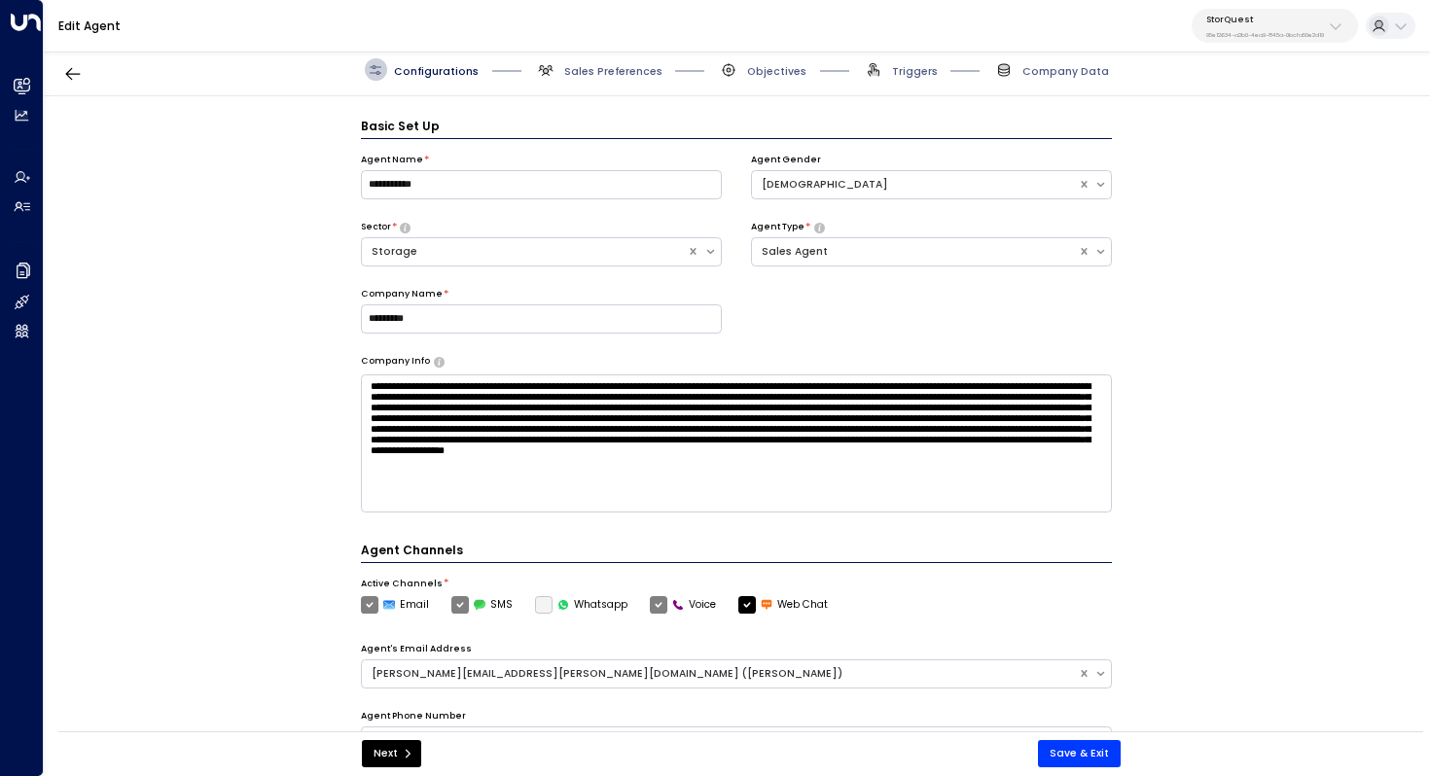
scroll to position [21, 0]
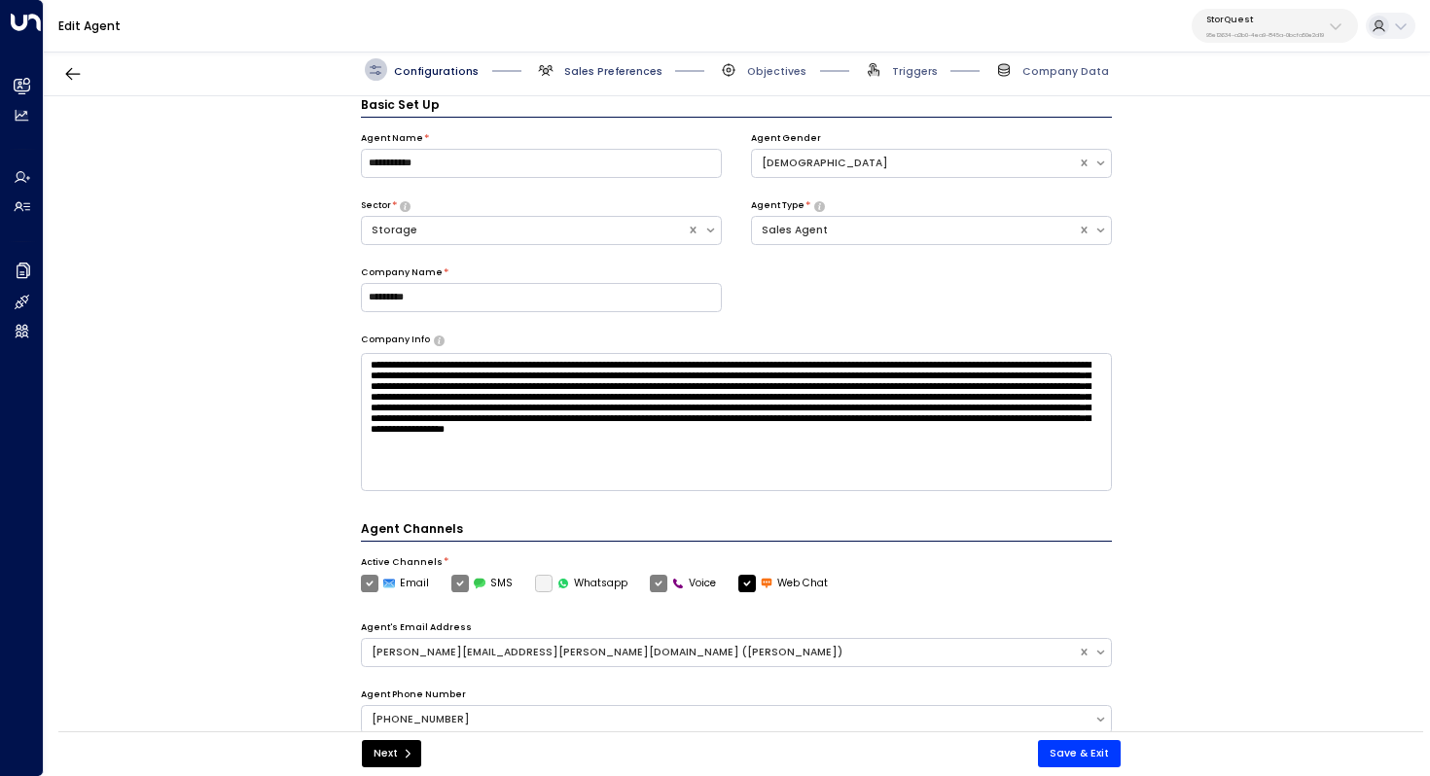
click at [621, 70] on span "Sales Preferences" at bounding box center [613, 71] width 98 height 15
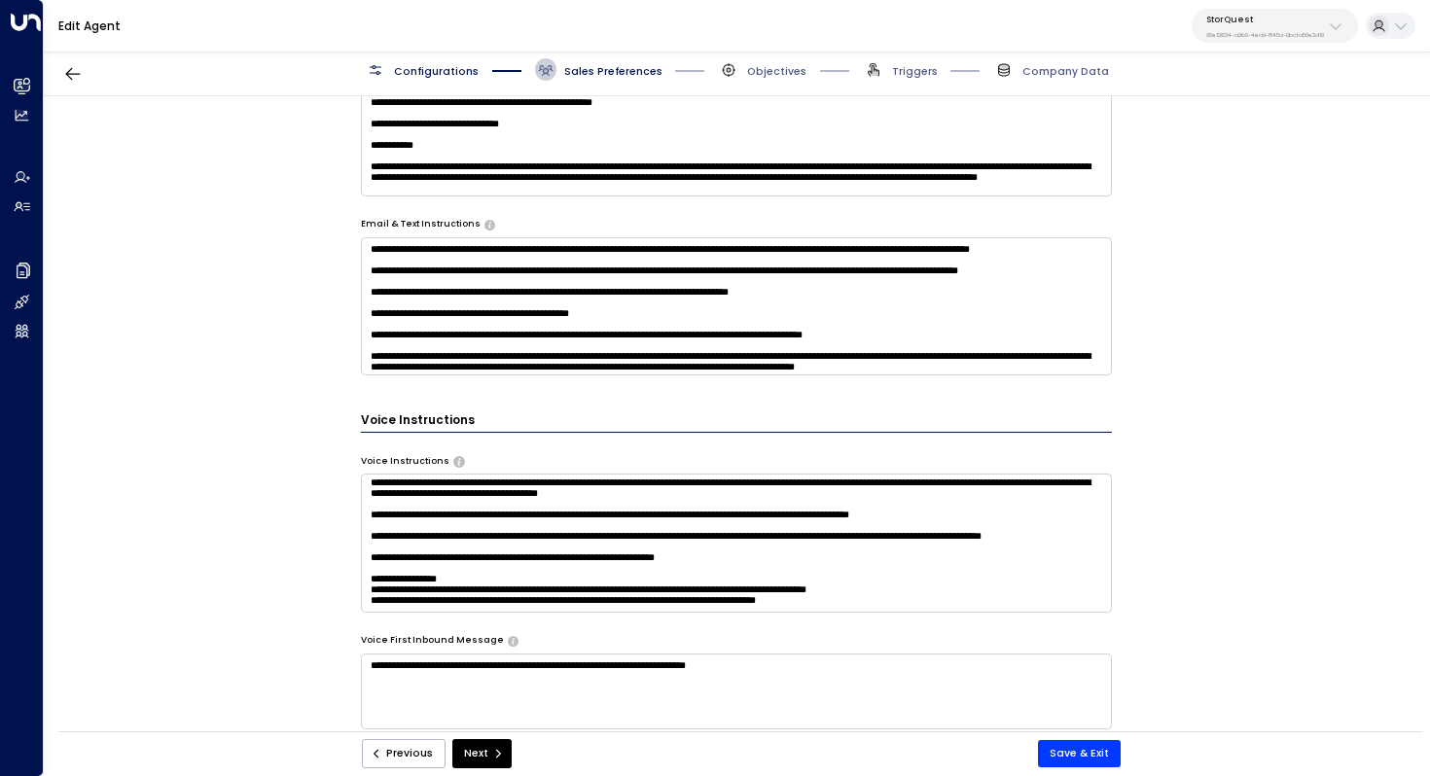
scroll to position [380, 0]
click at [861, 523] on textarea at bounding box center [737, 543] width 752 height 138
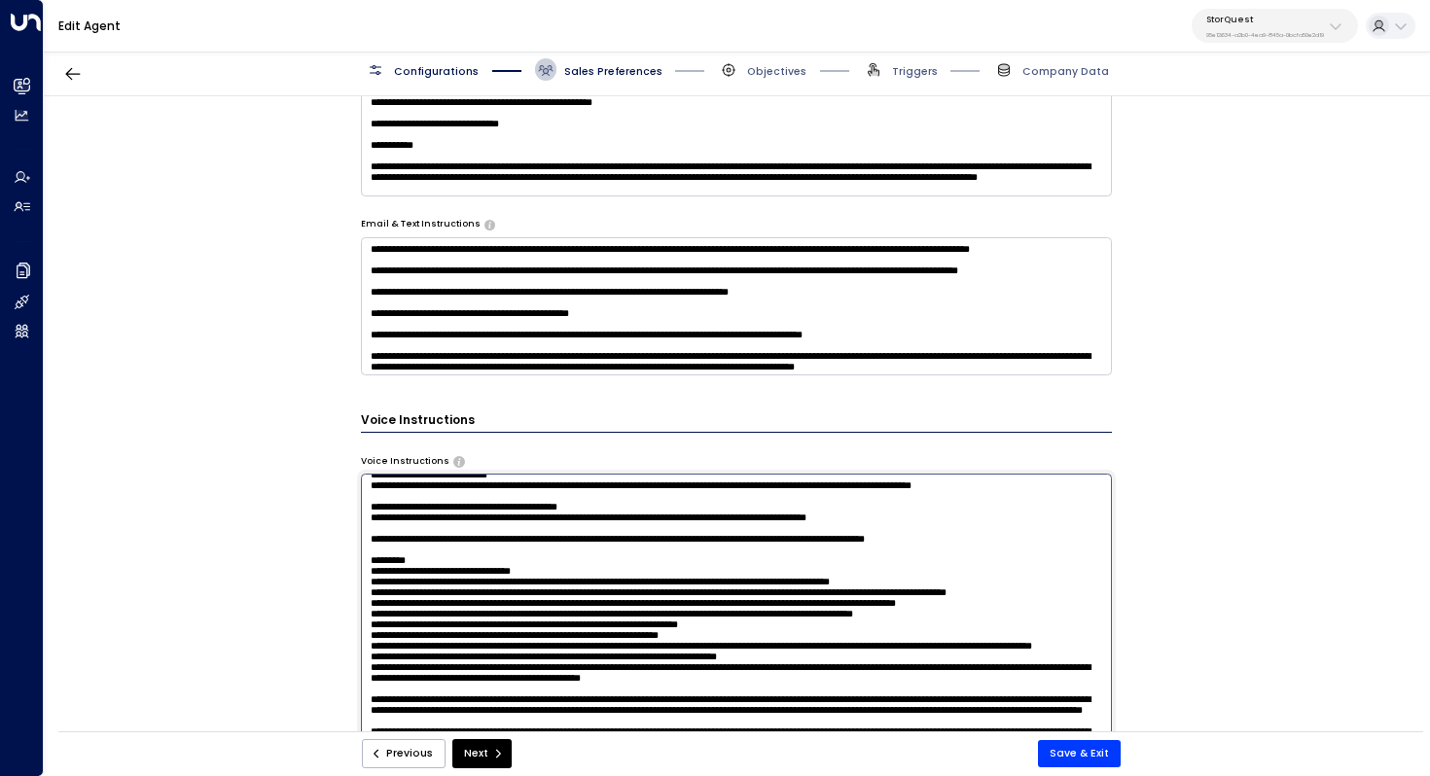
scroll to position [1094, 0]
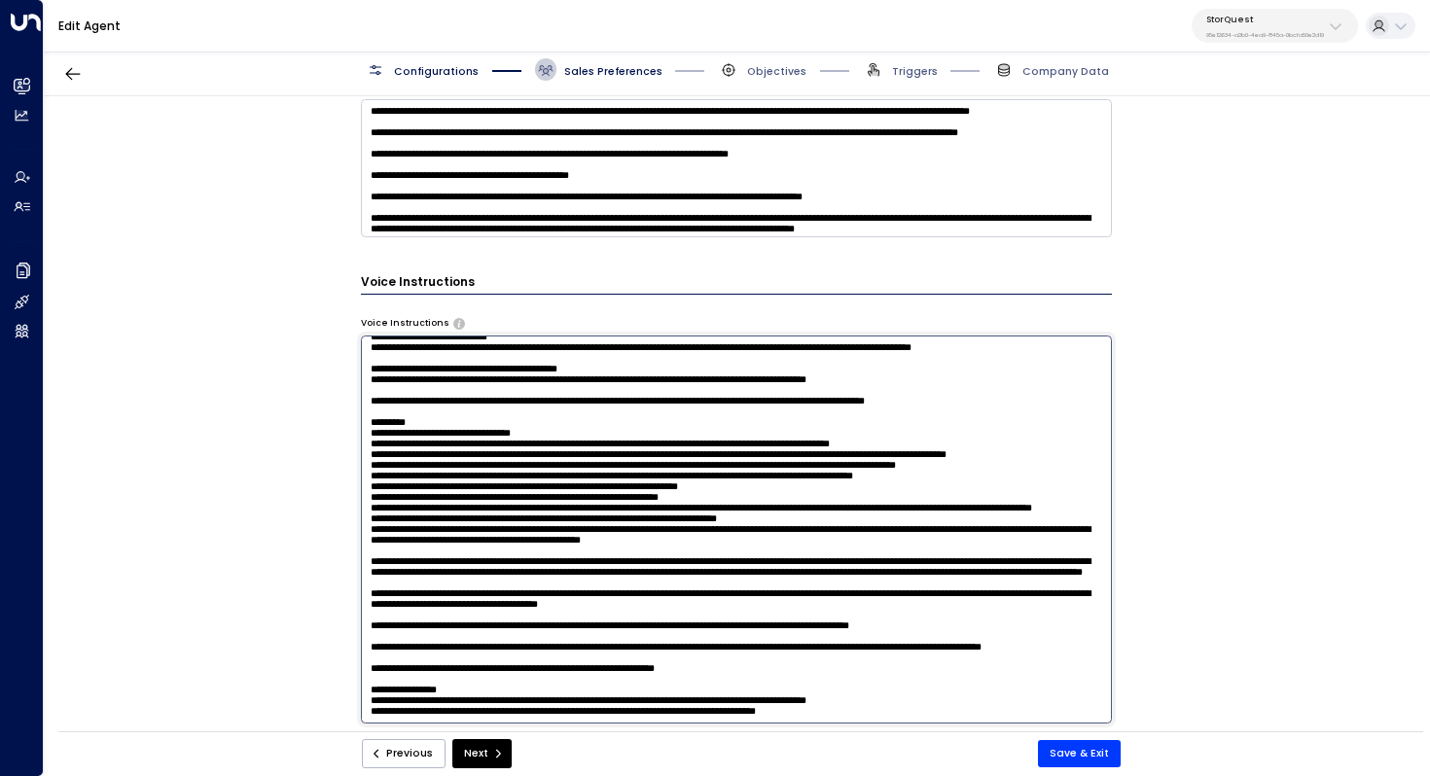
drag, startPoint x: 646, startPoint y: 494, endPoint x: 676, endPoint y: 494, distance: 30.1
click at [674, 494] on textarea at bounding box center [737, 529] width 752 height 387
click at [676, 494] on textarea at bounding box center [737, 529] width 752 height 387
click at [614, 479] on textarea at bounding box center [737, 529] width 752 height 387
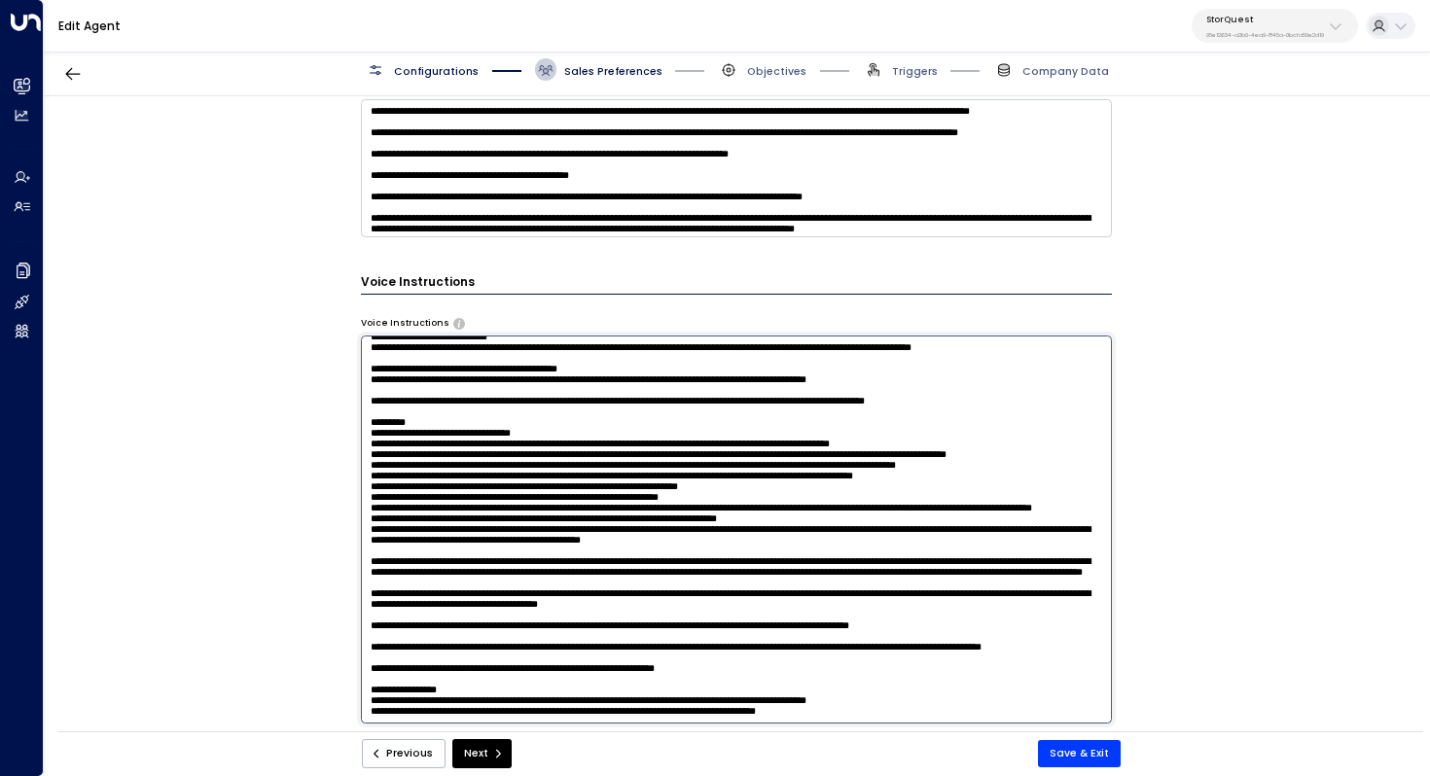
click at [614, 479] on textarea at bounding box center [737, 529] width 752 height 387
click at [571, 437] on textarea at bounding box center [737, 529] width 752 height 387
drag, startPoint x: 511, startPoint y: 426, endPoint x: 532, endPoint y: 426, distance: 21.4
click at [532, 426] on textarea at bounding box center [737, 529] width 752 height 387
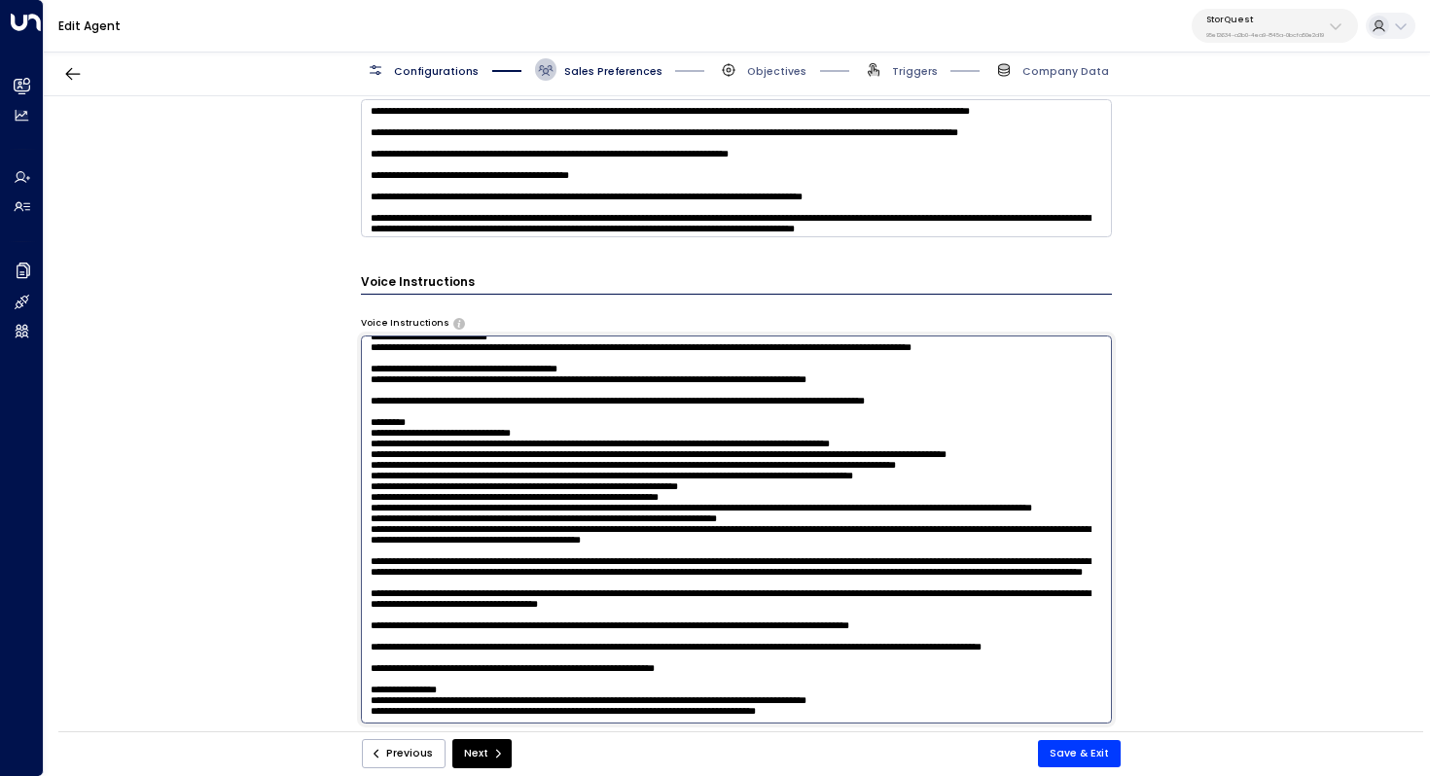
click at [532, 426] on textarea at bounding box center [737, 529] width 752 height 387
click at [663, 482] on textarea at bounding box center [737, 529] width 752 height 387
click at [675, 487] on textarea at bounding box center [737, 529] width 752 height 387
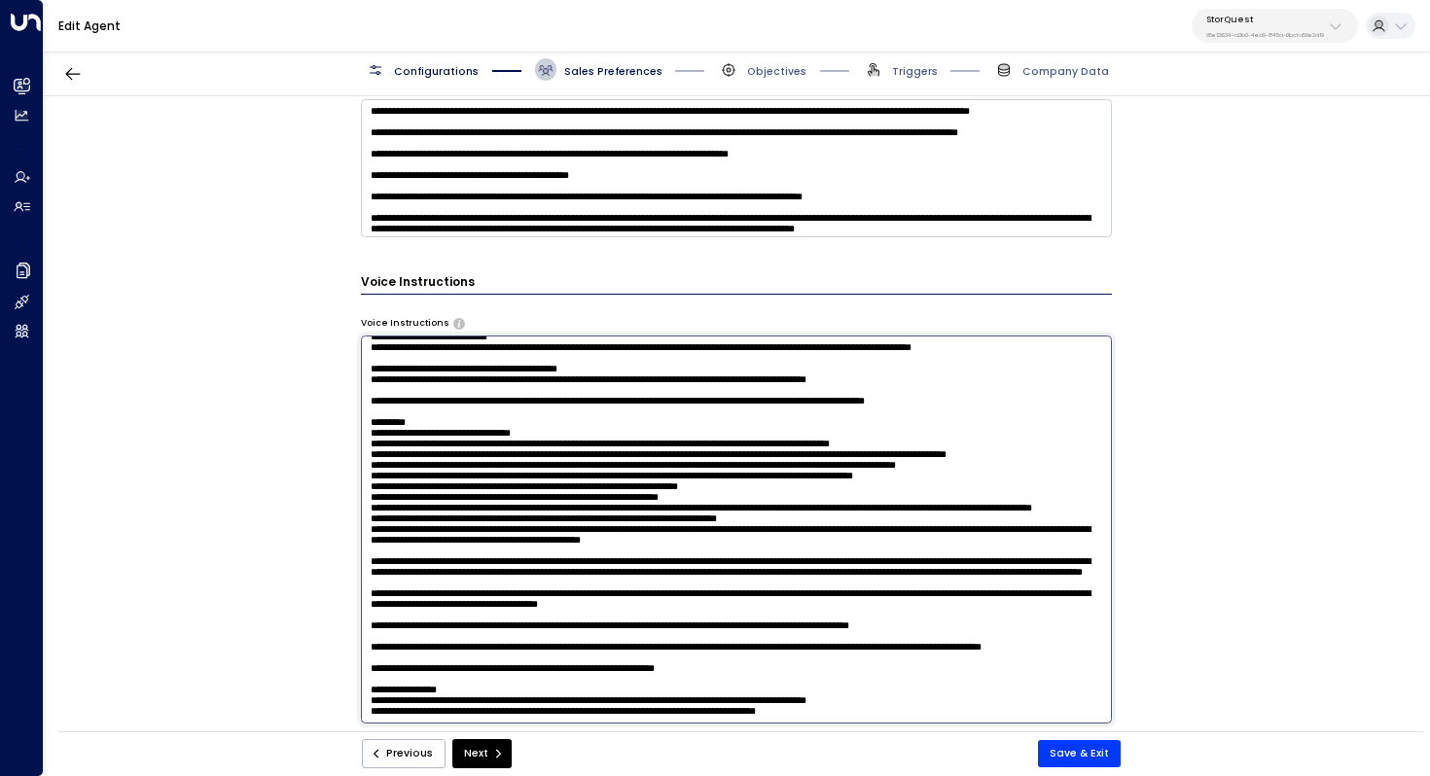
click at [668, 513] on textarea at bounding box center [737, 529] width 752 height 387
click at [722, 513] on textarea at bounding box center [737, 529] width 752 height 387
click at [749, 507] on textarea at bounding box center [737, 529] width 752 height 387
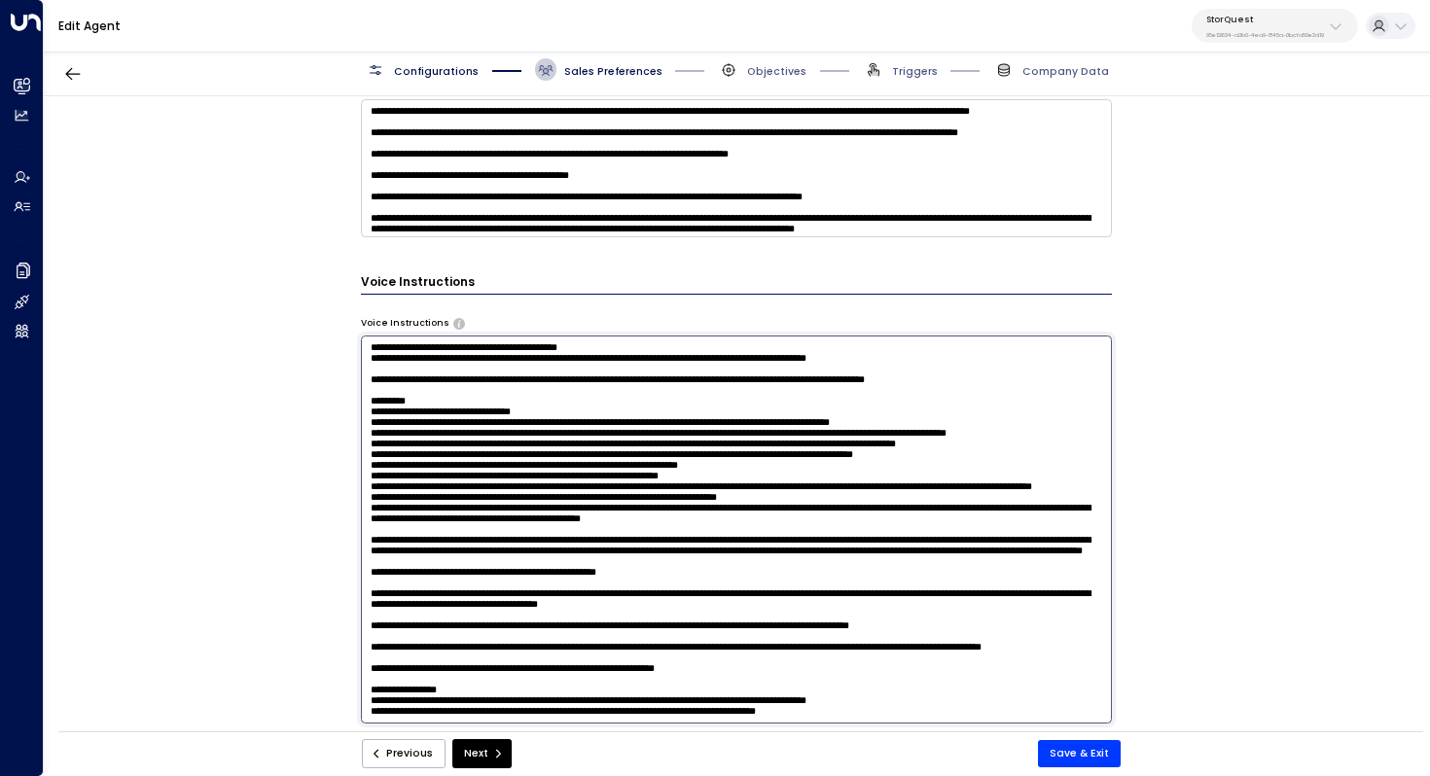
drag, startPoint x: 692, startPoint y: 535, endPoint x: 334, endPoint y: 536, distance: 358.8
click at [334, 536] on div "**********" at bounding box center [736, 418] width 1385 height 645
paste textarea "**********"
click at [561, 548] on textarea at bounding box center [737, 529] width 752 height 387
click at [1008, 537] on textarea at bounding box center [737, 529] width 752 height 387
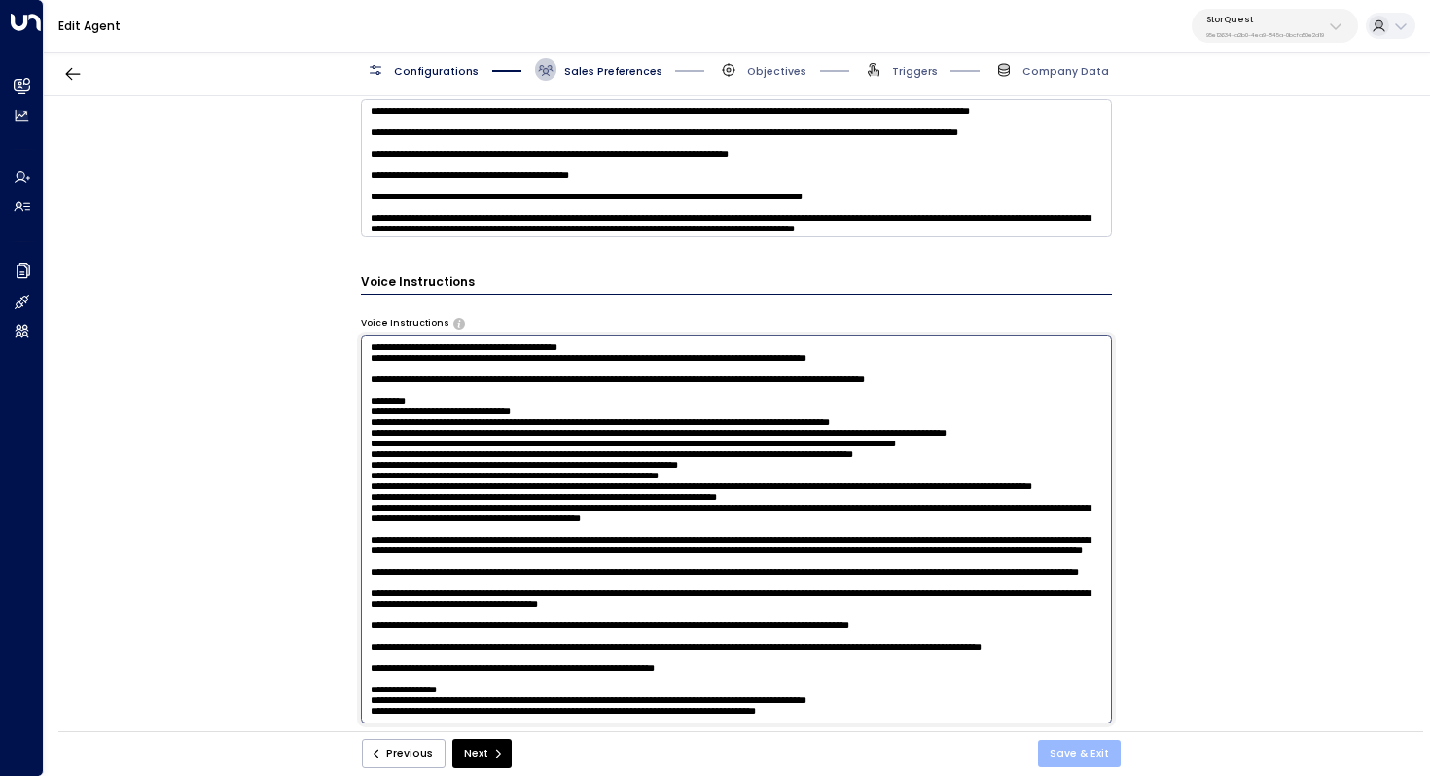
type textarea "**********"
click at [1069, 747] on button "Save & Exit" at bounding box center [1079, 753] width 83 height 27
